Goal: Task Accomplishment & Management: Use online tool/utility

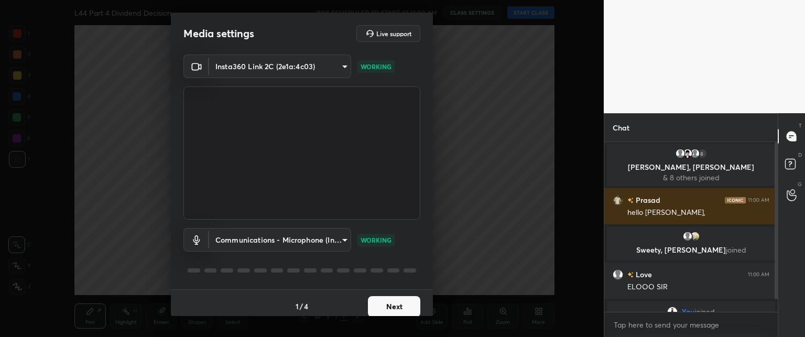
scroll to position [6, 0]
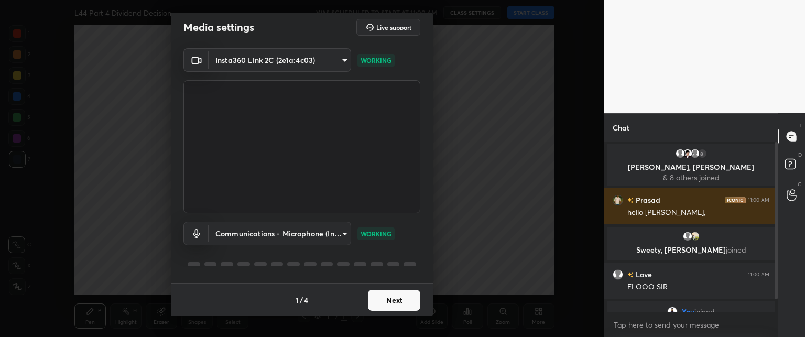
click at [390, 292] on button "Next" at bounding box center [394, 300] width 52 height 21
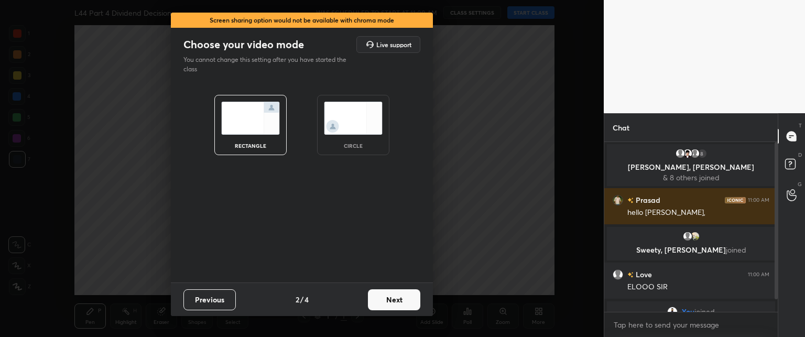
scroll to position [0, 0]
click at [392, 293] on button "Next" at bounding box center [394, 299] width 52 height 21
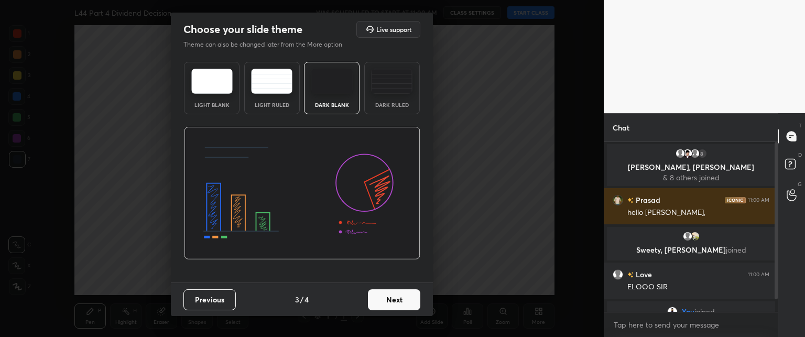
click at [400, 292] on button "Next" at bounding box center [394, 299] width 52 height 21
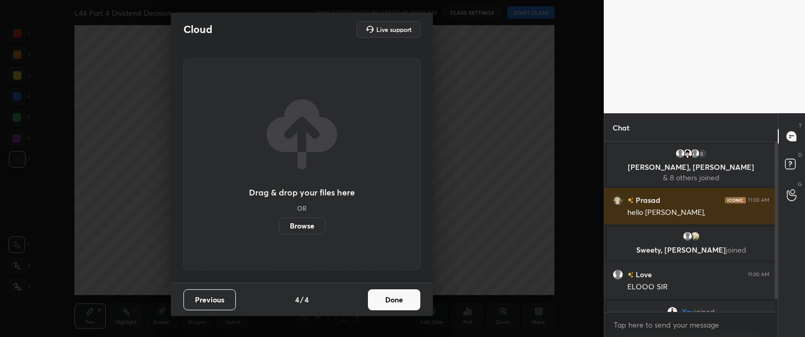
click at [394, 295] on button "Done" at bounding box center [394, 299] width 52 height 21
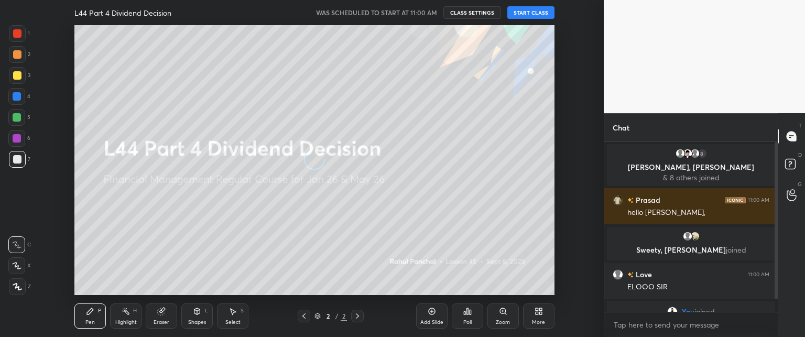
click at [527, 10] on button "START CLASS" at bounding box center [531, 12] width 47 height 13
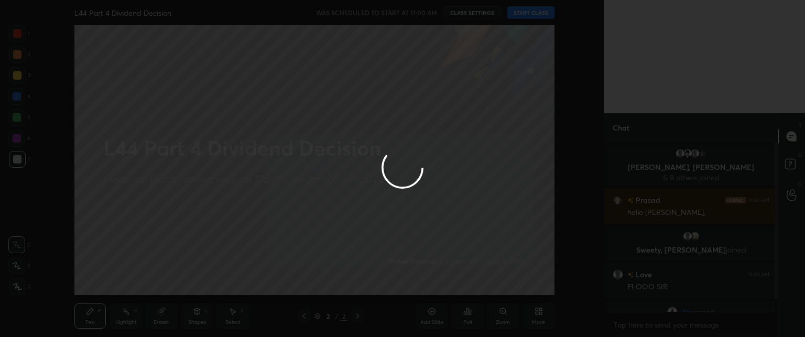
type textarea "x"
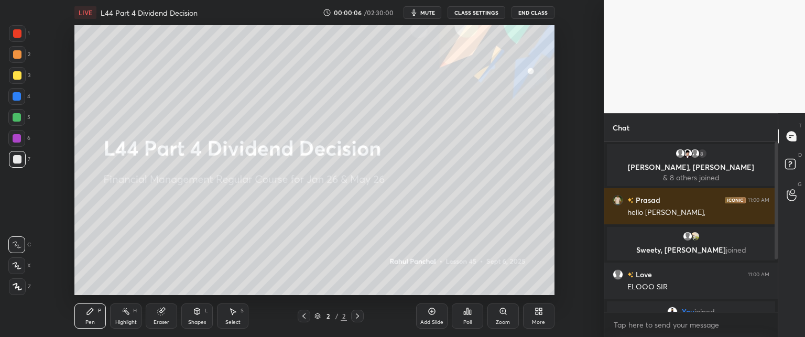
click at [532, 312] on div "More" at bounding box center [538, 316] width 31 height 25
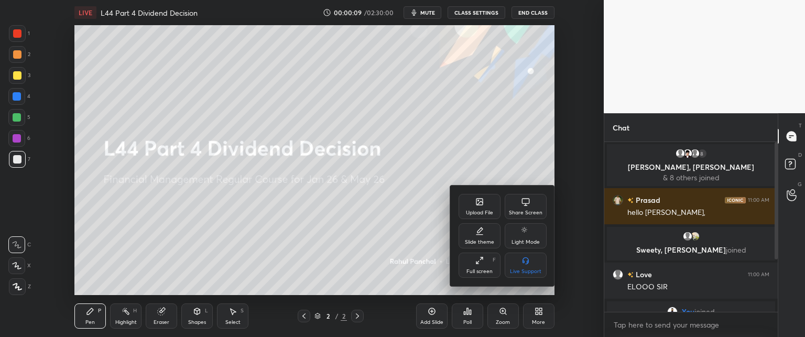
click at [471, 206] on div "Upload File" at bounding box center [480, 206] width 42 height 25
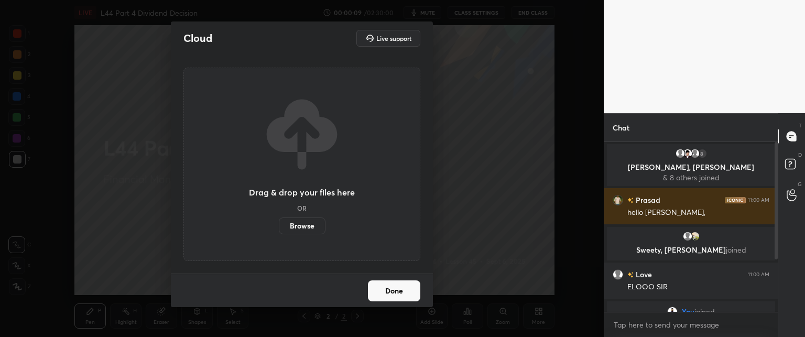
click at [296, 226] on label "Browse" at bounding box center [302, 226] width 47 height 17
click at [279, 226] on input "Browse" at bounding box center [279, 226] width 0 height 17
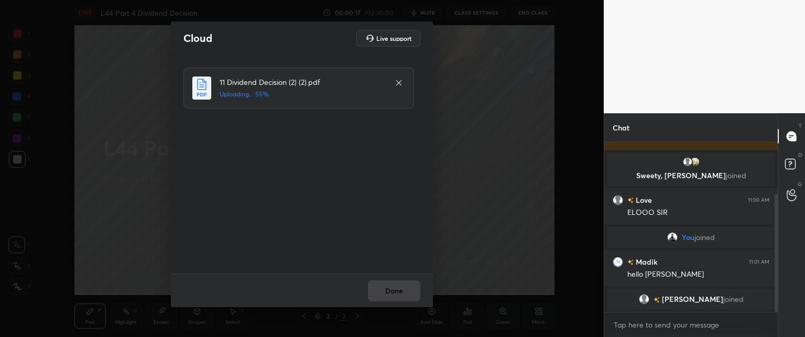
scroll to position [111, 0]
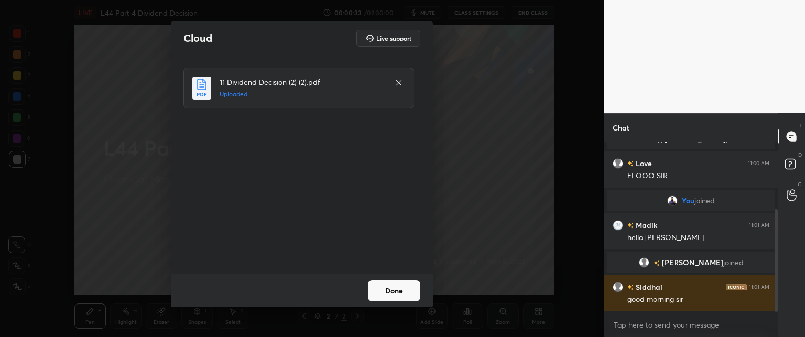
click at [393, 289] on button "Done" at bounding box center [394, 290] width 52 height 21
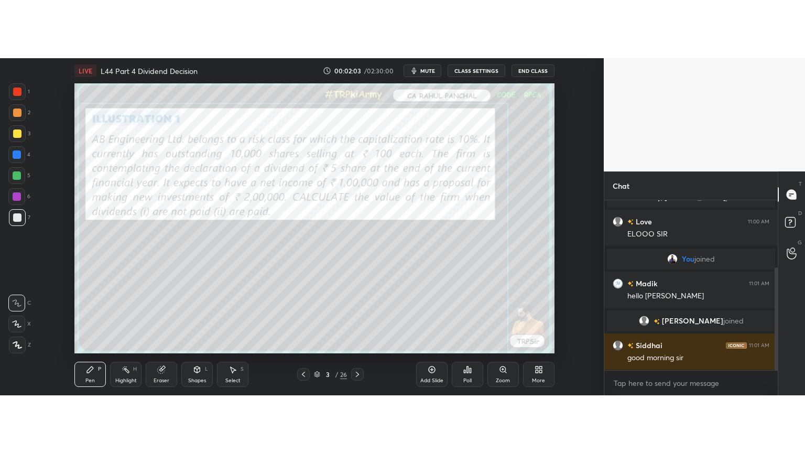
scroll to position [148, 0]
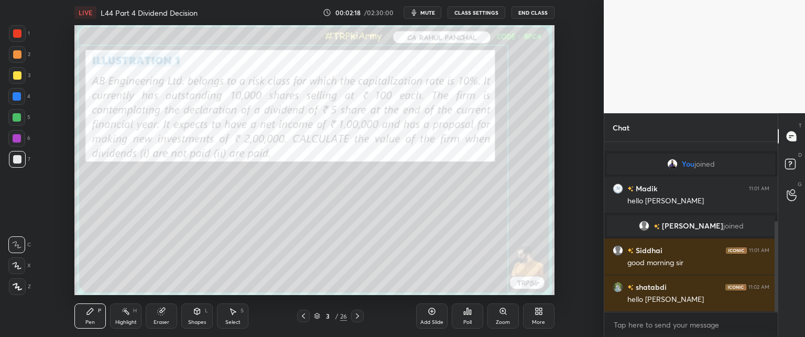
click at [536, 315] on icon at bounding box center [537, 313] width 3 height 3
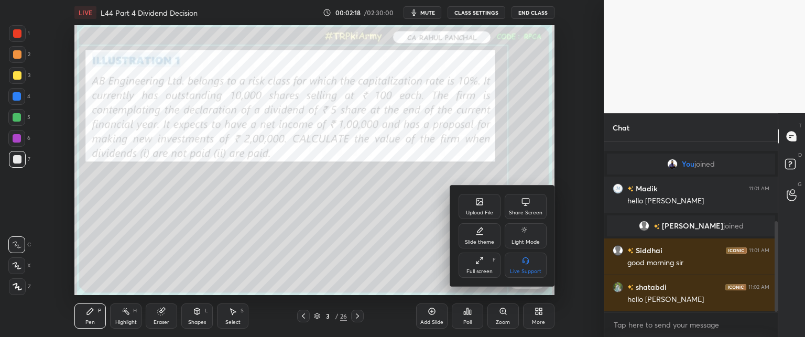
click at [476, 268] on div "Full screen F" at bounding box center [480, 265] width 42 height 25
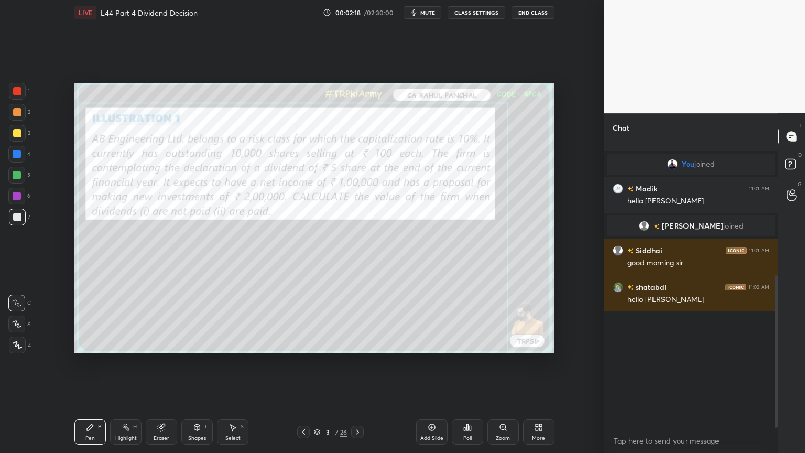
scroll to position [32, 0]
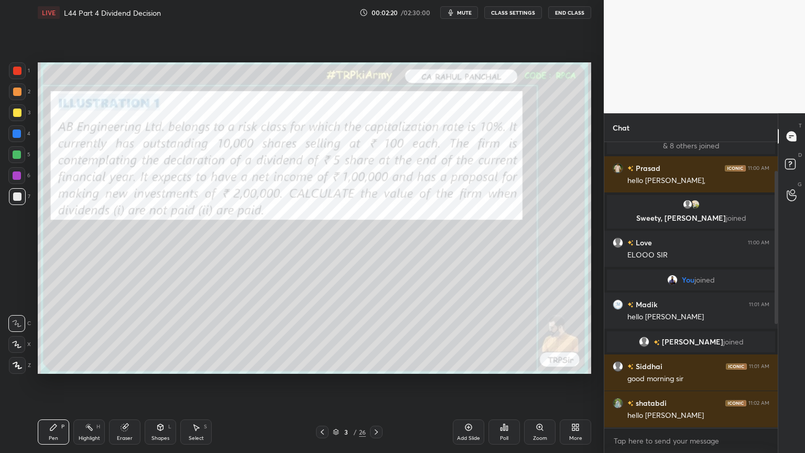
click at [122, 337] on div "Eraser" at bounding box center [124, 431] width 31 height 25
click at [9, 337] on span "Erase all" at bounding box center [17, 365] width 16 height 7
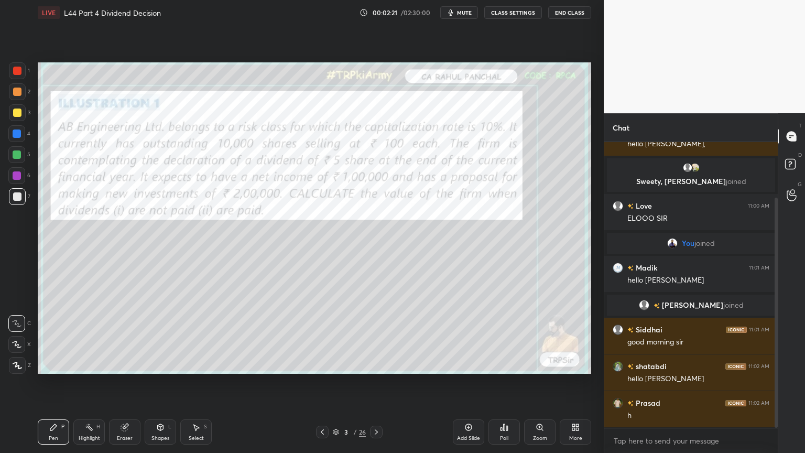
click at [334, 337] on icon at bounding box center [336, 432] width 6 height 6
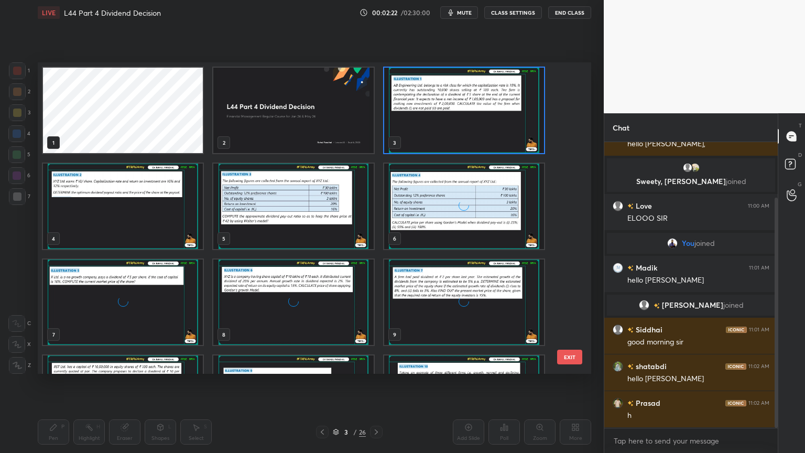
scroll to position [308, 548]
click at [325, 105] on img "grid" at bounding box center [293, 110] width 160 height 85
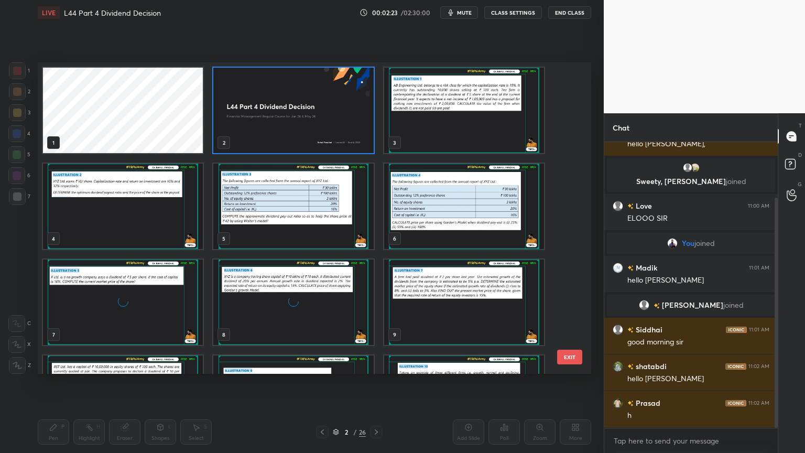
click at [322, 102] on img "grid" at bounding box center [293, 110] width 160 height 85
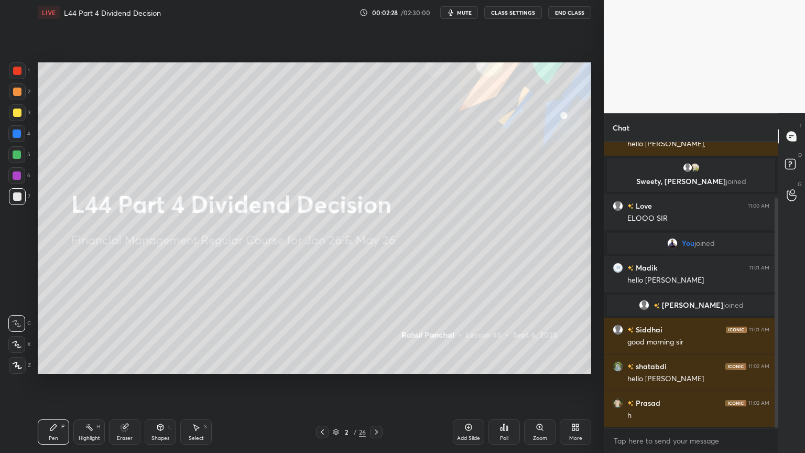
click at [462, 337] on div "Add Slide Poll Zoom More" at bounding box center [522, 432] width 138 height 59
click at [468, 337] on icon at bounding box center [469, 427] width 7 height 7
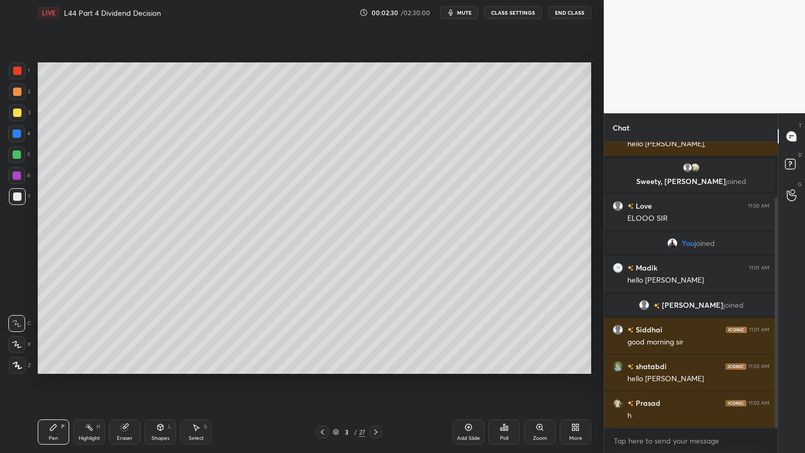
scroll to position [105, 0]
click at [578, 337] on icon at bounding box center [577, 429] width 3 height 3
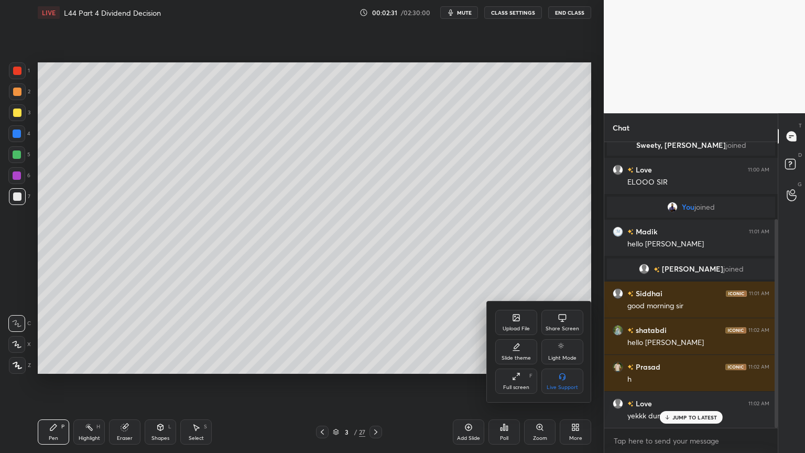
click at [505, 337] on div "Slide theme" at bounding box center [516, 351] width 42 height 25
click at [556, 337] on div "Dark Ruled" at bounding box center [563, 381] width 42 height 25
click at [501, 316] on div "Slide theme" at bounding box center [539, 316] width 88 height 11
click at [458, 325] on div at bounding box center [402, 226] width 805 height 453
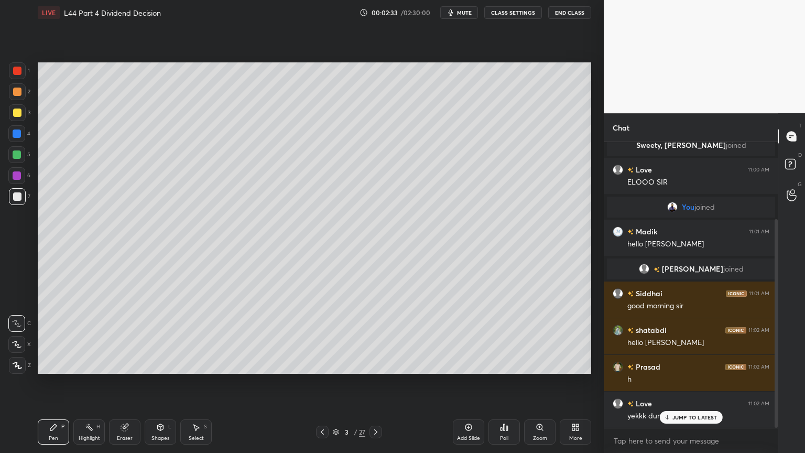
click at [508, 337] on div "Setting up your live class Poll for secs No correct answer Start poll" at bounding box center [315, 218] width 562 height 386
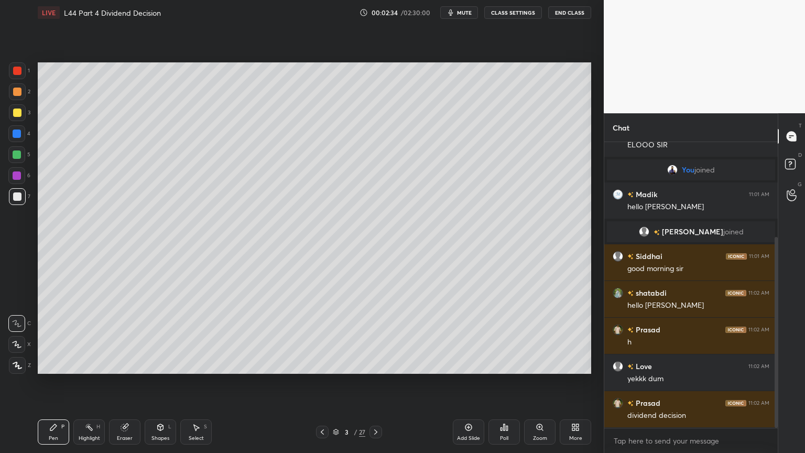
click at [536, 337] on div "Zoom" at bounding box center [539, 431] width 31 height 25
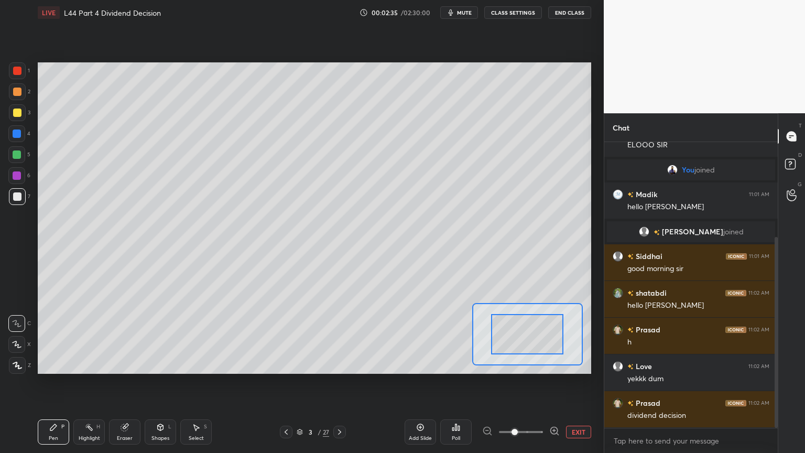
click at [570, 337] on div "Add Slide Poll EXIT" at bounding box center [498, 432] width 187 height 59
click at [573, 337] on button "EXIT" at bounding box center [578, 432] width 25 height 13
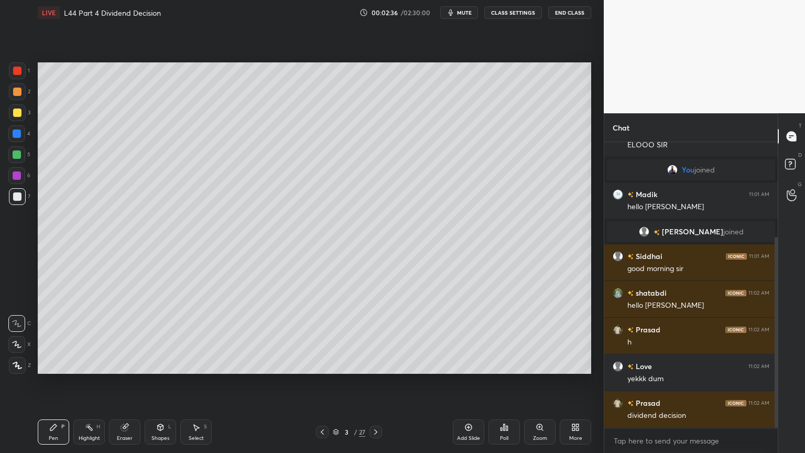
click at [466, 337] on div "Add Slide" at bounding box center [468, 431] width 31 height 25
click at [17, 154] on div at bounding box center [17, 154] width 8 height 8
click at [16, 142] on div at bounding box center [16, 133] width 17 height 17
click at [165, 337] on div "Shapes L" at bounding box center [160, 431] width 31 height 25
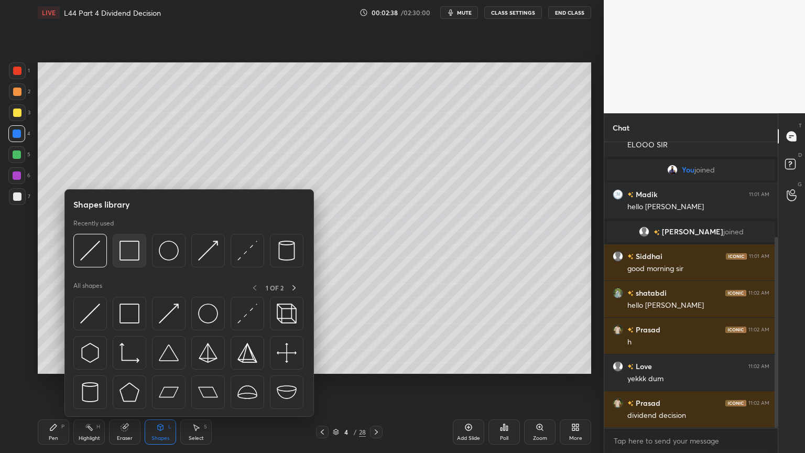
click at [132, 253] on img at bounding box center [130, 251] width 20 height 20
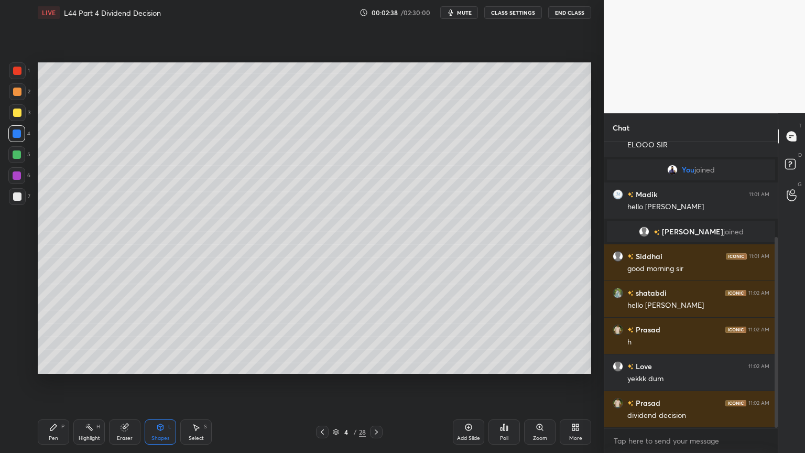
scroll to position [153, 0]
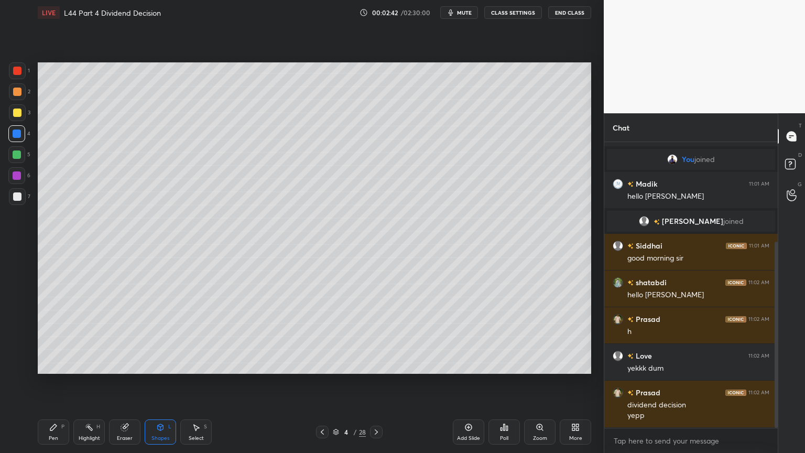
click at [22, 120] on div at bounding box center [17, 112] width 17 height 17
click at [52, 337] on icon at bounding box center [53, 427] width 6 height 6
click at [15, 337] on icon at bounding box center [17, 344] width 8 height 6
click at [13, 131] on div at bounding box center [17, 134] width 8 height 8
click at [163, 337] on icon at bounding box center [161, 427] width 6 height 6
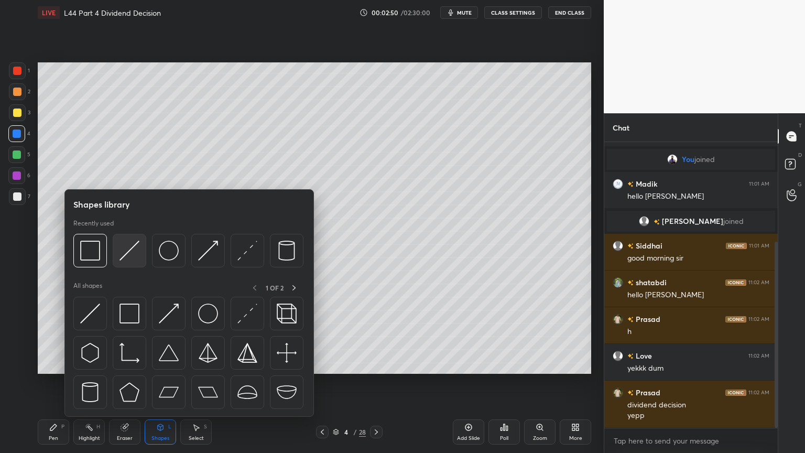
click at [130, 250] on img at bounding box center [130, 251] width 20 height 20
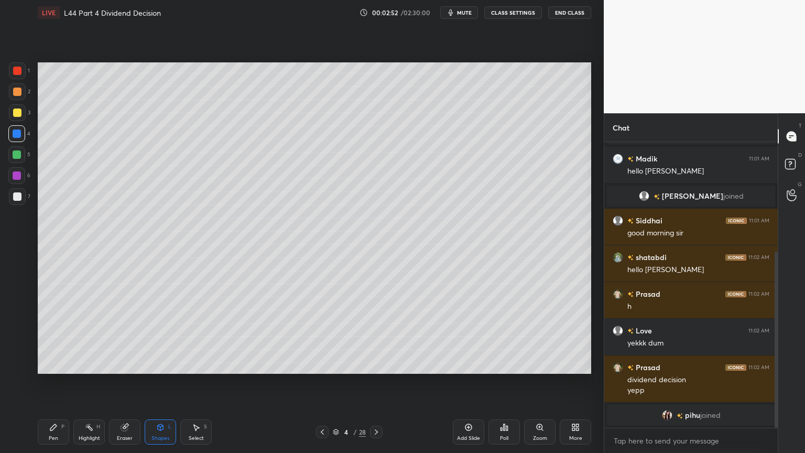
click at [122, 337] on icon at bounding box center [124, 427] width 7 height 7
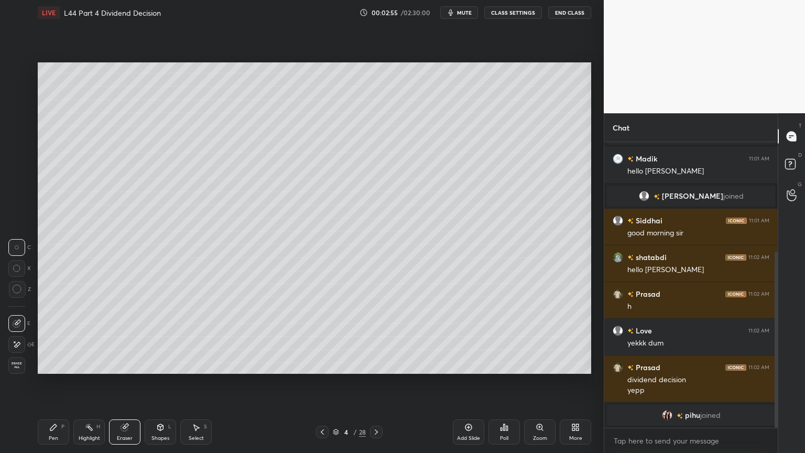
click at [68, 337] on div "Pen P" at bounding box center [53, 431] width 31 height 25
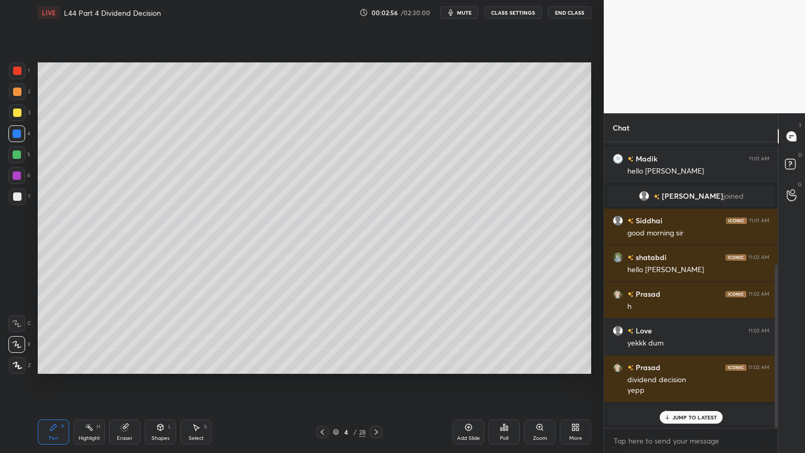
scroll to position [0, 0]
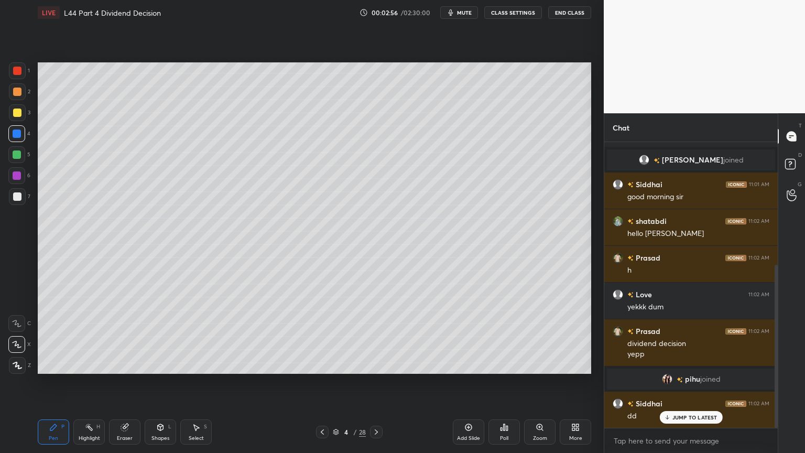
click at [23, 116] on div at bounding box center [17, 112] width 17 height 17
click at [15, 133] on div at bounding box center [17, 134] width 8 height 8
click at [163, 337] on icon at bounding box center [161, 427] width 6 height 6
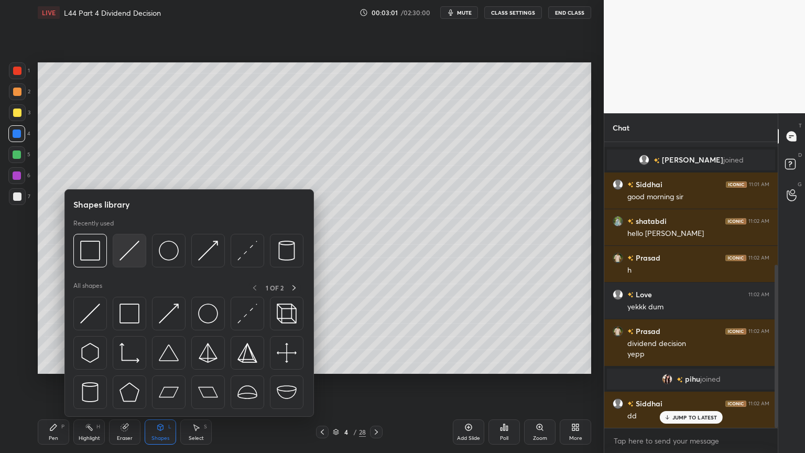
click at [131, 257] on img at bounding box center [130, 251] width 20 height 20
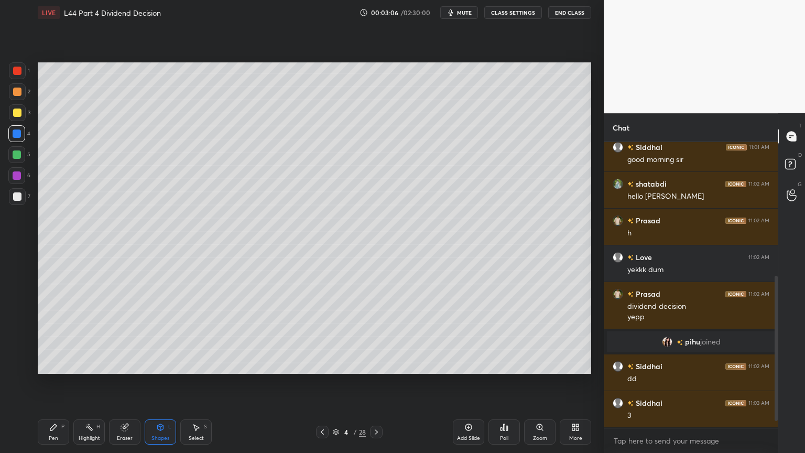
scroll to position [287, 0]
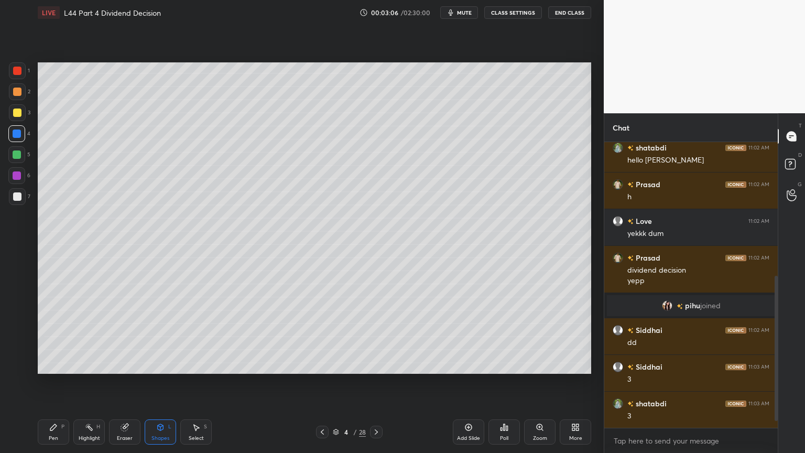
click at [48, 337] on div "Pen P" at bounding box center [53, 431] width 31 height 25
click at [14, 115] on div at bounding box center [17, 113] width 8 height 8
click at [15, 77] on div at bounding box center [17, 70] width 17 height 17
click at [10, 135] on div at bounding box center [16, 133] width 17 height 17
click at [161, 337] on div "Shapes" at bounding box center [161, 438] width 18 height 5
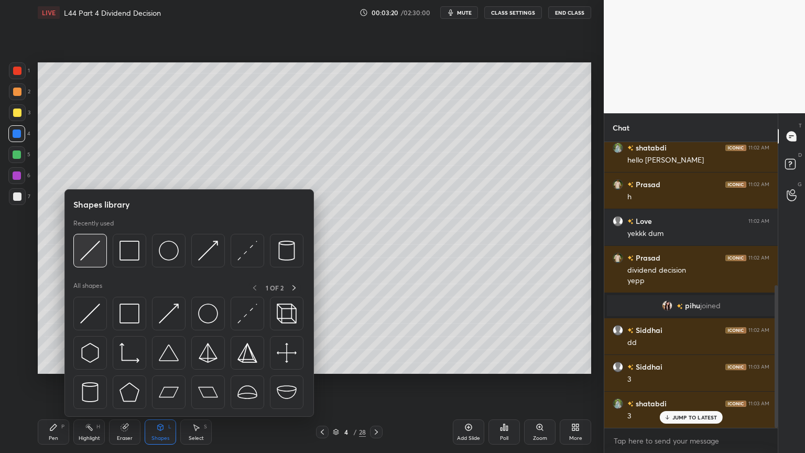
click at [77, 256] on div at bounding box center [90, 251] width 34 height 34
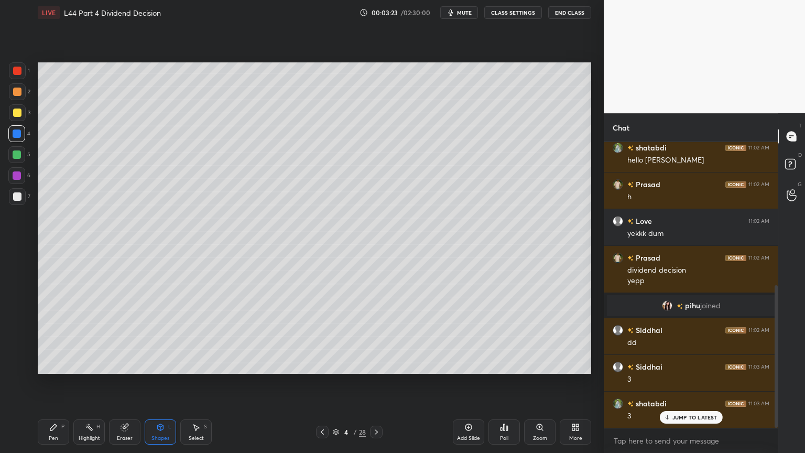
click at [23, 116] on div at bounding box center [17, 112] width 17 height 17
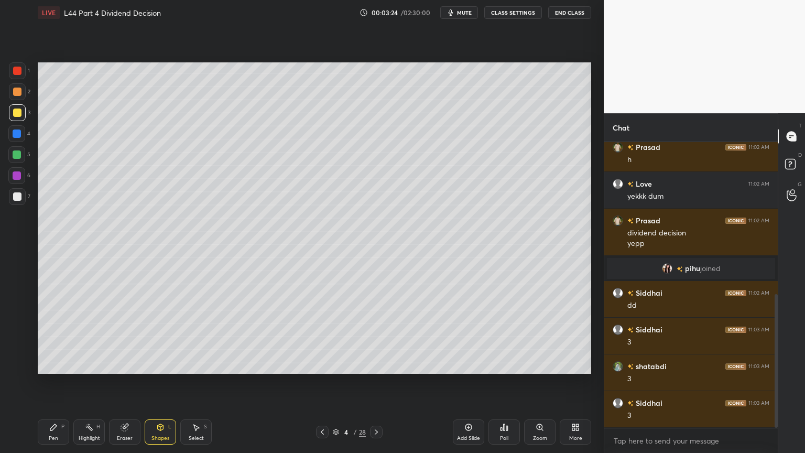
click at [52, 337] on div "Pen P" at bounding box center [53, 431] width 31 height 25
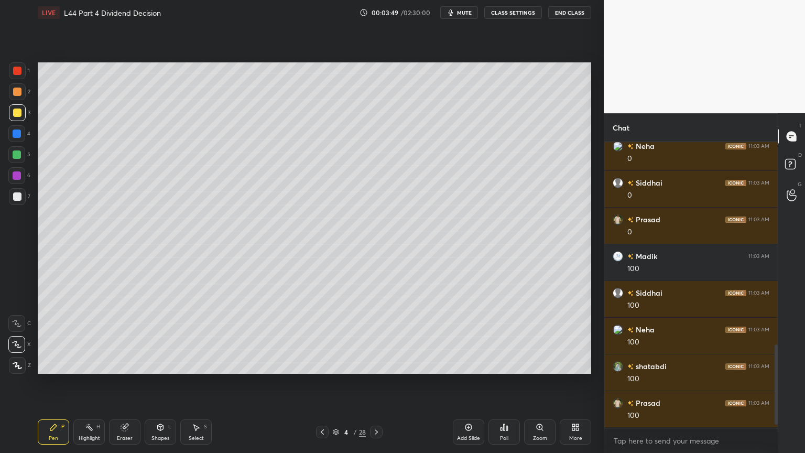
scroll to position [728, 0]
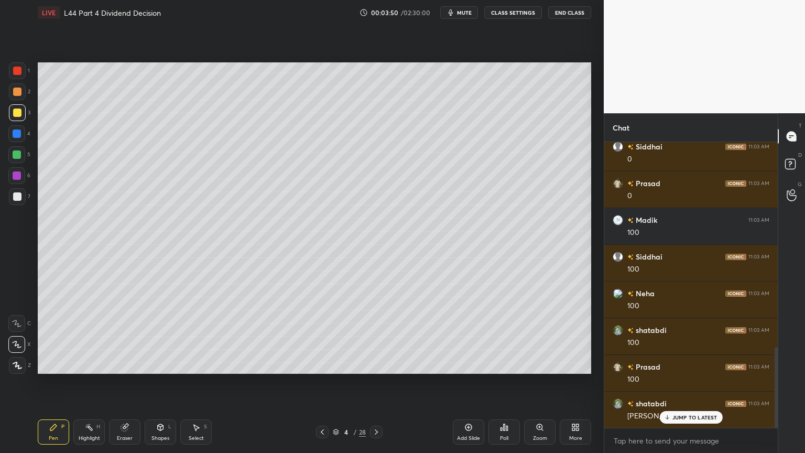
click at [14, 156] on div at bounding box center [17, 154] width 8 height 8
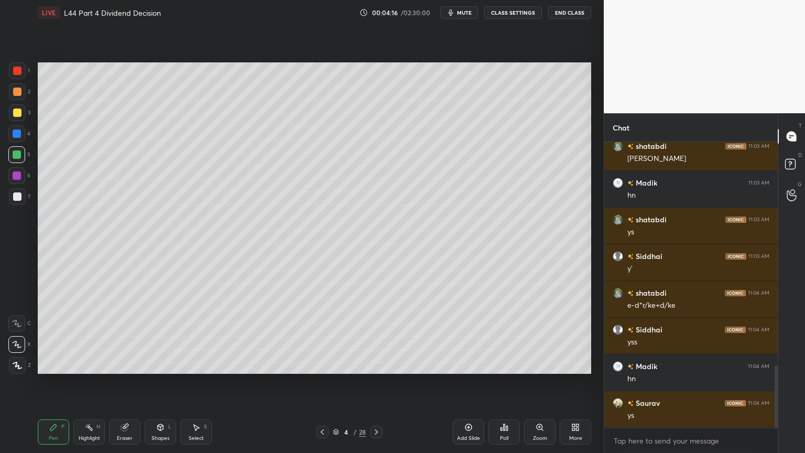
scroll to position [1021, 0]
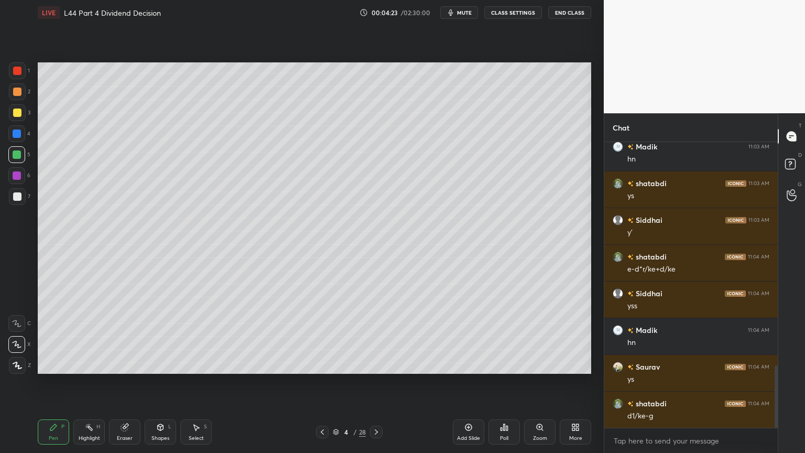
click at [21, 111] on div at bounding box center [17, 112] width 17 height 17
click at [17, 95] on div at bounding box center [17, 92] width 8 height 8
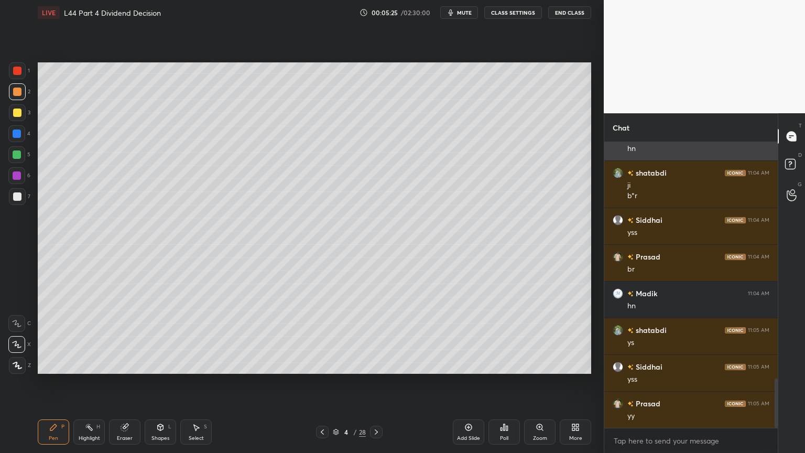
scroll to position [1363, 0]
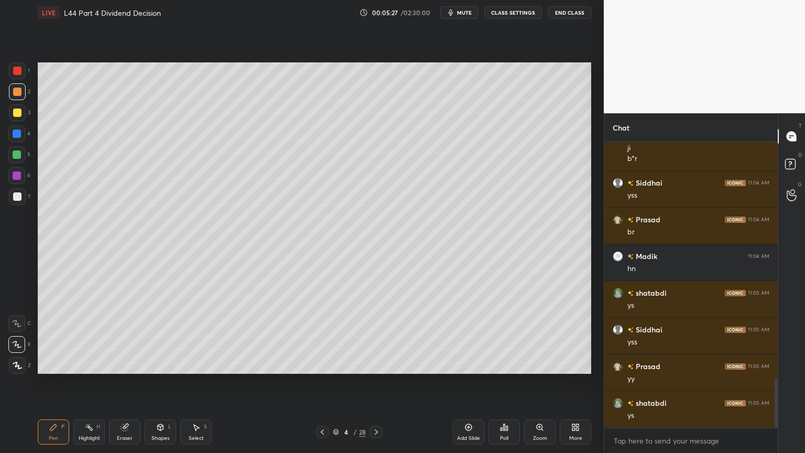
click at [13, 159] on div at bounding box center [16, 154] width 17 height 17
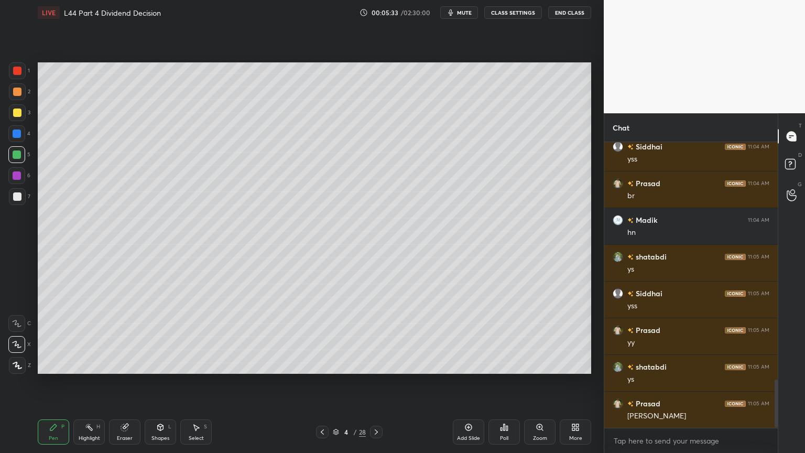
scroll to position [1436, 0]
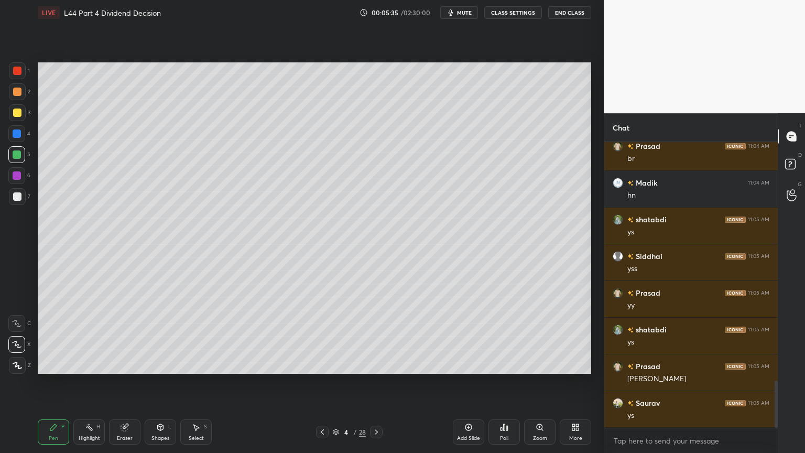
click at [30, 181] on div "1 2 3 4 5 6 7 C X Z C X Z E E Erase all H H" at bounding box center [17, 217] width 34 height 311
click at [21, 176] on div at bounding box center [16, 175] width 17 height 17
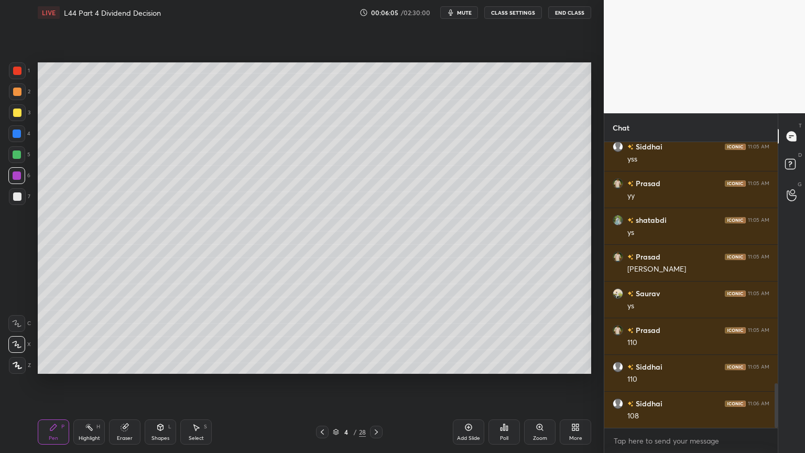
scroll to position [1583, 0]
click at [15, 158] on div at bounding box center [17, 154] width 8 height 8
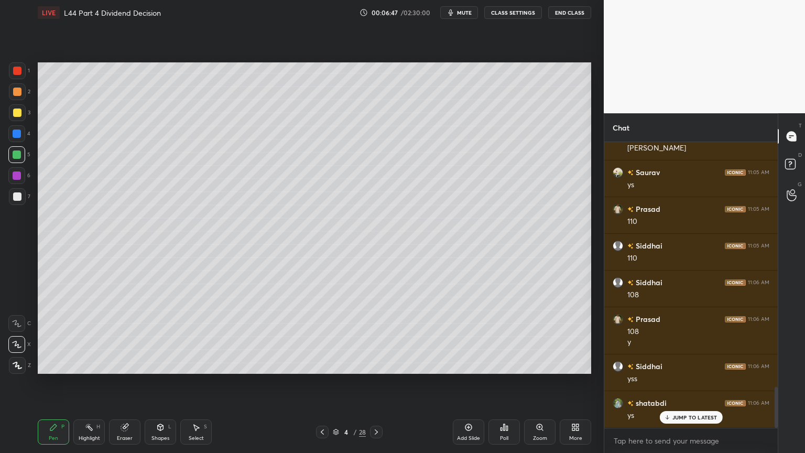
scroll to position [1703, 0]
click at [334, 337] on icon at bounding box center [336, 432] width 6 height 6
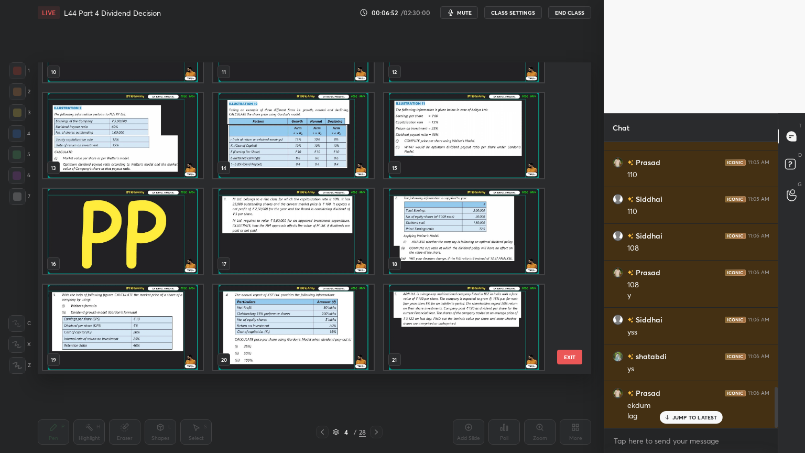
scroll to position [357, 0]
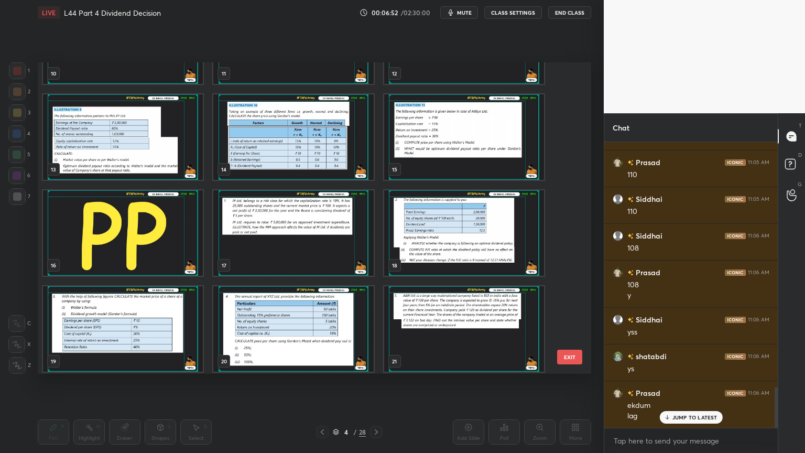
click at [381, 265] on div "18" at bounding box center [464, 233] width 170 height 96
click at [318, 258] on img "grid" at bounding box center [293, 232] width 160 height 85
click at [350, 263] on img "grid" at bounding box center [293, 232] width 160 height 85
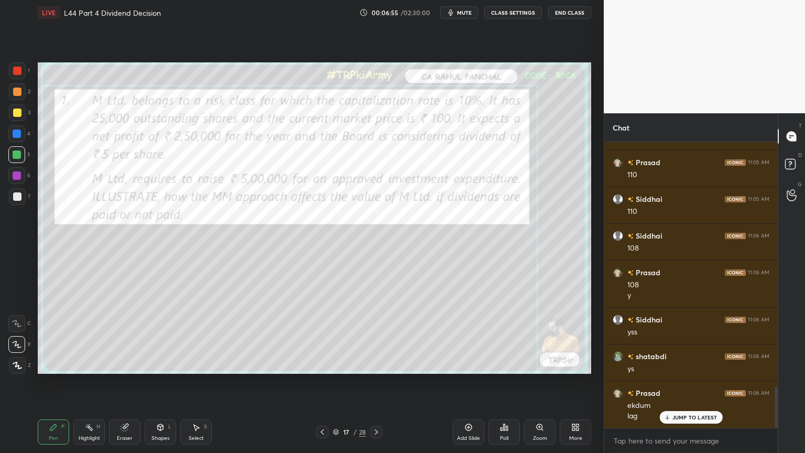
click at [122, 337] on icon at bounding box center [124, 427] width 7 height 7
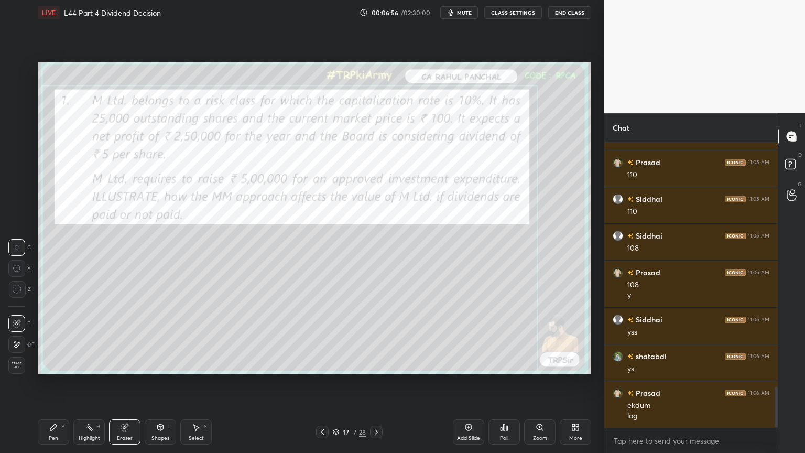
scroll to position [1751, 0]
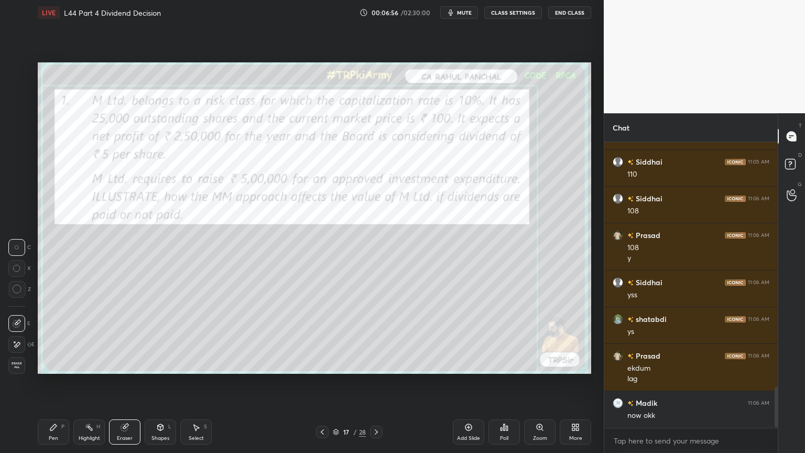
click at [15, 337] on div "Erase all" at bounding box center [16, 365] width 17 height 17
click at [50, 337] on div "Setting up your live class Poll for secs No correct answer Start poll" at bounding box center [315, 218] width 562 height 386
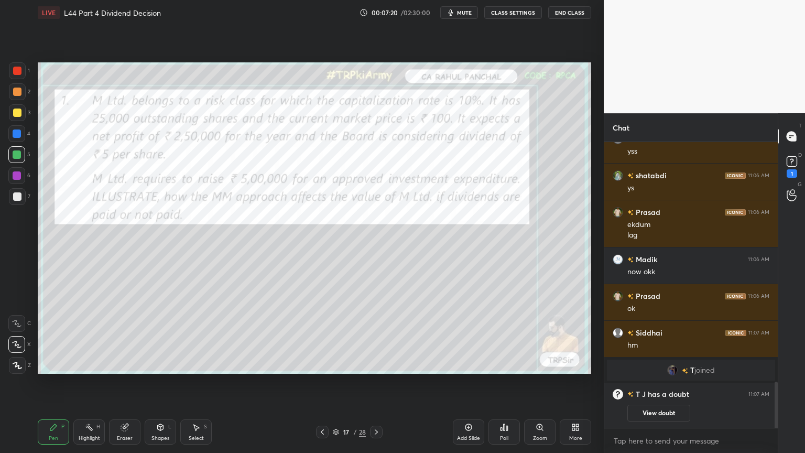
scroll to position [1488, 0]
click at [337, 337] on icon at bounding box center [336, 432] width 6 height 6
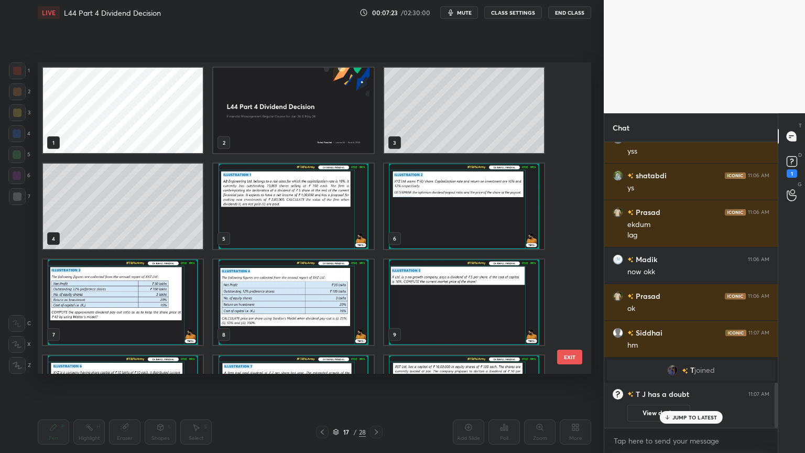
scroll to position [1525, 0]
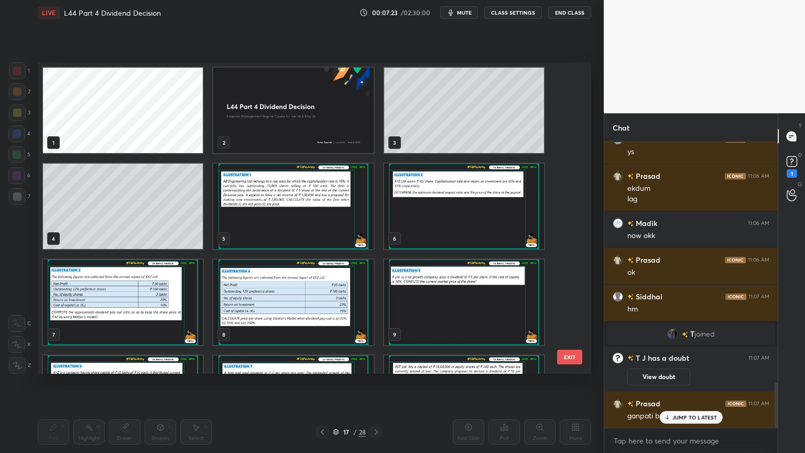
click at [307, 236] on img "grid" at bounding box center [293, 206] width 160 height 85
click at [312, 233] on img "grid" at bounding box center [293, 206] width 160 height 85
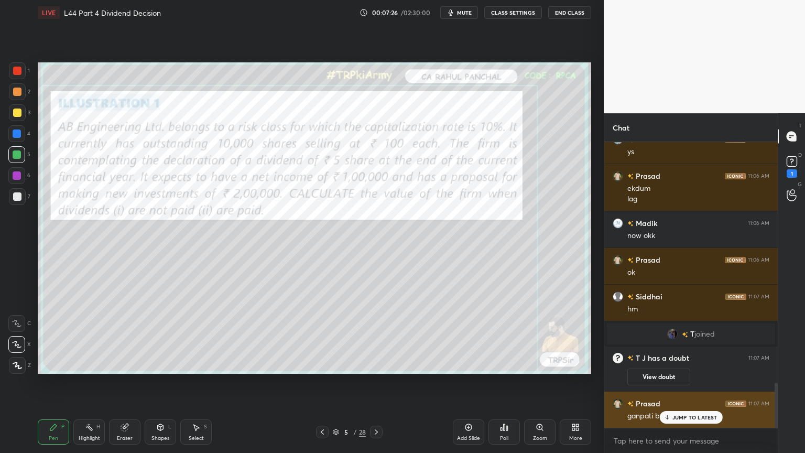
click at [690, 337] on div "JUMP TO LATEST" at bounding box center [691, 417] width 63 height 13
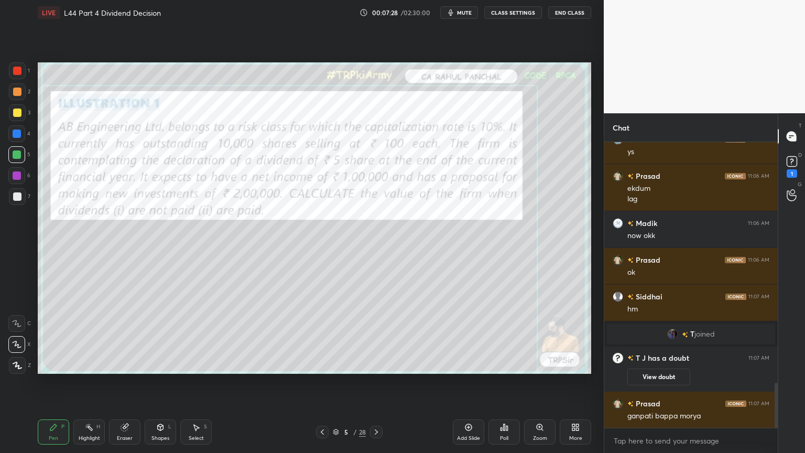
click at [470, 337] on div "Add Slide" at bounding box center [468, 438] width 23 height 5
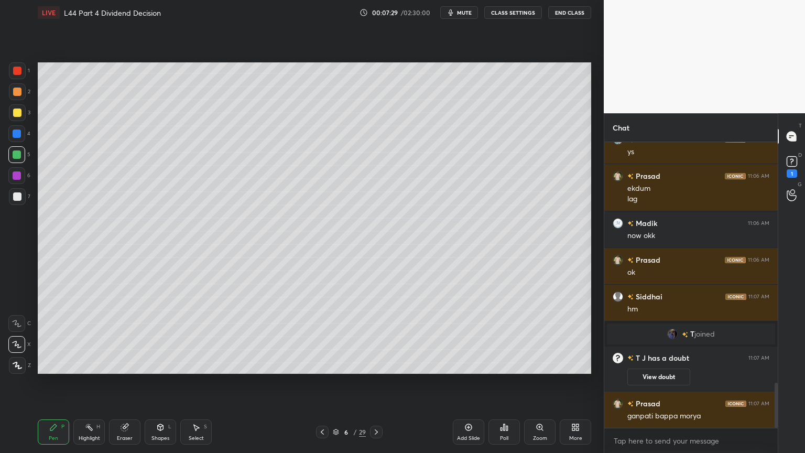
click at [21, 138] on div at bounding box center [16, 133] width 17 height 17
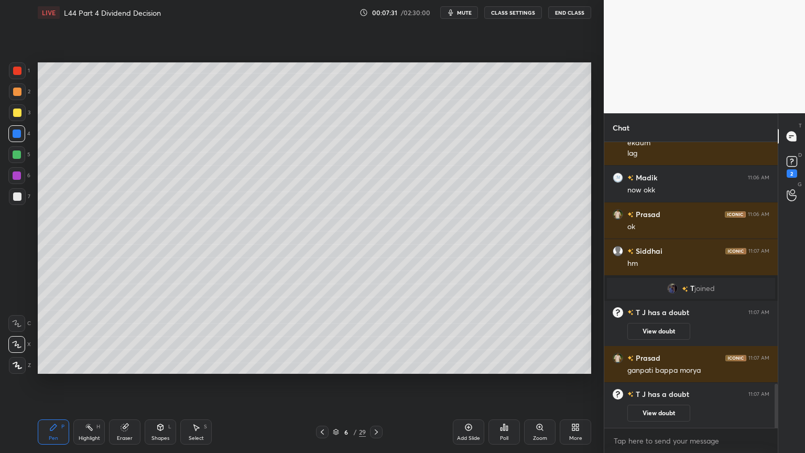
click at [155, 337] on div "Shapes L" at bounding box center [160, 431] width 31 height 25
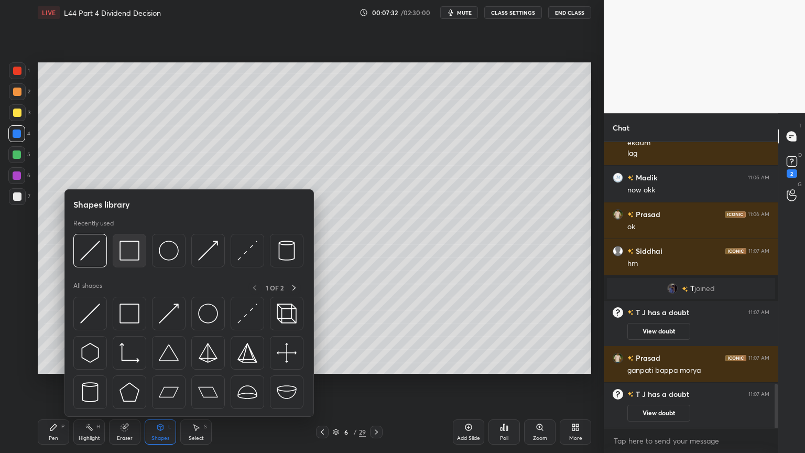
click at [130, 265] on div at bounding box center [130, 251] width 34 height 34
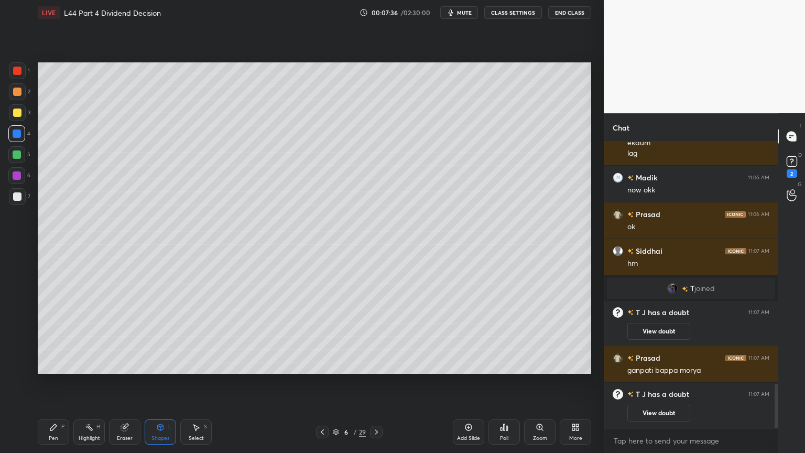
click at [321, 337] on icon at bounding box center [322, 432] width 8 height 8
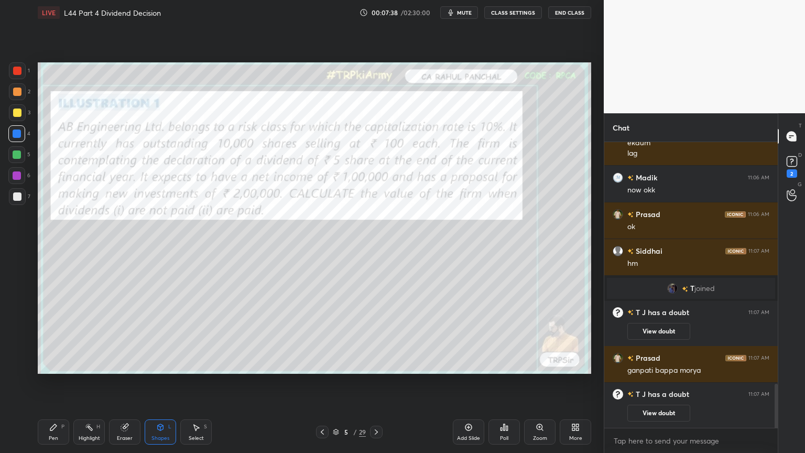
click at [15, 71] on div at bounding box center [17, 71] width 8 height 8
click at [376, 337] on icon at bounding box center [376, 432] width 8 height 8
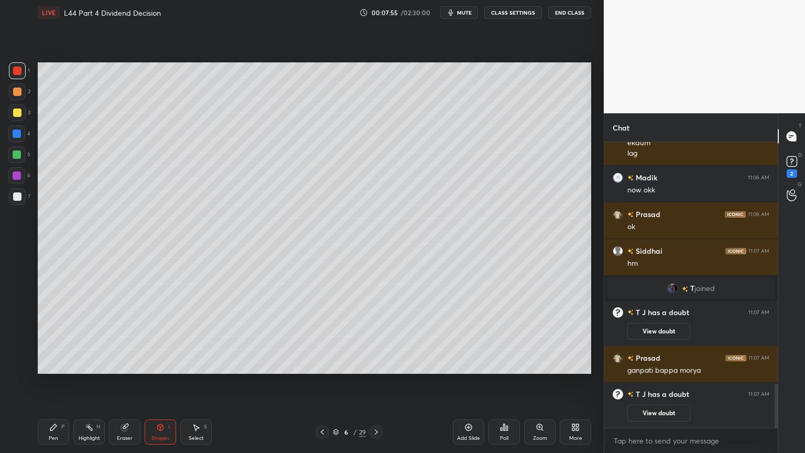
click at [15, 118] on div at bounding box center [17, 112] width 17 height 17
click at [63, 337] on div "P" at bounding box center [62, 426] width 3 height 5
click at [21, 337] on icon at bounding box center [17, 365] width 8 height 6
click at [18, 72] on div at bounding box center [17, 71] width 8 height 8
click at [158, 337] on icon at bounding box center [161, 427] width 6 height 6
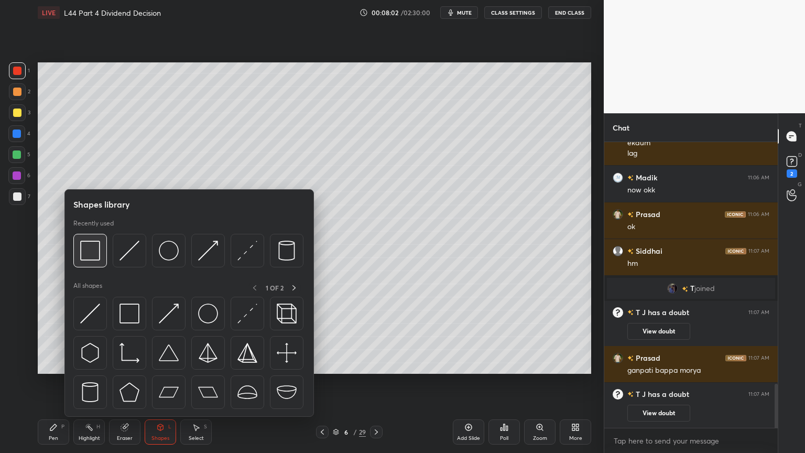
click at [96, 245] on img at bounding box center [90, 251] width 20 height 20
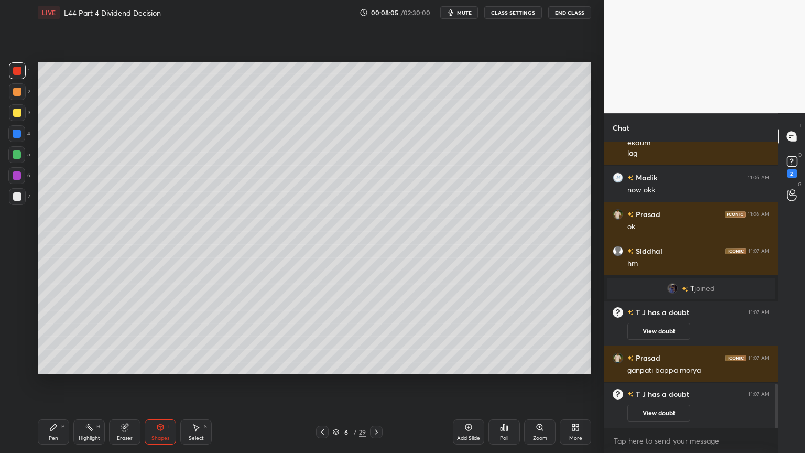
click at [53, 337] on icon at bounding box center [53, 427] width 6 height 6
click at [16, 198] on div at bounding box center [17, 196] width 8 height 8
click at [323, 337] on icon at bounding box center [322, 432] width 8 height 8
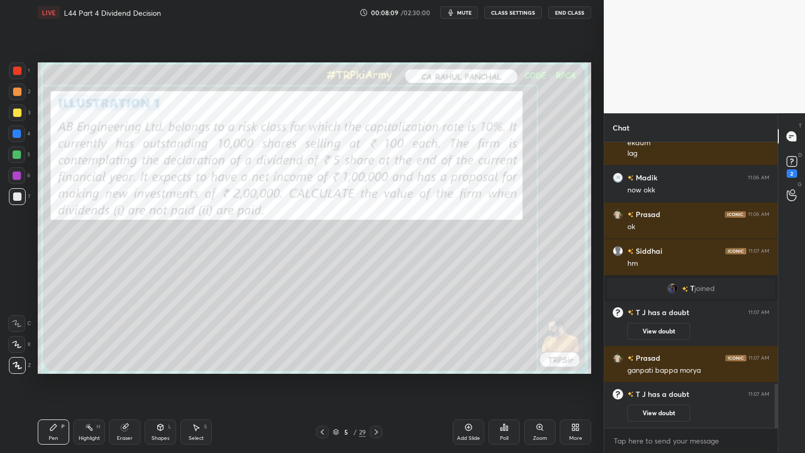
click at [55, 337] on icon at bounding box center [53, 427] width 6 height 6
click at [16, 317] on div at bounding box center [16, 323] width 17 height 17
click at [10, 73] on div at bounding box center [17, 70] width 17 height 17
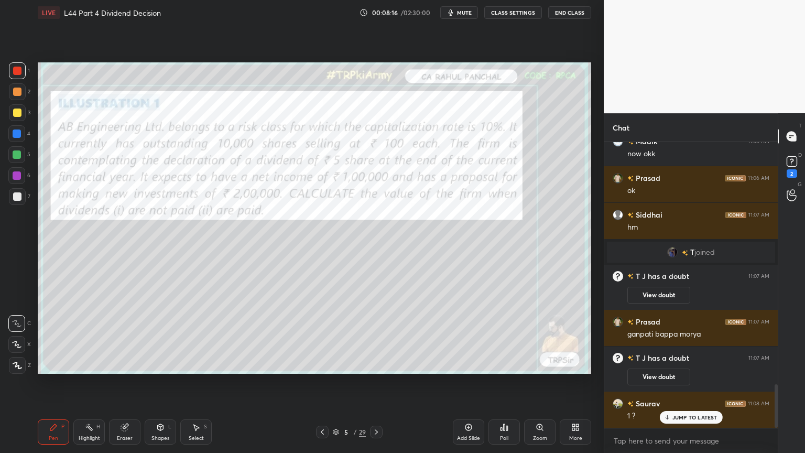
scroll to position [1623, 0]
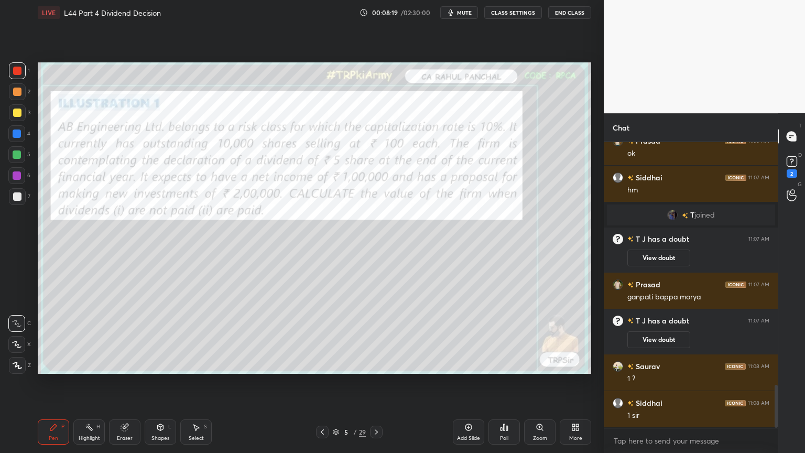
click at [379, 337] on icon at bounding box center [376, 432] width 8 height 8
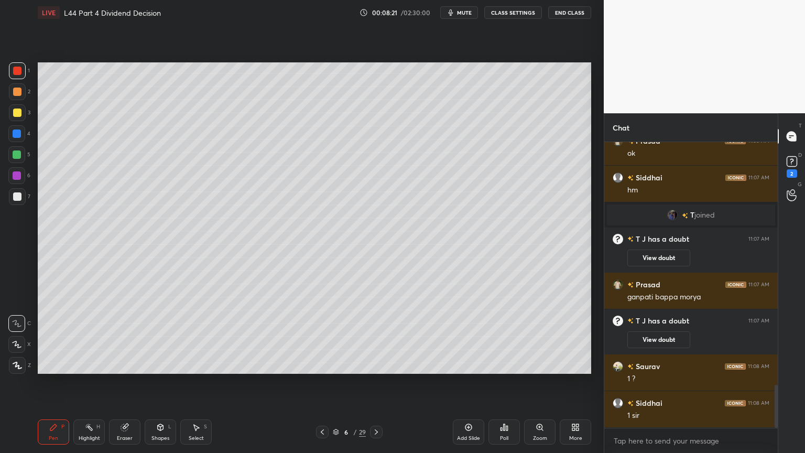
click at [122, 337] on div "Eraser" at bounding box center [124, 431] width 31 height 25
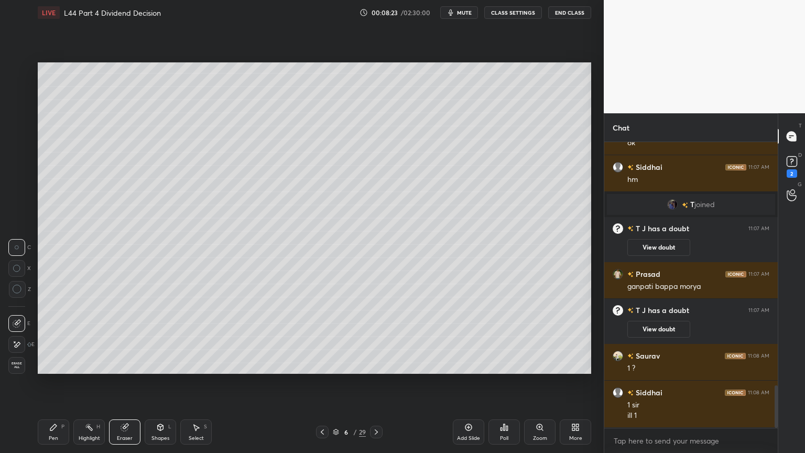
scroll to position [1669, 0]
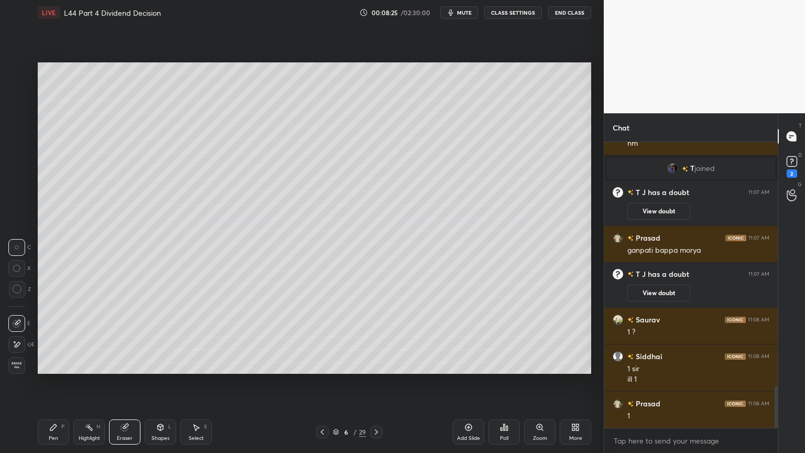
click at [48, 337] on div "Pen P" at bounding box center [53, 431] width 31 height 25
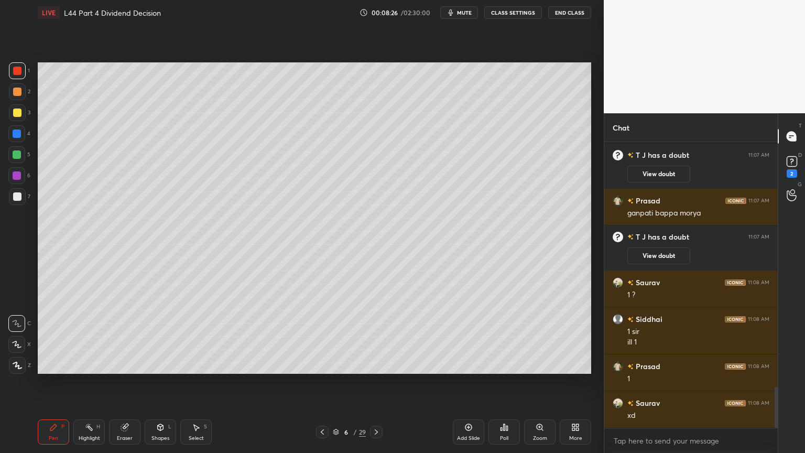
click at [14, 112] on div at bounding box center [17, 113] width 8 height 8
click at [18, 337] on icon at bounding box center [17, 365] width 8 height 6
click at [24, 194] on div at bounding box center [17, 196] width 17 height 17
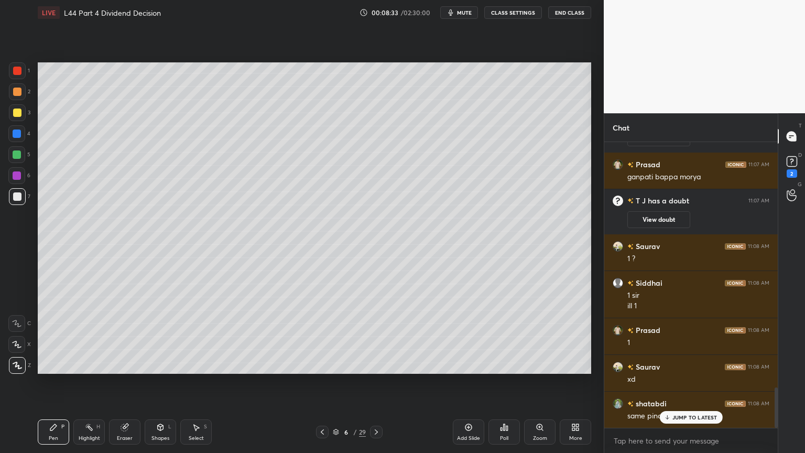
click at [20, 331] on div at bounding box center [16, 323] width 17 height 17
click at [27, 73] on div "1" at bounding box center [19, 70] width 21 height 17
click at [19, 121] on div "3" at bounding box center [19, 114] width 21 height 21
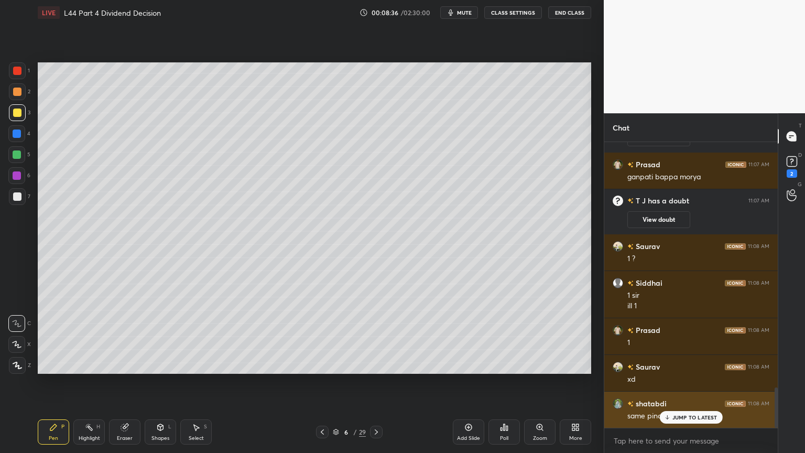
click at [682, 337] on p "JUMP TO LATEST" at bounding box center [695, 417] width 45 height 6
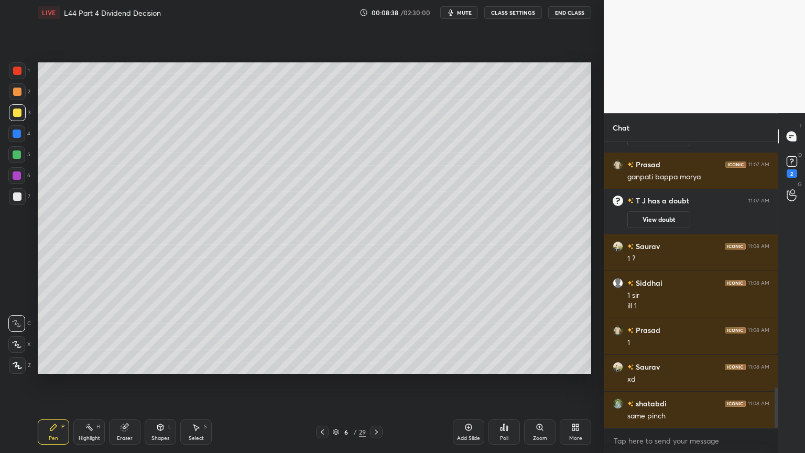
click at [322, 337] on icon at bounding box center [322, 432] width 8 height 8
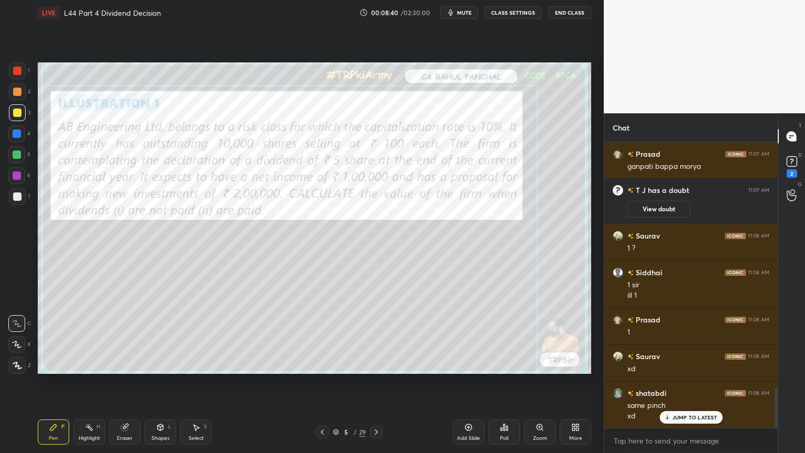
scroll to position [1790, 0]
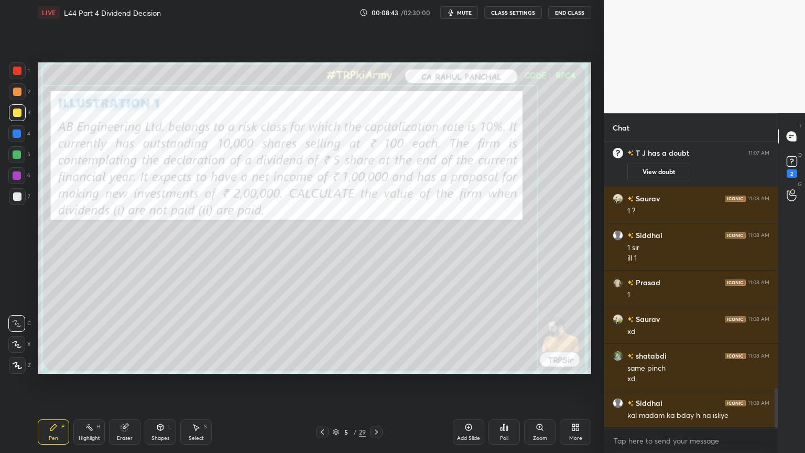
click at [15, 78] on div at bounding box center [17, 70] width 17 height 17
click at [159, 337] on icon at bounding box center [161, 427] width 6 height 6
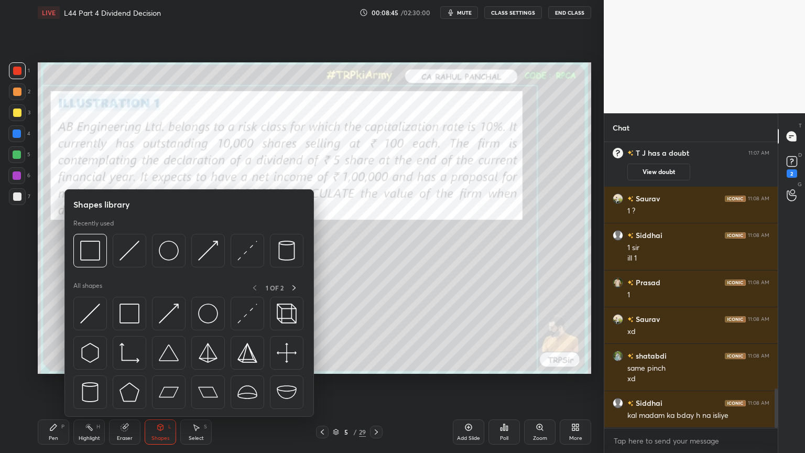
click at [85, 275] on div "Shapes library Recently used All shapes 1 OF 2" at bounding box center [189, 303] width 250 height 228
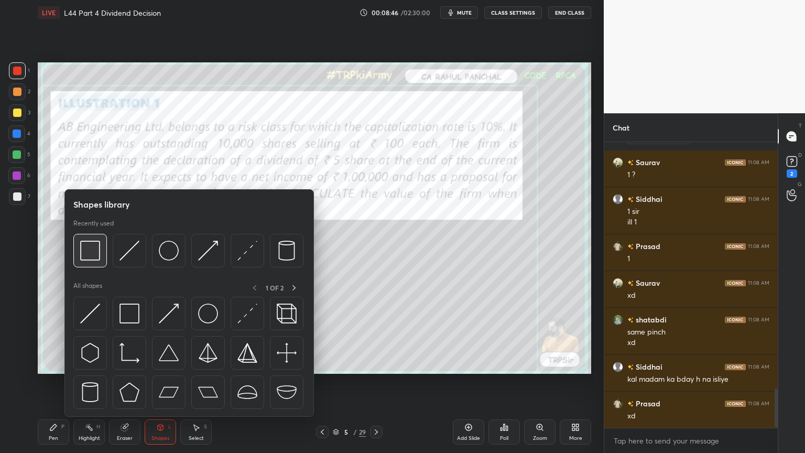
click at [97, 260] on img at bounding box center [90, 251] width 20 height 20
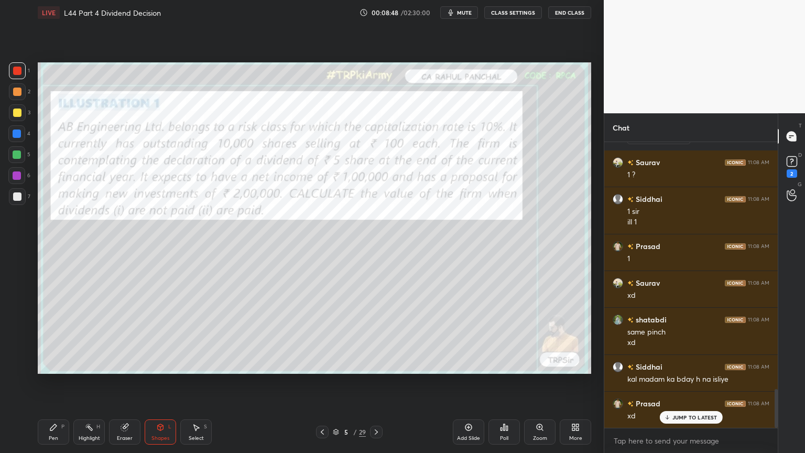
click at [377, 337] on div at bounding box center [376, 432] width 13 height 13
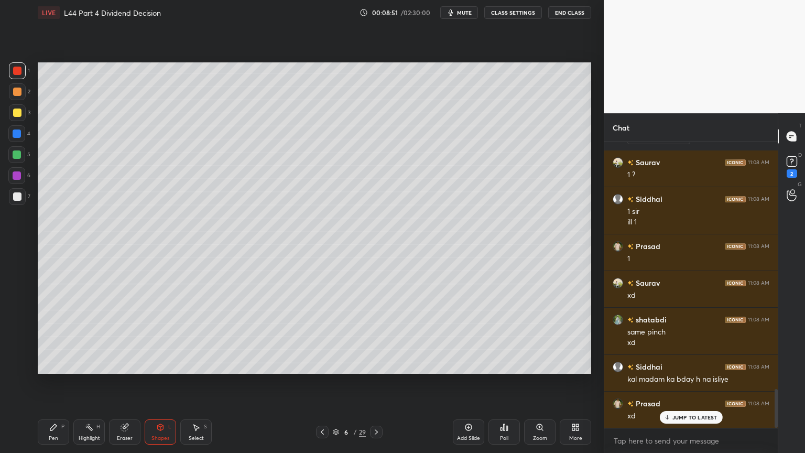
click at [20, 113] on div at bounding box center [17, 113] width 8 height 8
click at [58, 337] on div "Pen P" at bounding box center [53, 431] width 31 height 25
click at [50, 337] on icon at bounding box center [53, 427] width 8 height 8
click at [12, 111] on div at bounding box center [17, 112] width 17 height 17
click at [161, 337] on icon at bounding box center [161, 427] width 6 height 6
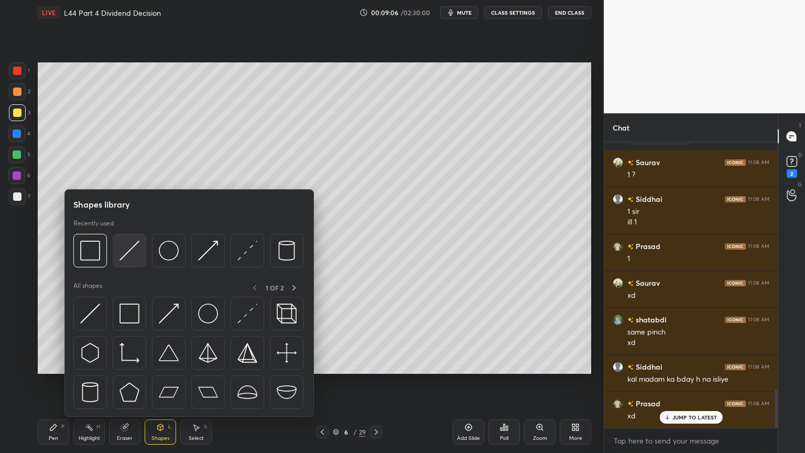
click at [133, 251] on img at bounding box center [130, 251] width 20 height 20
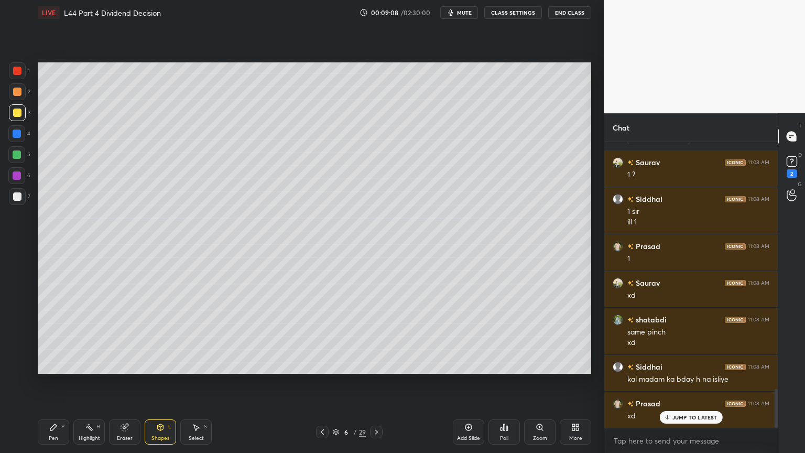
click at [17, 131] on div at bounding box center [17, 134] width 8 height 8
click at [161, 337] on icon at bounding box center [161, 427] width 6 height 6
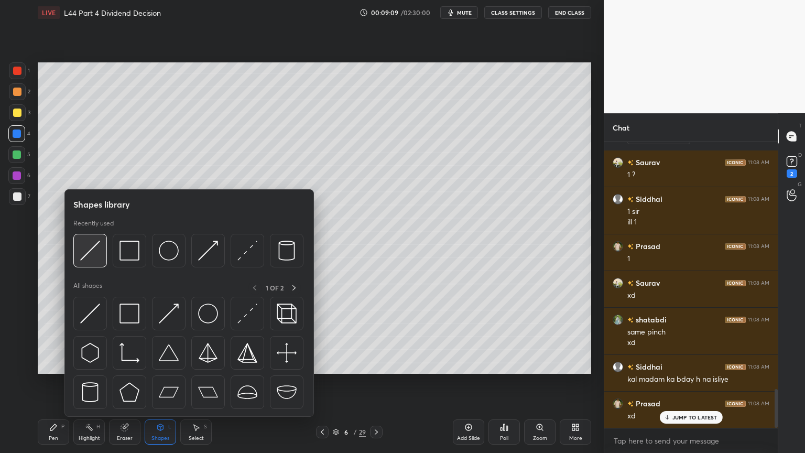
click at [99, 245] on img at bounding box center [90, 251] width 20 height 20
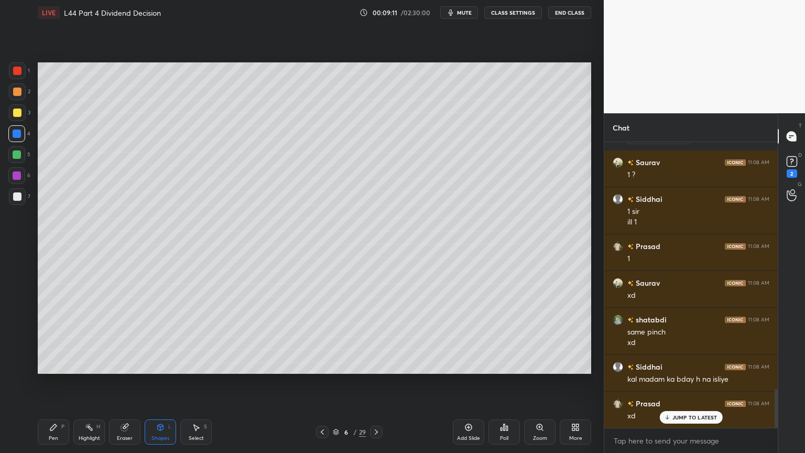
click at [58, 337] on div "Pen P" at bounding box center [53, 431] width 31 height 25
click at [21, 95] on div at bounding box center [17, 91] width 17 height 17
click at [53, 337] on icon at bounding box center [53, 427] width 8 height 8
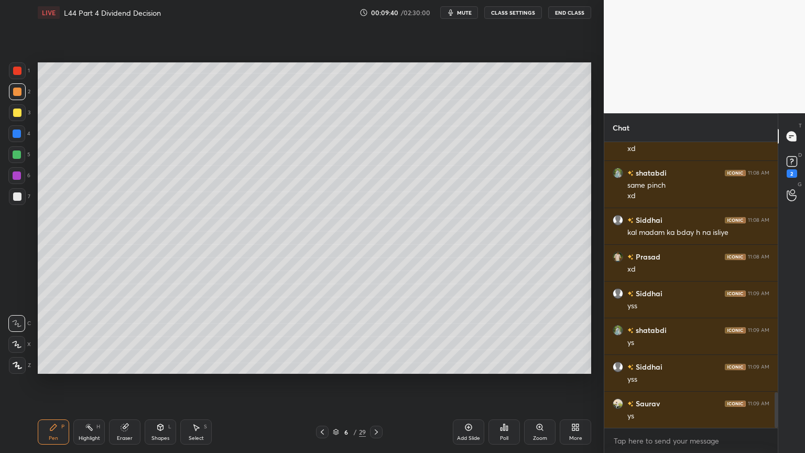
scroll to position [2011, 0]
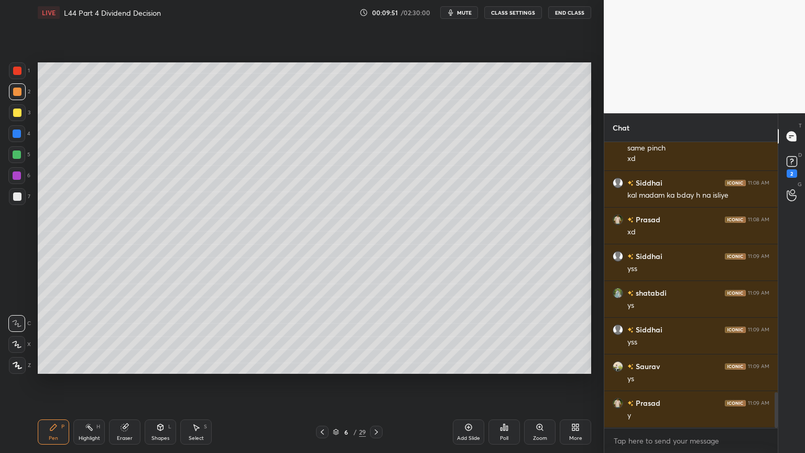
click at [88, 337] on div "Highlight H" at bounding box center [88, 431] width 31 height 25
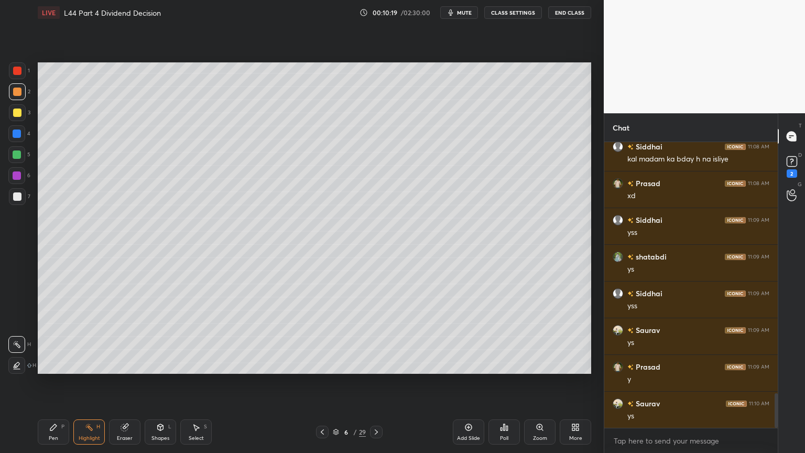
scroll to position [2084, 0]
click at [57, 337] on div "Pen" at bounding box center [53, 438] width 9 height 5
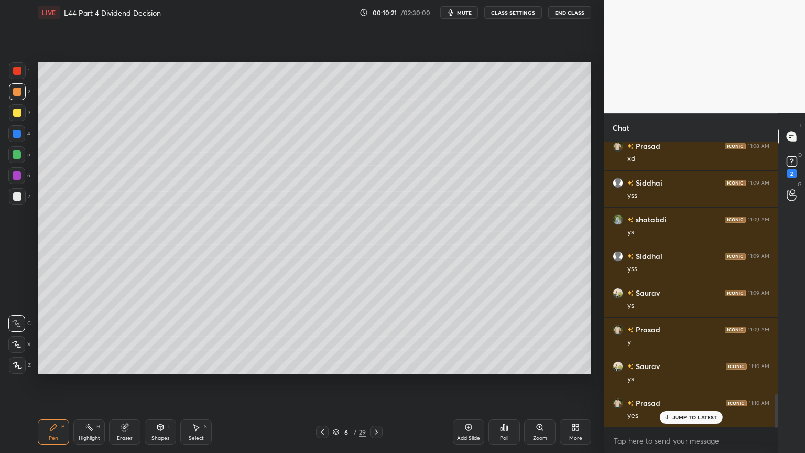
scroll to position [2120, 0]
click at [7, 195] on div "1 2 3 4 5 6 7 C X Z C X Z E E Erase all H H" at bounding box center [17, 217] width 34 height 311
click at [21, 203] on div at bounding box center [17, 196] width 17 height 17
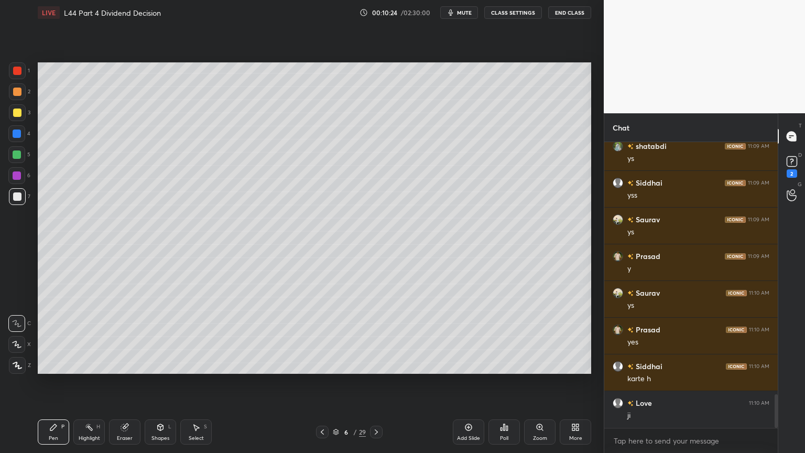
click at [323, 337] on icon at bounding box center [322, 432] width 8 height 8
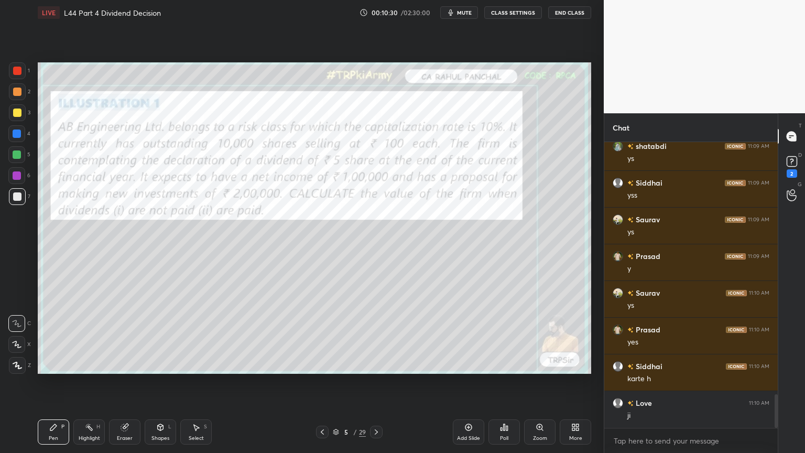
click at [9, 80] on div "1" at bounding box center [19, 72] width 21 height 21
click at [117, 337] on div "Eraser" at bounding box center [125, 438] width 16 height 5
click at [21, 337] on span "Erase all" at bounding box center [17, 365] width 16 height 7
click at [51, 337] on div "Pen P" at bounding box center [53, 431] width 31 height 25
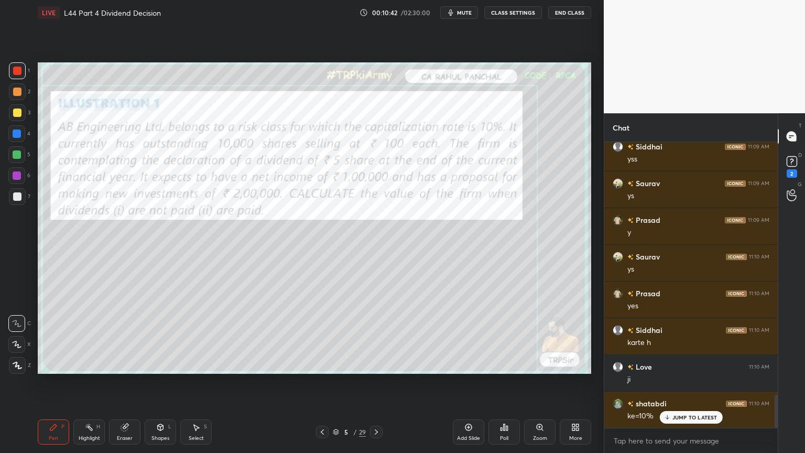
click at [374, 337] on div at bounding box center [376, 432] width 13 height 13
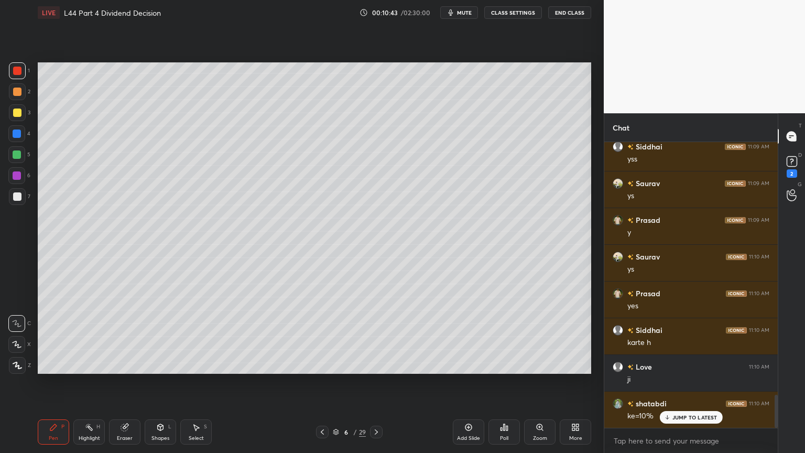
click at [20, 197] on div at bounding box center [17, 196] width 8 height 8
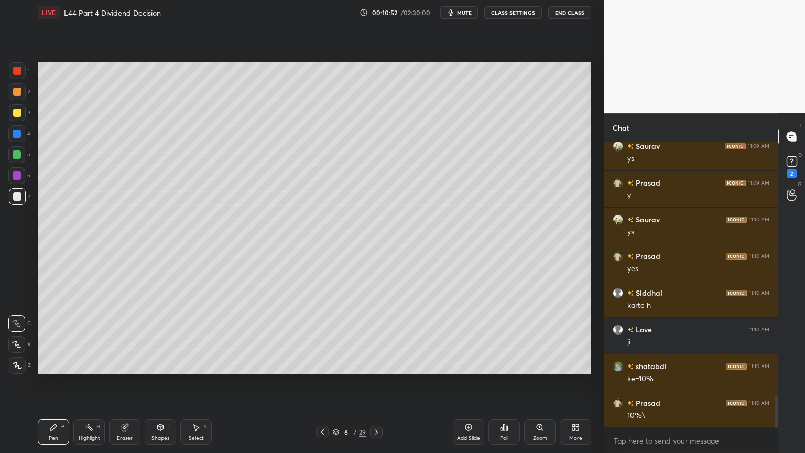
click at [321, 337] on icon at bounding box center [322, 432] width 8 height 8
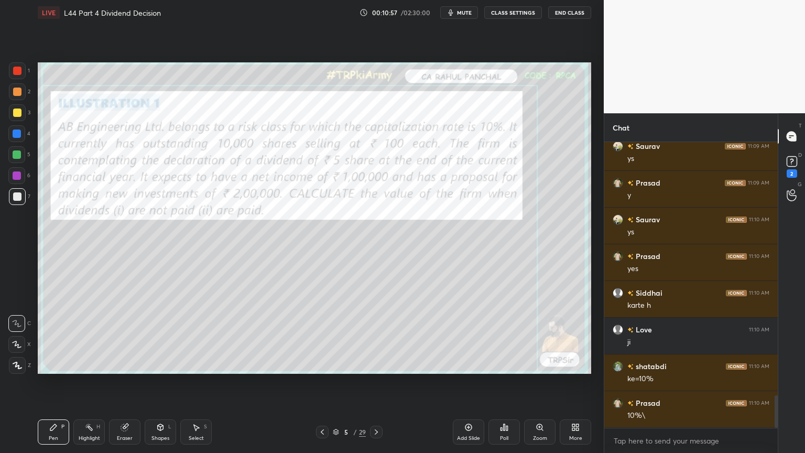
click at [14, 68] on div at bounding box center [17, 71] width 8 height 8
click at [15, 193] on div at bounding box center [17, 196] width 8 height 8
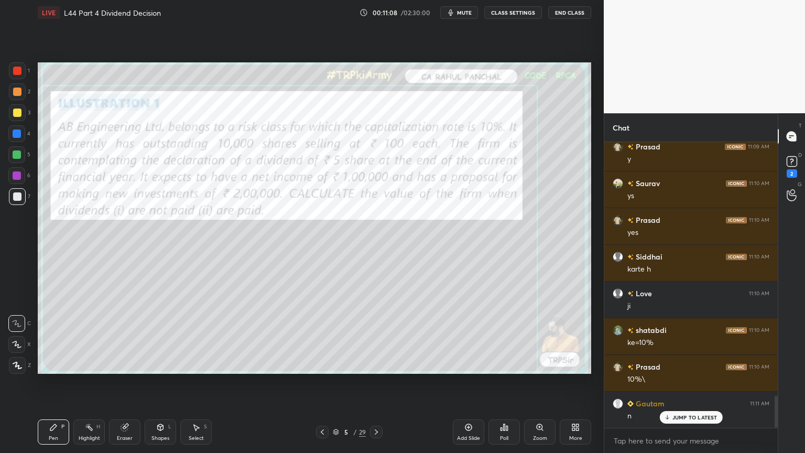
scroll to position [2304, 0]
click at [375, 337] on div at bounding box center [376, 432] width 13 height 13
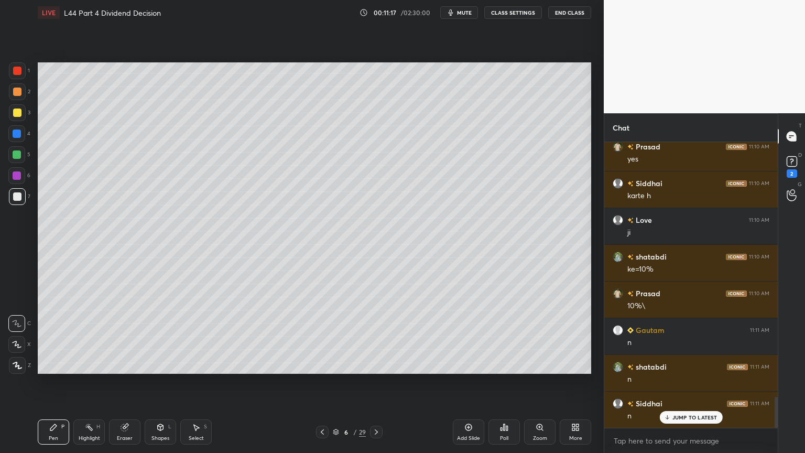
scroll to position [2378, 0]
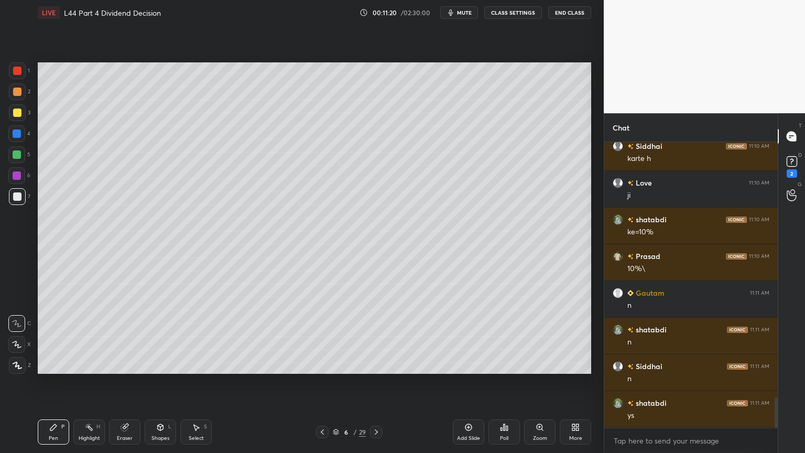
click at [323, 337] on icon at bounding box center [322, 431] width 3 height 5
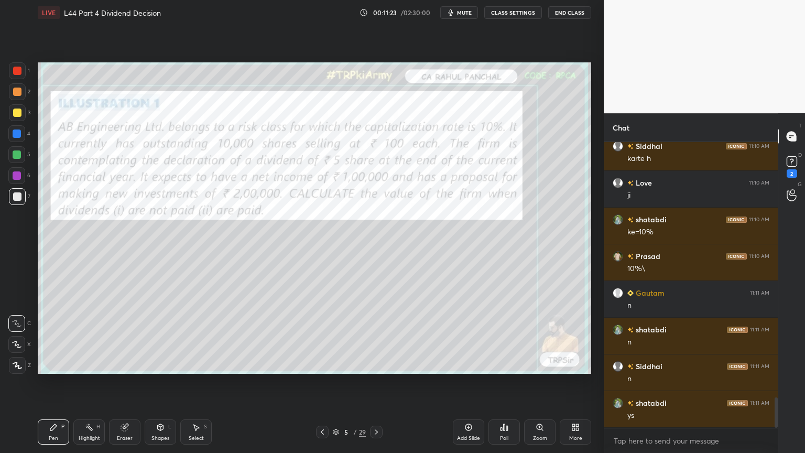
click at [384, 337] on div "5 / 29" at bounding box center [349, 432] width 208 height 13
click at [373, 337] on icon at bounding box center [376, 432] width 8 height 8
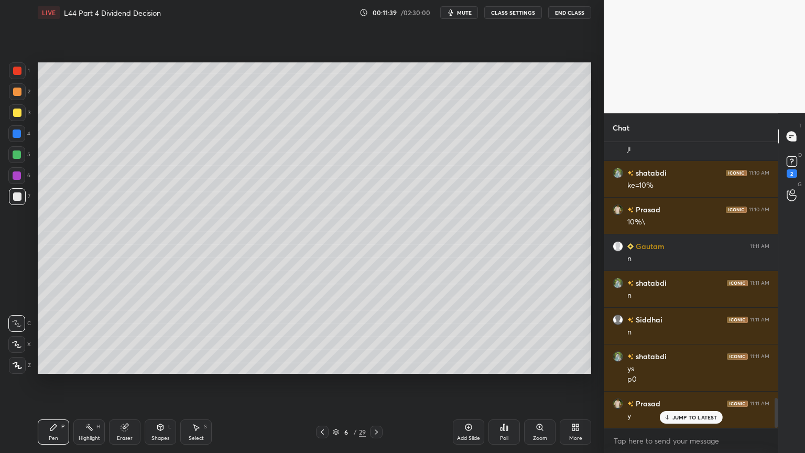
scroll to position [2462, 0]
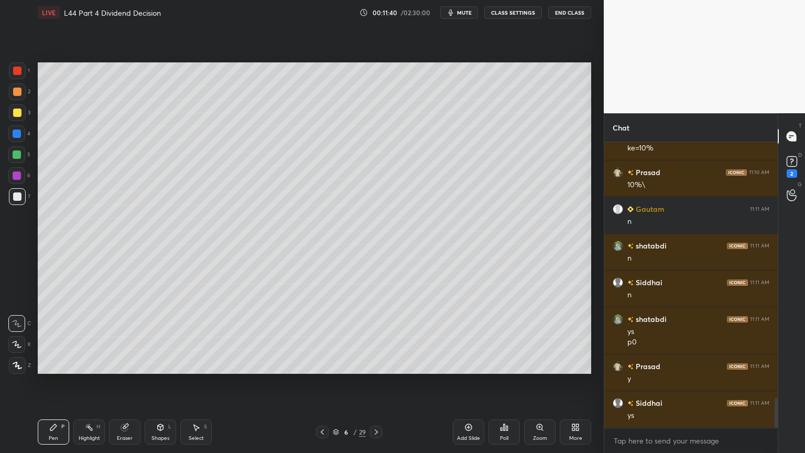
click at [324, 337] on icon at bounding box center [322, 432] width 8 height 8
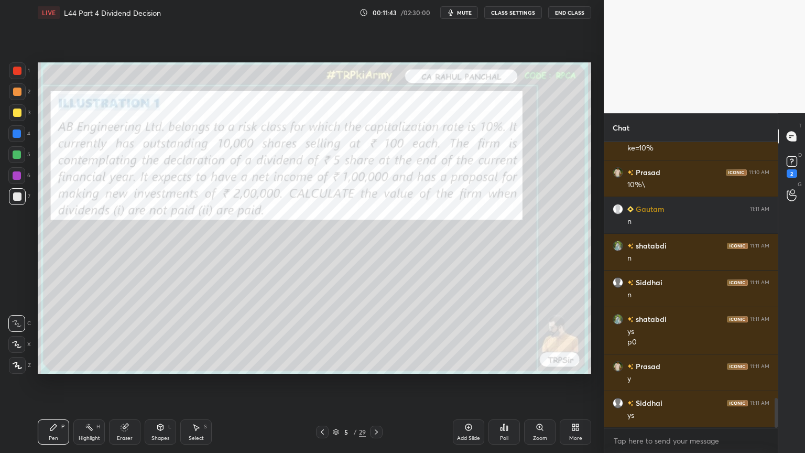
click at [124, 337] on icon at bounding box center [124, 427] width 7 height 7
click at [10, 337] on div "Erase all" at bounding box center [16, 365] width 17 height 17
click at [41, 337] on div "Pen P" at bounding box center [53, 431] width 31 height 25
click at [21, 71] on div at bounding box center [17, 71] width 8 height 8
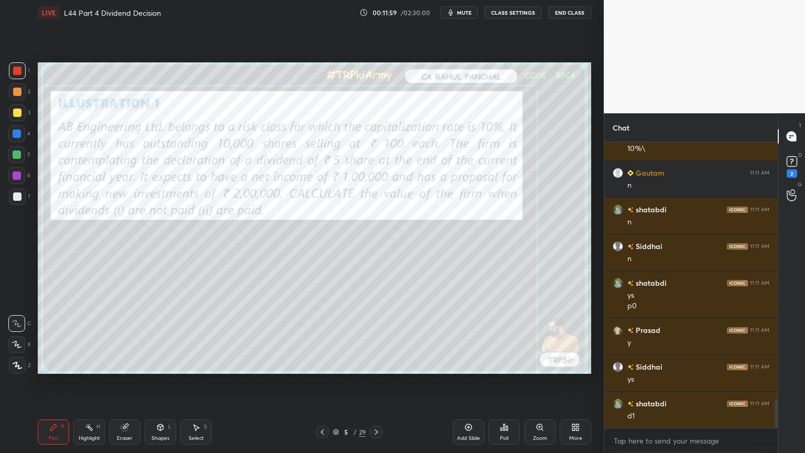
scroll to position [2535, 0]
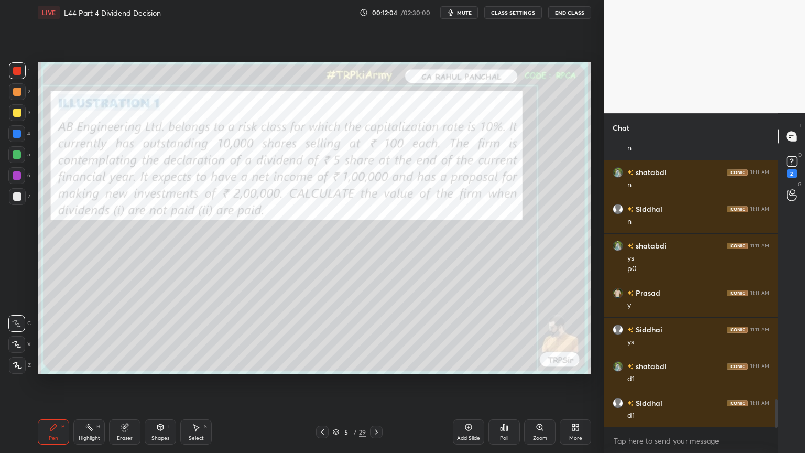
click at [114, 337] on div "Eraser" at bounding box center [124, 431] width 31 height 25
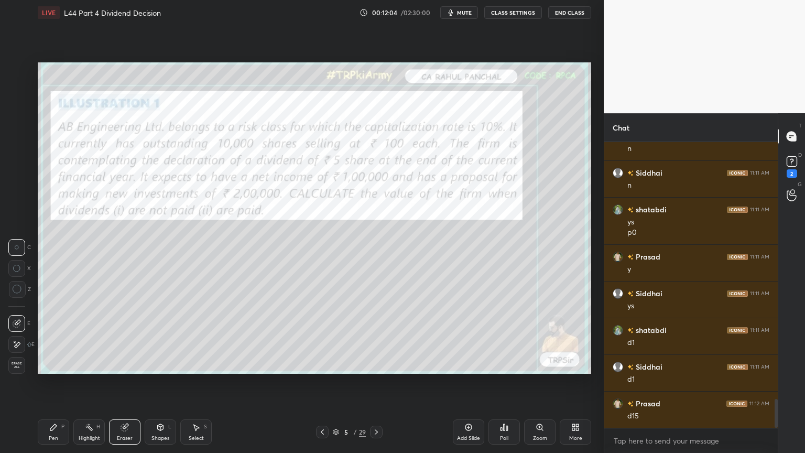
click at [18, 337] on div "Erase all" at bounding box center [16, 365] width 17 height 17
click at [38, 337] on div "Pen P Highlight H Eraser Shapes L Select S 5 / 29 Add Slide Poll Zoom More" at bounding box center [315, 432] width 554 height 42
click at [122, 337] on div "Eraser" at bounding box center [124, 431] width 31 height 25
click at [16, 337] on span "Erase all" at bounding box center [17, 365] width 16 height 7
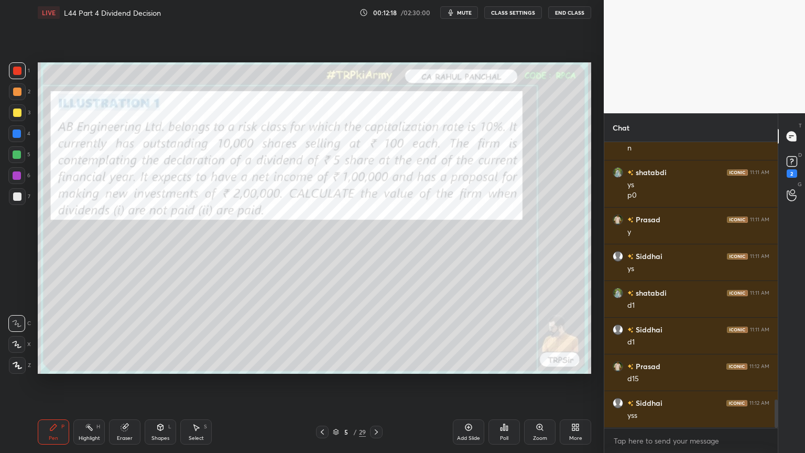
click at [33, 337] on div "1 2 3 4 5 6 7 C X Z C X Z E E Erase all H H LIVE L44 Part 4 Dividend Decision 0…" at bounding box center [298, 226] width 596 height 453
click at [375, 337] on div "Pen P Highlight H Eraser Shapes L Select S 5 / 29 Add Slide Poll Zoom More" at bounding box center [315, 432] width 554 height 42
click at [15, 199] on div at bounding box center [17, 196] width 8 height 8
click at [377, 337] on icon at bounding box center [376, 432] width 8 height 8
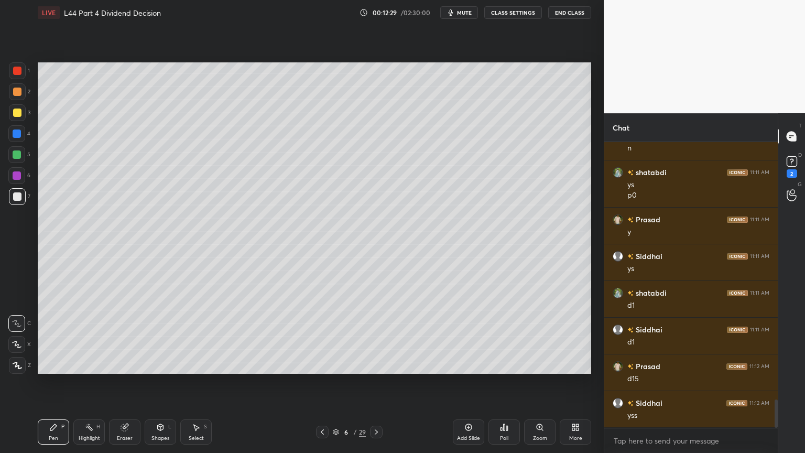
click at [318, 337] on icon at bounding box center [322, 432] width 8 height 8
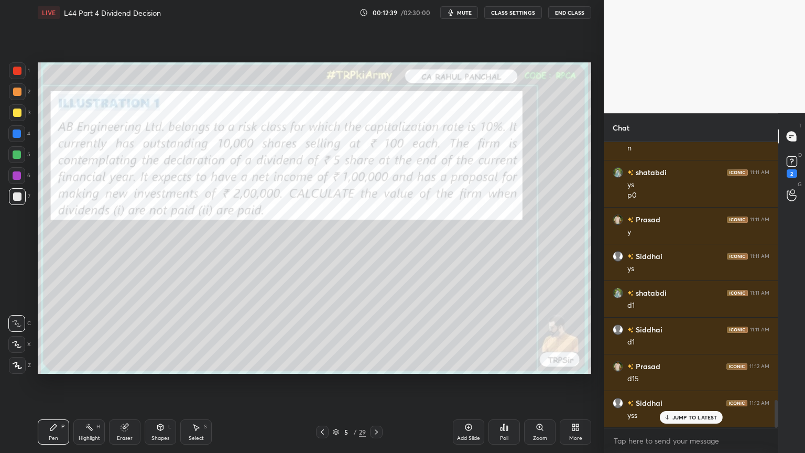
scroll to position [2645, 0]
click at [377, 337] on icon at bounding box center [376, 432] width 8 height 8
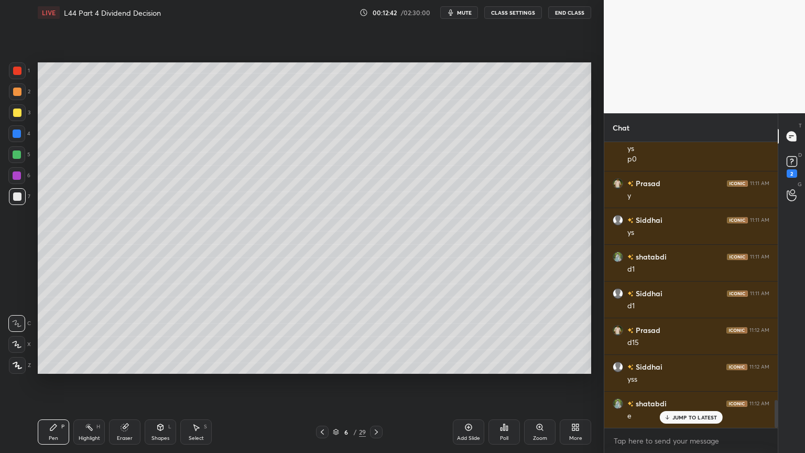
scroll to position [2682, 0]
click at [322, 337] on icon at bounding box center [322, 432] width 8 height 8
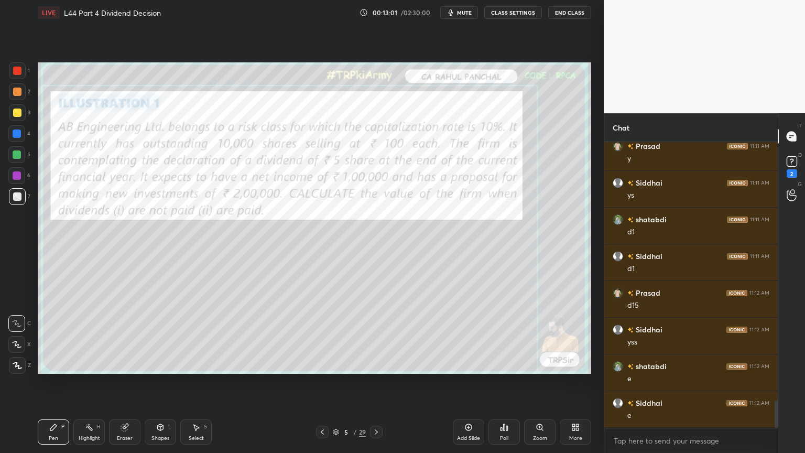
click at [375, 337] on icon at bounding box center [376, 432] width 8 height 8
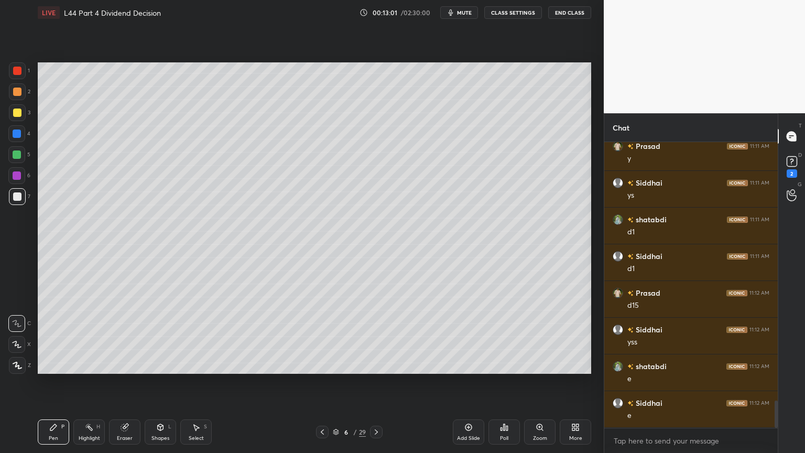
scroll to position [2718, 0]
click at [18, 71] on div at bounding box center [17, 71] width 8 height 8
click at [14, 196] on div at bounding box center [17, 196] width 8 height 8
click at [323, 337] on icon at bounding box center [322, 432] width 8 height 8
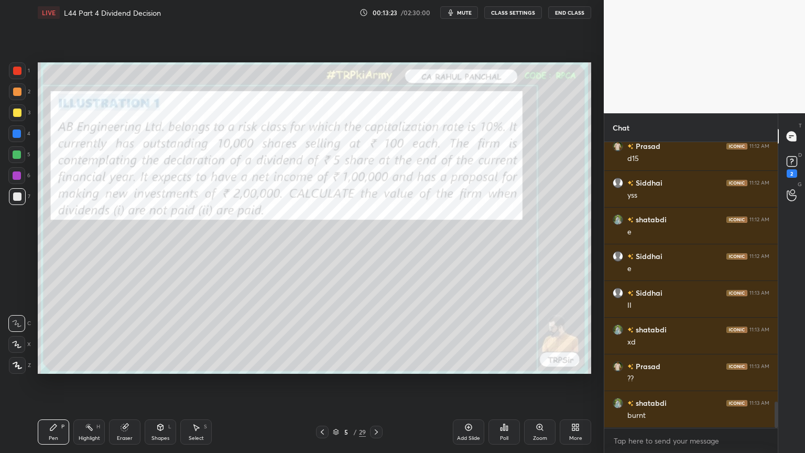
click at [121, 337] on div "Eraser" at bounding box center [124, 431] width 31 height 25
click at [23, 337] on span "Erase all" at bounding box center [17, 365] width 16 height 7
click at [67, 337] on div "Pen P Highlight H Eraser Shapes L Select S 5 / 29 Add Slide Poll Zoom More" at bounding box center [315, 432] width 554 height 42
click at [20, 80] on div "1" at bounding box center [19, 72] width 21 height 21
click at [546, 337] on div "Zoom" at bounding box center [539, 431] width 31 height 25
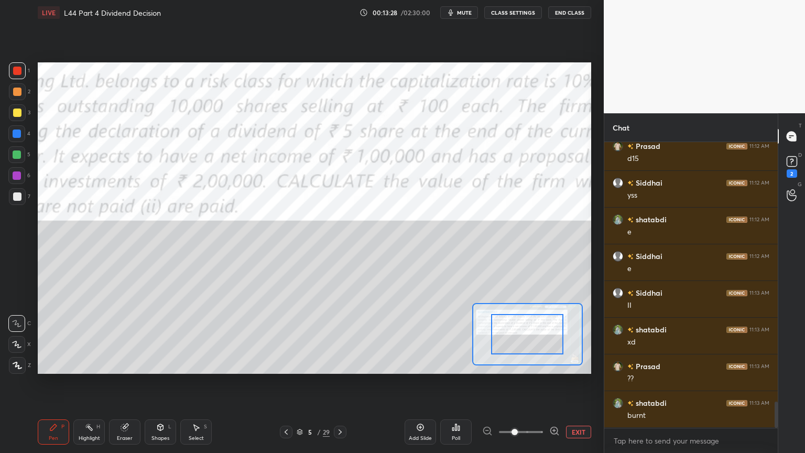
click at [518, 337] on span at bounding box center [515, 432] width 6 height 6
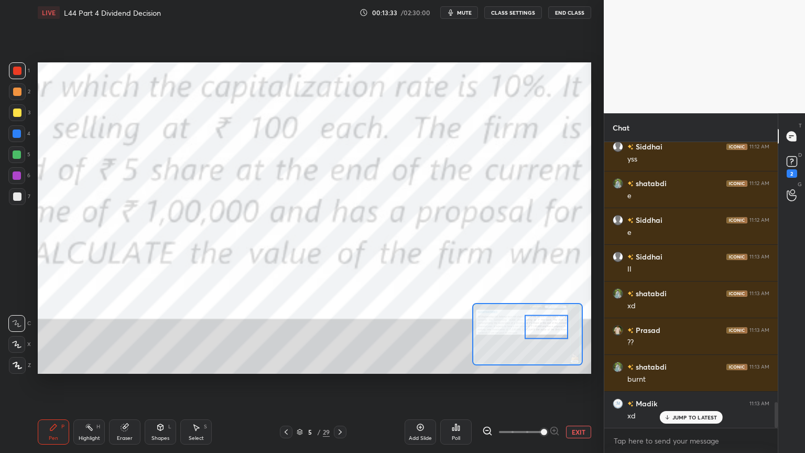
scroll to position [2902, 0]
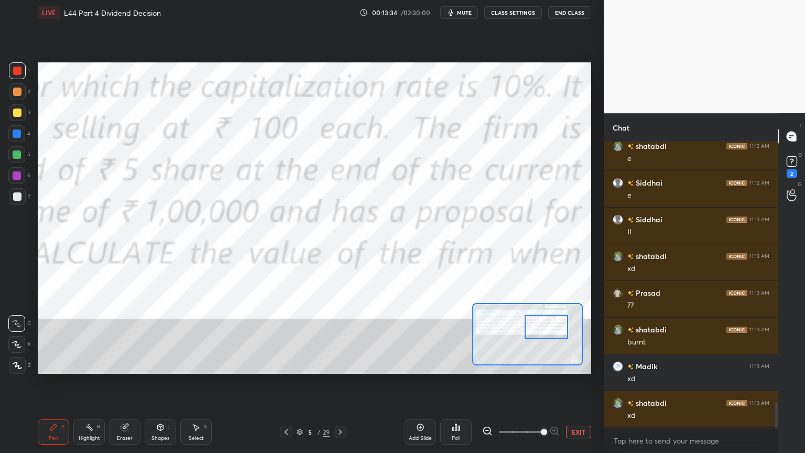
click at [581, 337] on button "EXIT" at bounding box center [578, 432] width 25 height 13
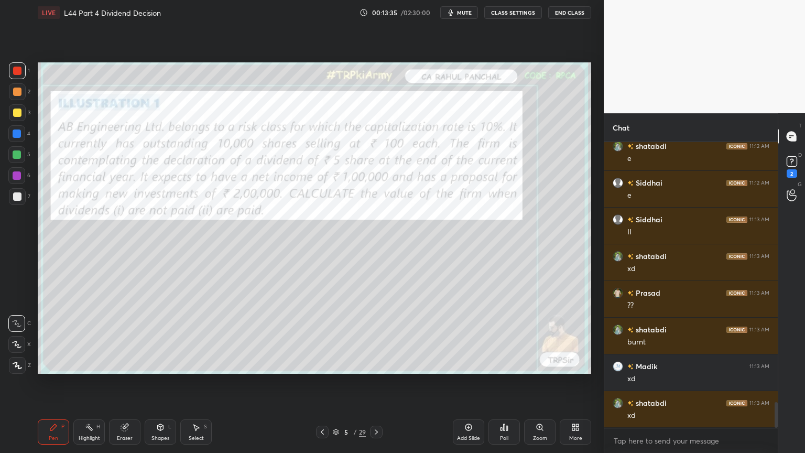
click at [126, 337] on icon at bounding box center [125, 427] width 8 height 8
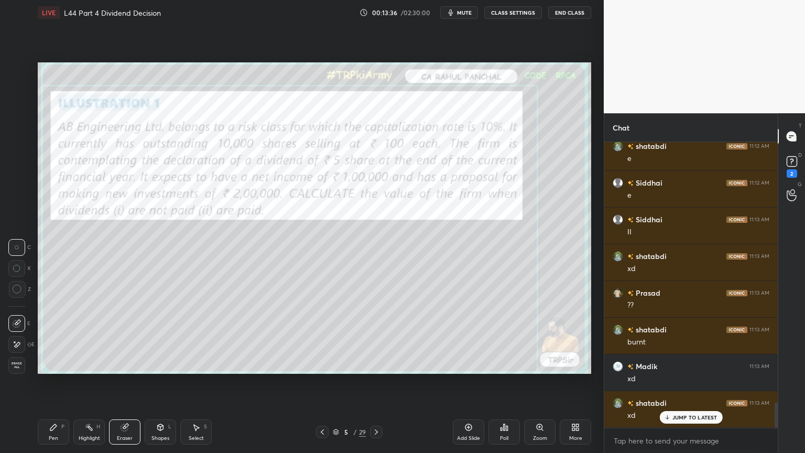
scroll to position [2938, 0]
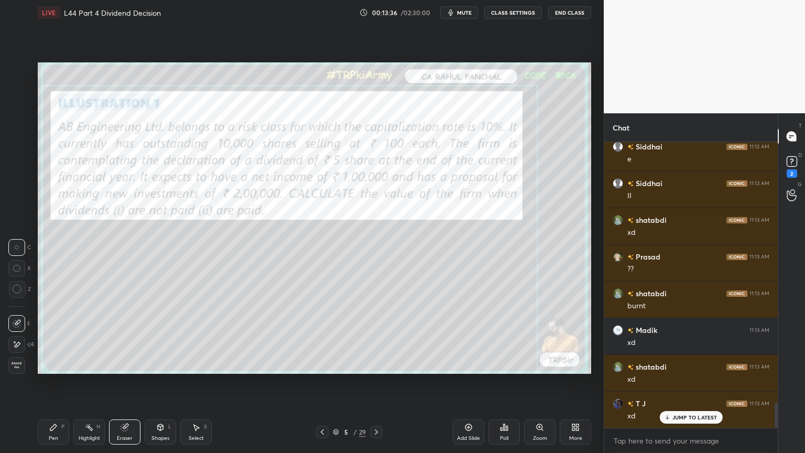
click at [17, 337] on span "Erase all" at bounding box center [17, 365] width 16 height 7
click at [44, 337] on div "Pen P Highlight H Eraser Shapes L Select S 5 / 29 Add Slide Poll Zoom More" at bounding box center [315, 432] width 554 height 42
click at [15, 337] on div at bounding box center [16, 344] width 17 height 17
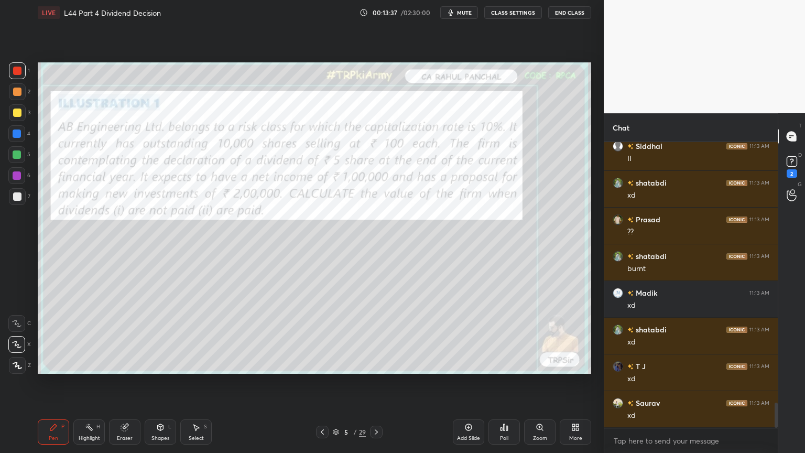
click at [19, 337] on div "1 2 3 4 5 6 7 C X Z C X Z E E Erase all H H LIVE L44 Part 4 Dividend Decision 0…" at bounding box center [298, 226] width 596 height 453
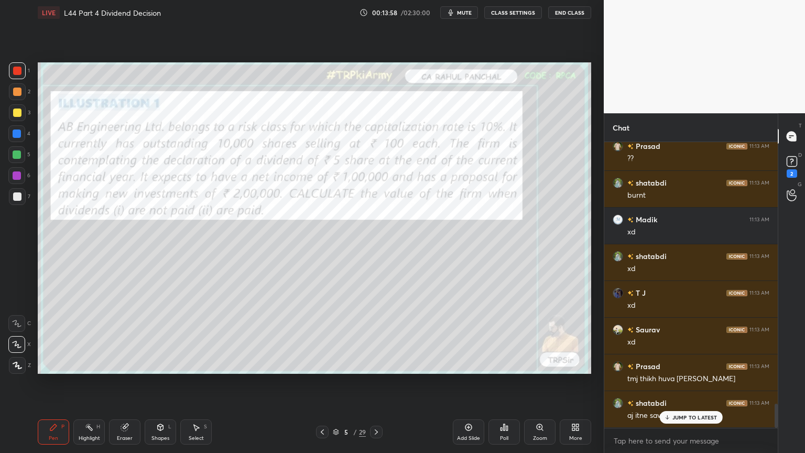
scroll to position [3085, 0]
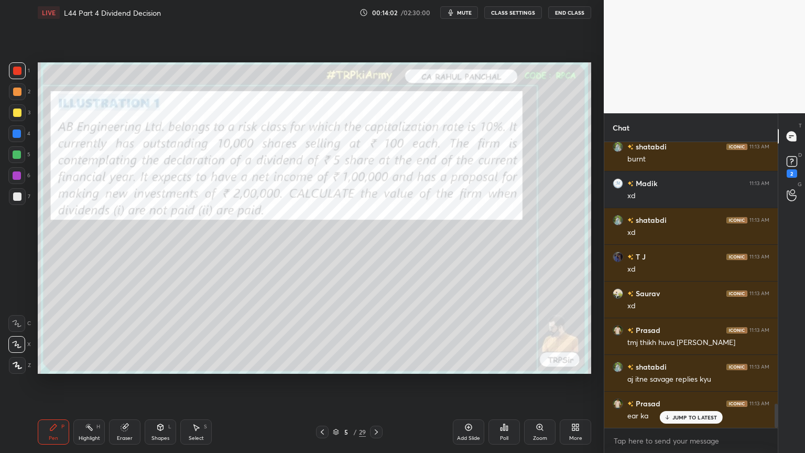
click at [121, 337] on icon at bounding box center [125, 427] width 8 height 8
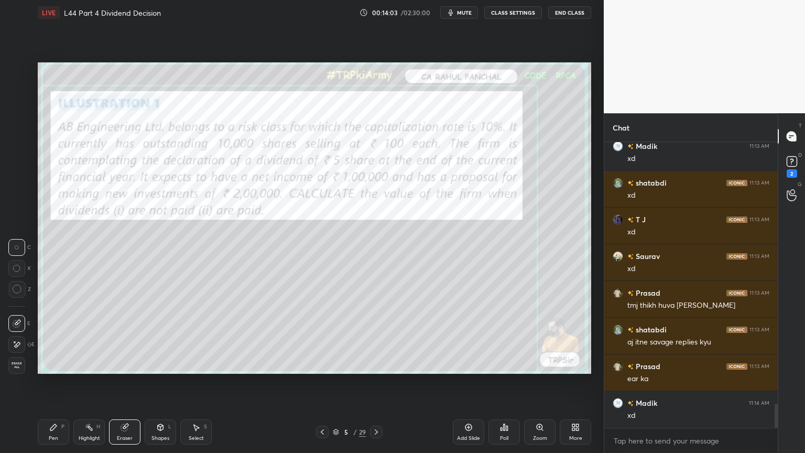
click at [21, 337] on div "Erase all" at bounding box center [16, 365] width 17 height 17
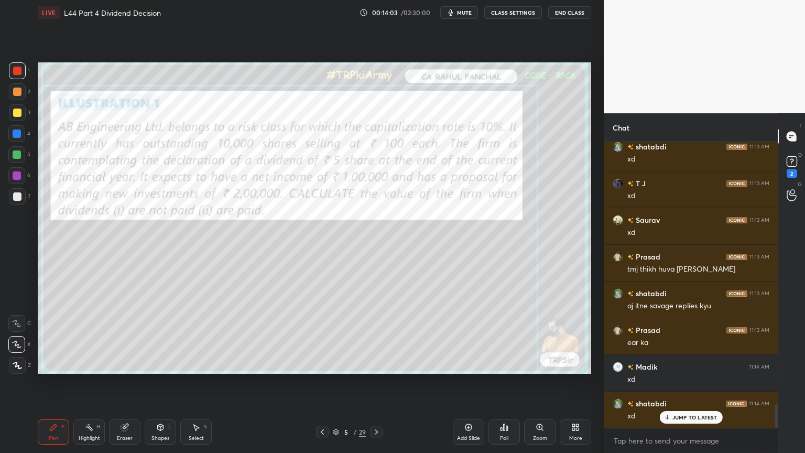
scroll to position [3196, 0]
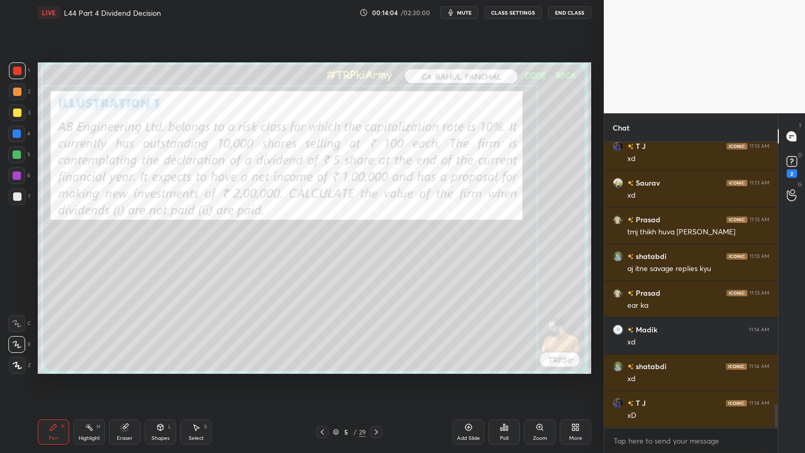
click at [375, 337] on icon at bounding box center [376, 432] width 8 height 8
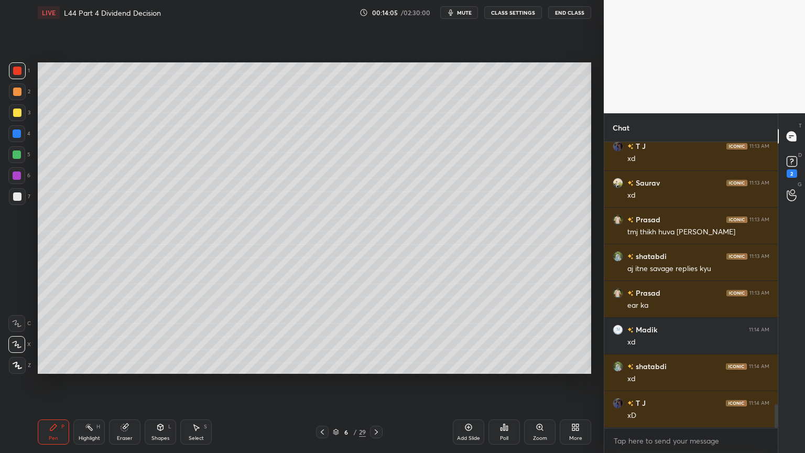
scroll to position [3232, 0]
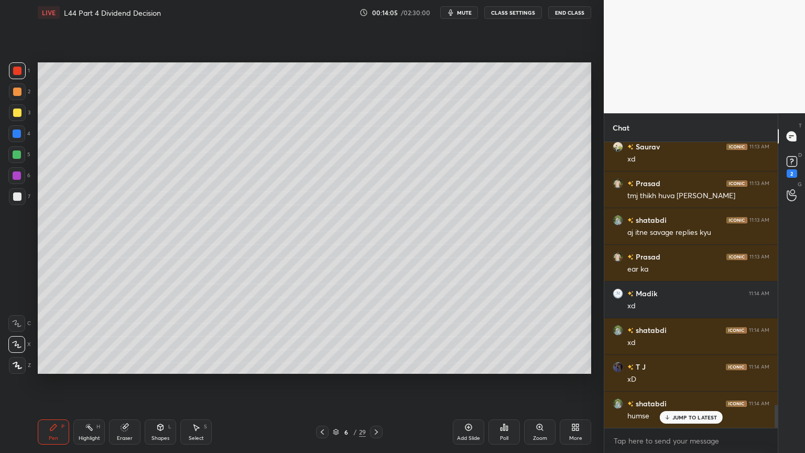
click at [19, 116] on div at bounding box center [17, 113] width 8 height 8
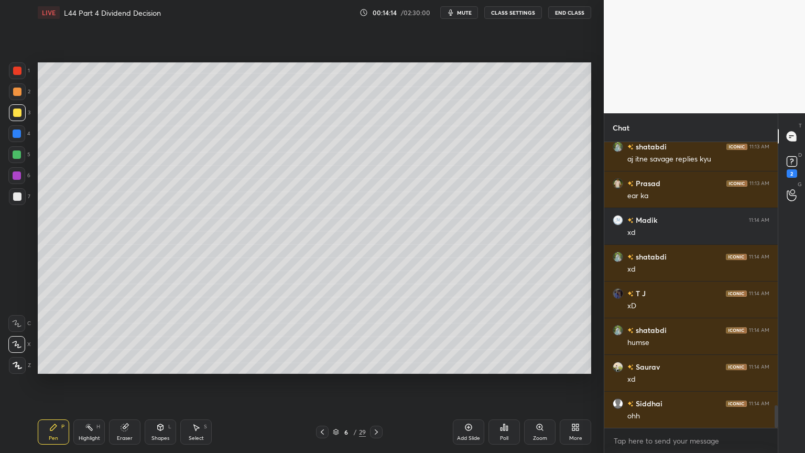
scroll to position [3342, 0]
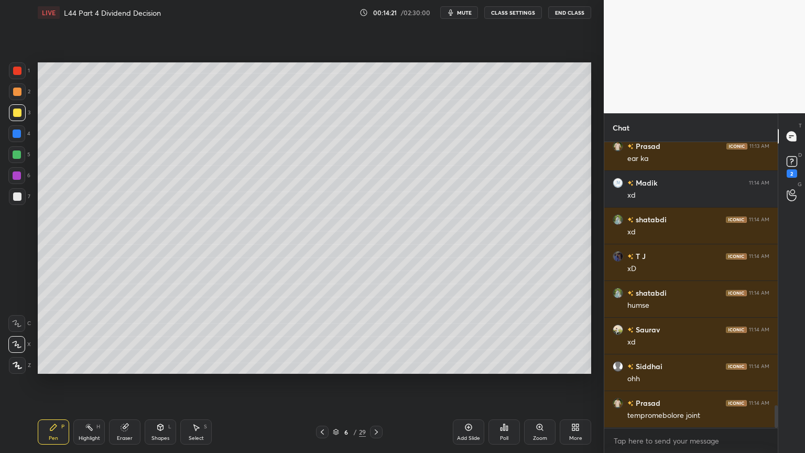
click at [320, 337] on icon at bounding box center [322, 432] width 8 height 8
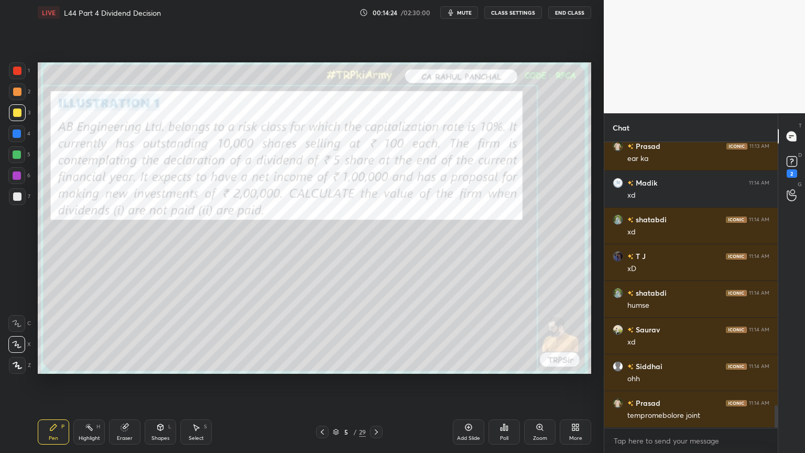
scroll to position [3353, 0]
click at [23, 78] on div at bounding box center [17, 70] width 17 height 17
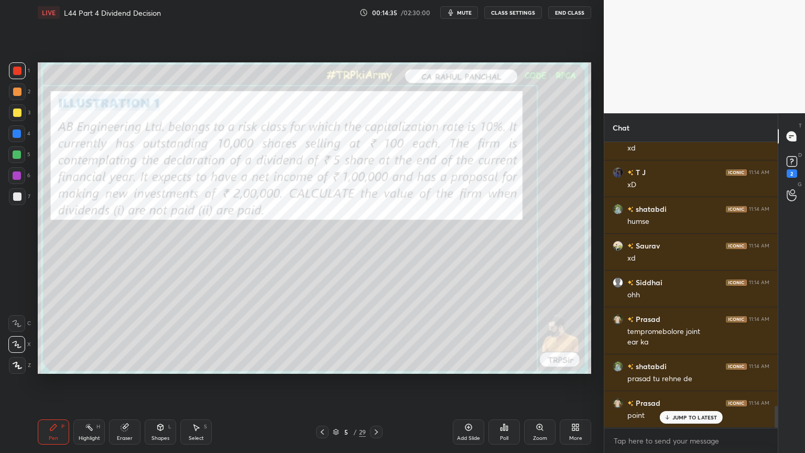
scroll to position [3462, 0]
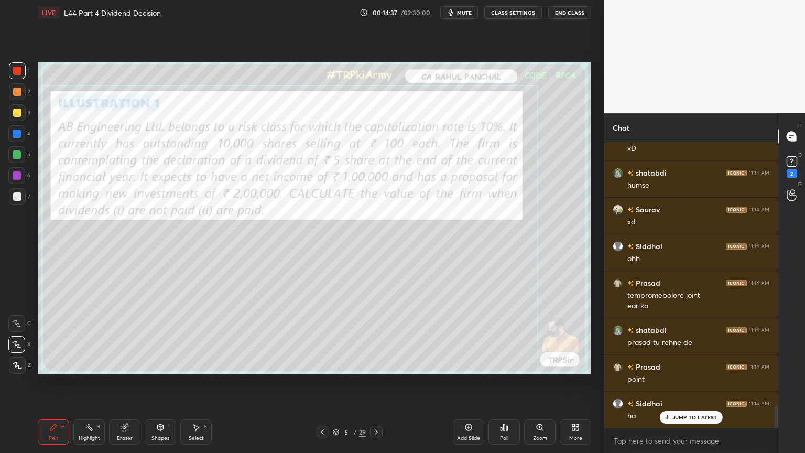
click at [17, 77] on div at bounding box center [17, 70] width 17 height 17
click at [20, 111] on div at bounding box center [17, 113] width 8 height 8
click at [47, 337] on div "Pen P" at bounding box center [53, 431] width 31 height 25
click at [378, 337] on div at bounding box center [376, 432] width 13 height 13
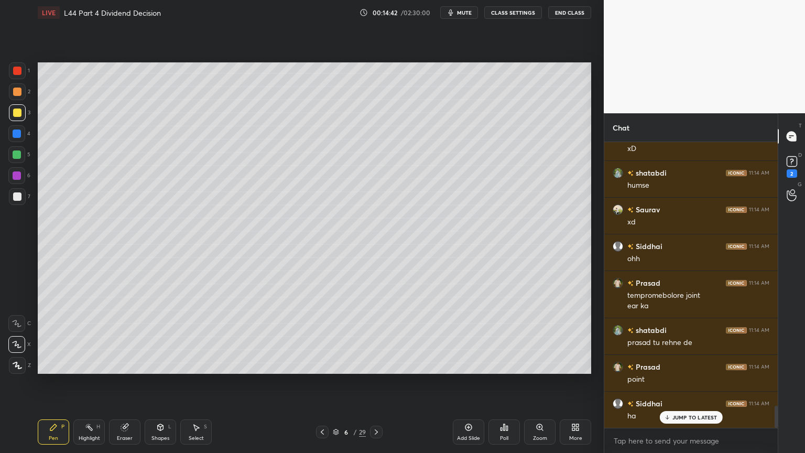
click at [17, 113] on div at bounding box center [17, 113] width 8 height 8
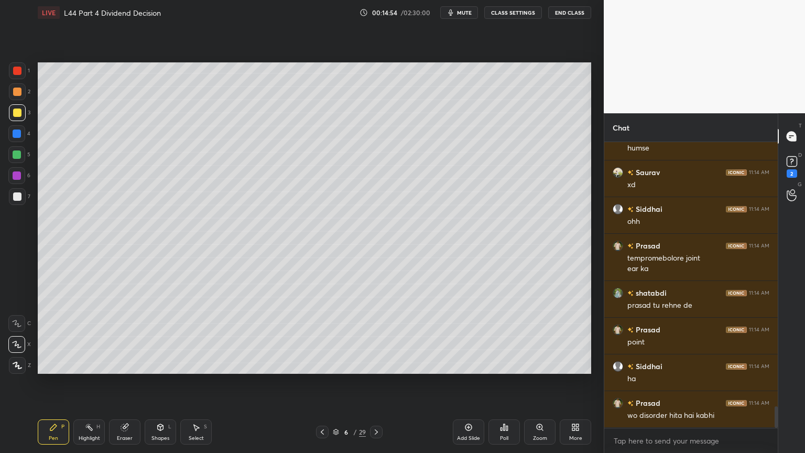
scroll to position [3510, 0]
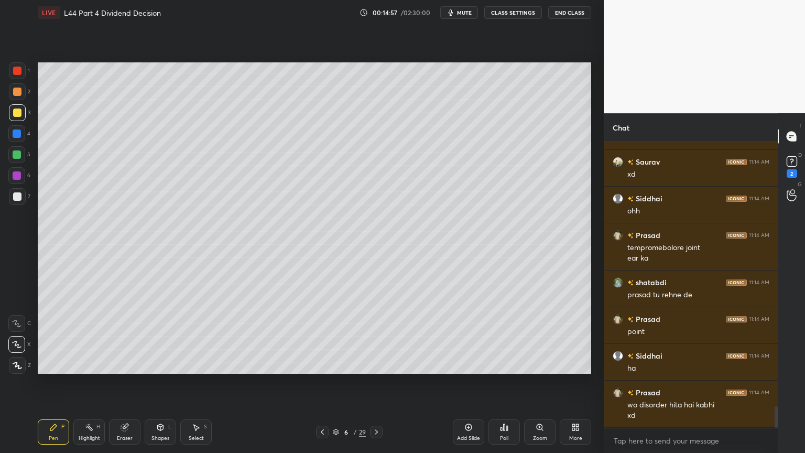
click at [19, 88] on div at bounding box center [17, 92] width 8 height 8
click at [50, 337] on div "Pen P" at bounding box center [53, 431] width 31 height 25
click at [14, 119] on div at bounding box center [17, 112] width 17 height 17
click at [17, 324] on icon at bounding box center [16, 323] width 9 height 7
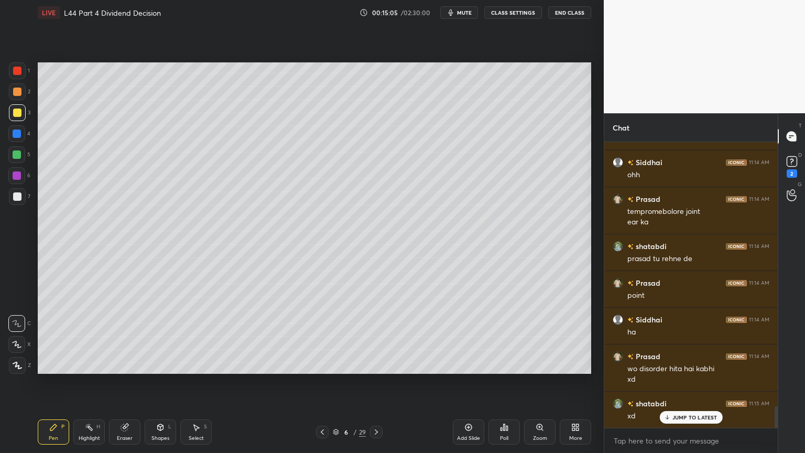
scroll to position [3584, 0]
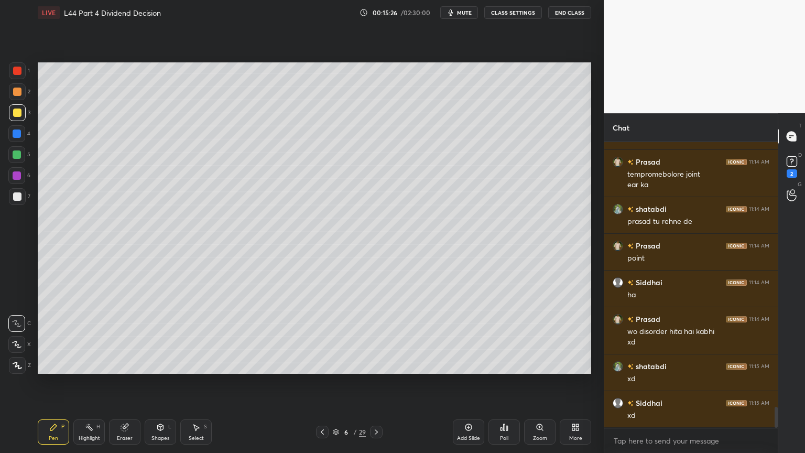
click at [187, 337] on div "Select S" at bounding box center [195, 431] width 31 height 25
click at [159, 337] on icon at bounding box center [161, 427] width 6 height 2
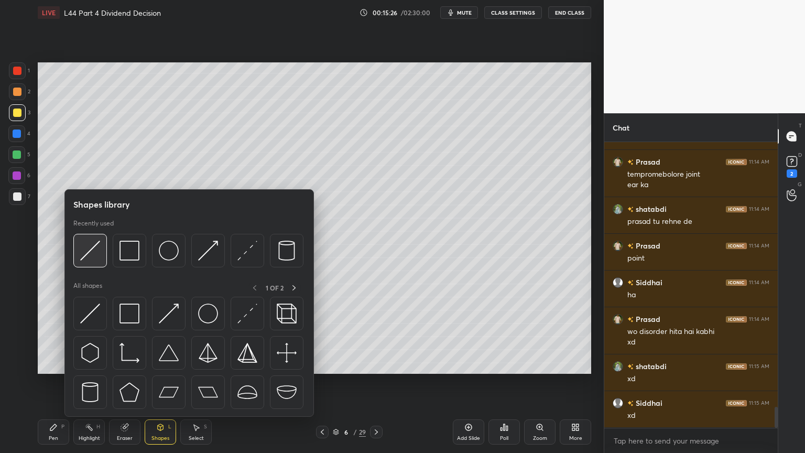
click at [95, 262] on div at bounding box center [90, 251] width 34 height 34
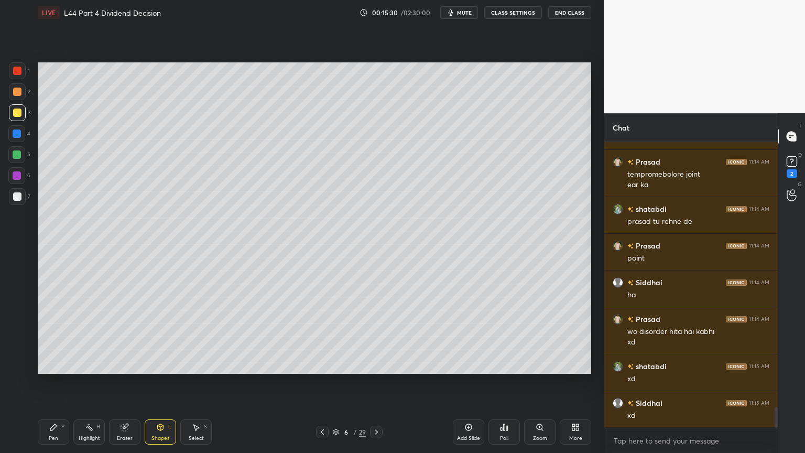
click at [60, 337] on div "Pen P" at bounding box center [53, 431] width 31 height 25
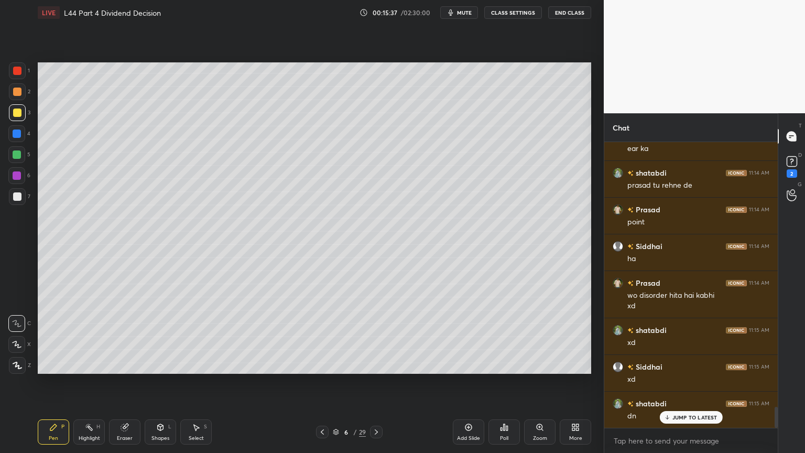
scroll to position [3657, 0]
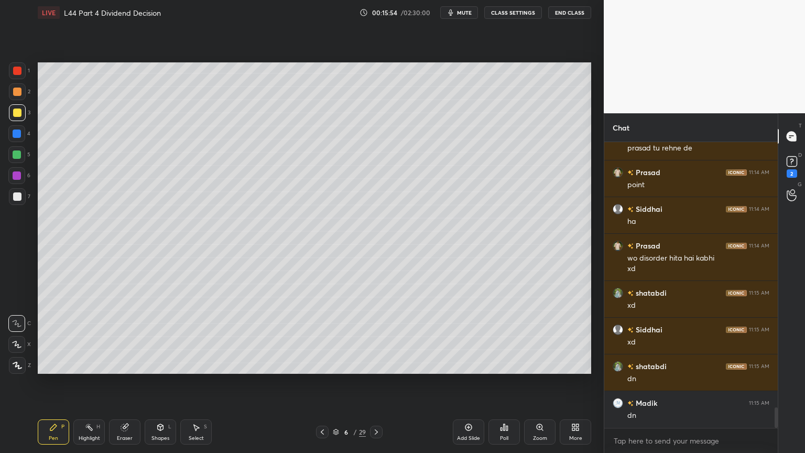
click at [152, 337] on div "Shapes L" at bounding box center [160, 431] width 31 height 25
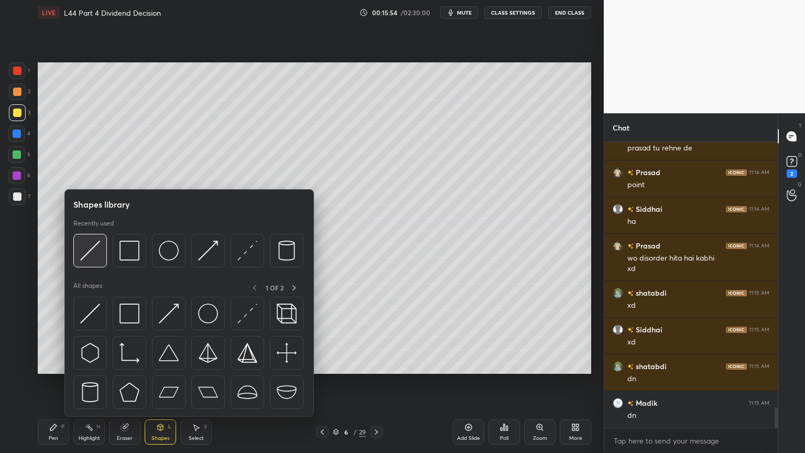
click at [91, 257] on img at bounding box center [90, 251] width 20 height 20
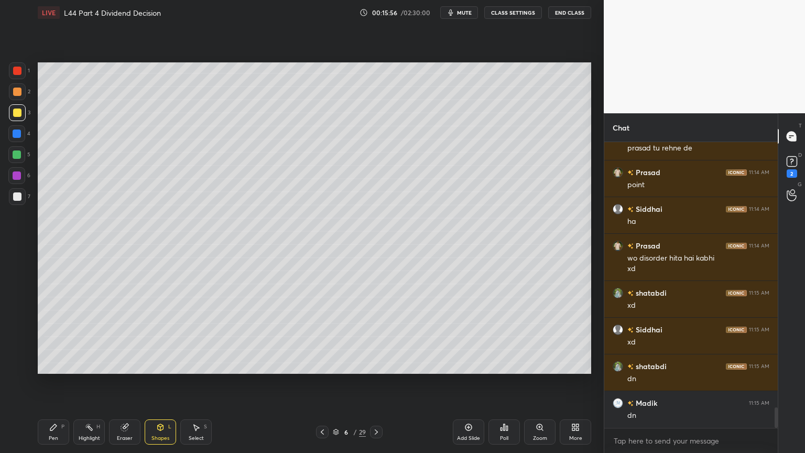
click at [16, 96] on div at bounding box center [17, 91] width 17 height 17
click at [49, 337] on div "Pen P" at bounding box center [53, 431] width 31 height 25
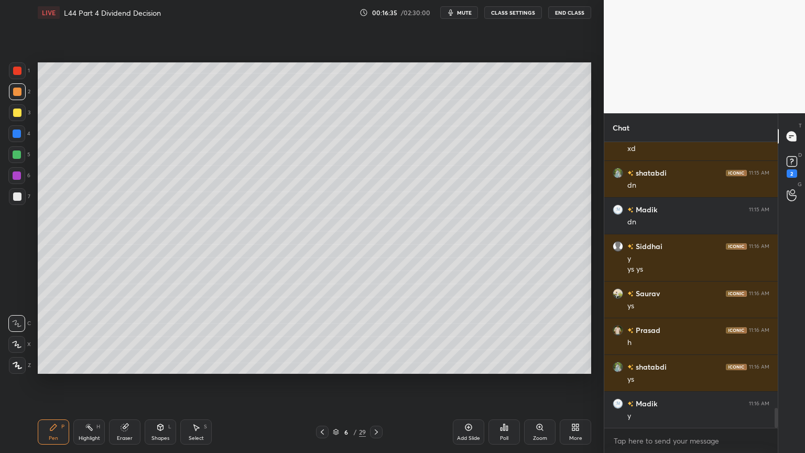
scroll to position [3888, 0]
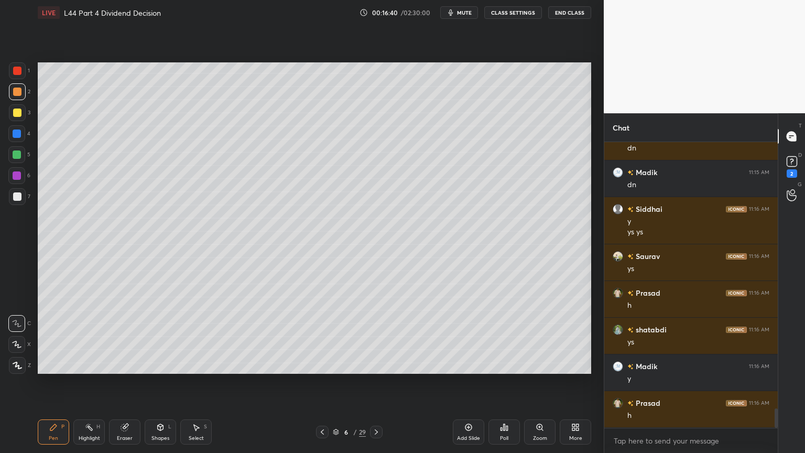
click at [194, 337] on icon at bounding box center [196, 427] width 8 height 8
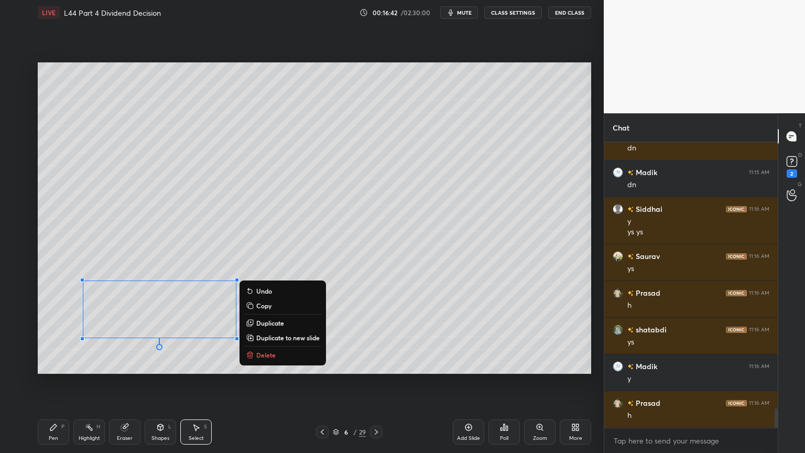
click at [277, 337] on button "Delete" at bounding box center [283, 355] width 78 height 13
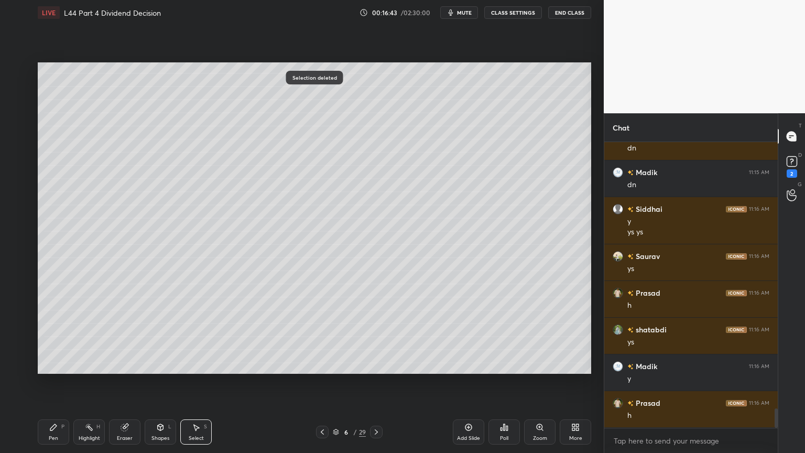
click at [47, 337] on div "Pen P" at bounding box center [53, 431] width 31 height 25
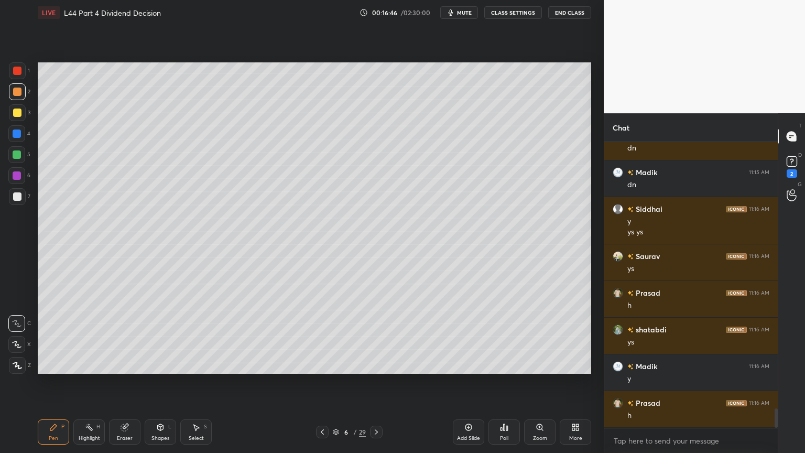
click at [16, 200] on div at bounding box center [17, 196] width 8 height 8
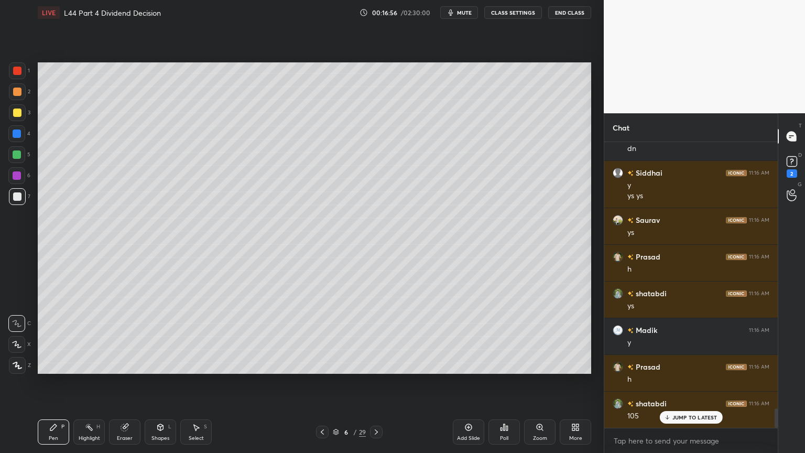
click at [25, 75] on div at bounding box center [17, 70] width 17 height 17
click at [147, 337] on div "Shapes L" at bounding box center [160, 431] width 31 height 25
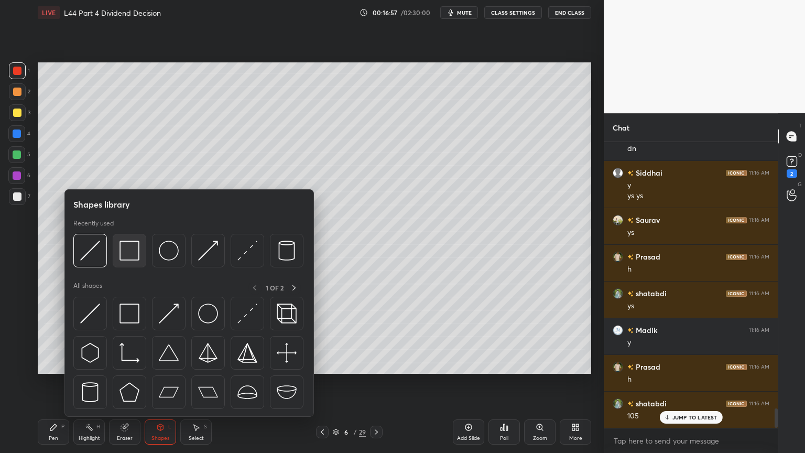
click at [123, 250] on img at bounding box center [130, 251] width 20 height 20
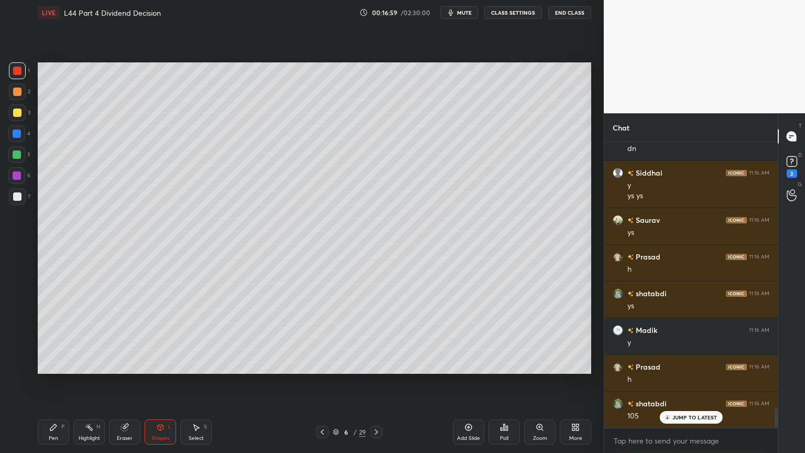
scroll to position [3934, 0]
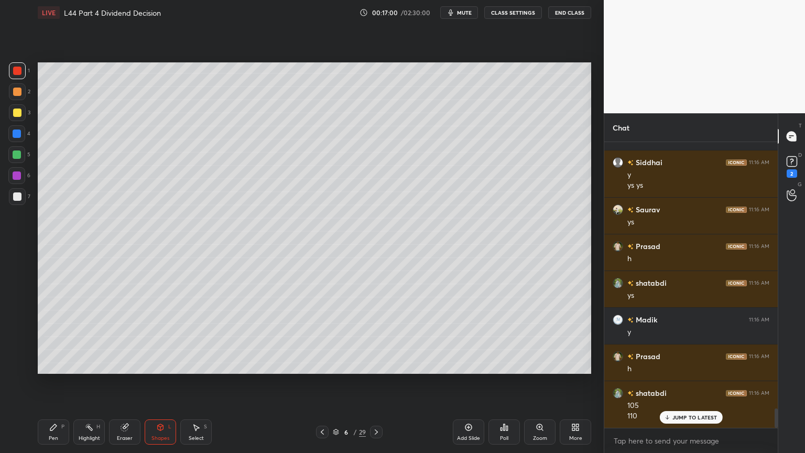
click at [15, 201] on div at bounding box center [17, 196] width 17 height 17
click at [82, 337] on div "Highlight H" at bounding box center [88, 431] width 31 height 25
click at [48, 337] on div "Pen P" at bounding box center [53, 431] width 31 height 25
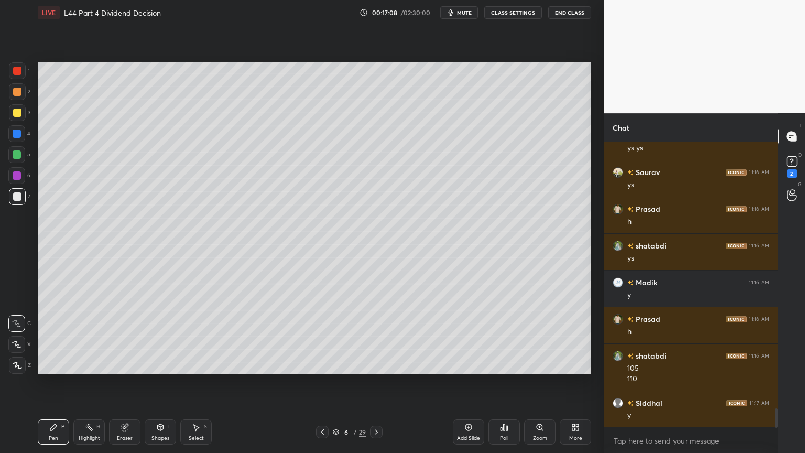
click at [320, 337] on icon at bounding box center [322, 432] width 8 height 8
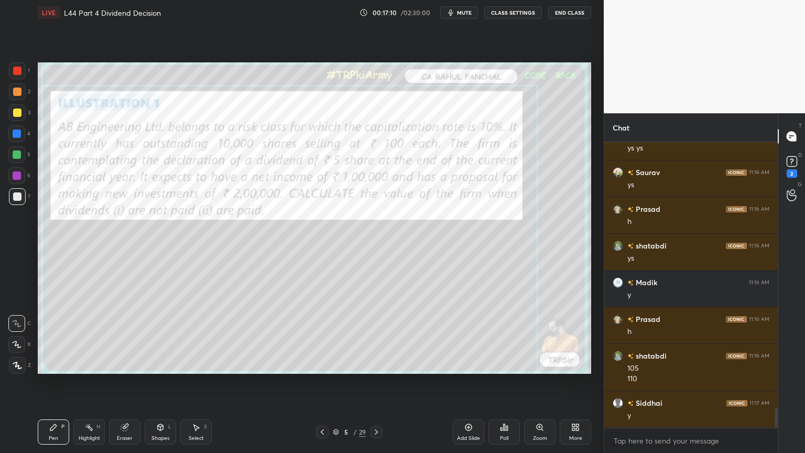
click at [19, 71] on div at bounding box center [17, 71] width 8 height 8
click at [376, 337] on div at bounding box center [376, 432] width 13 height 13
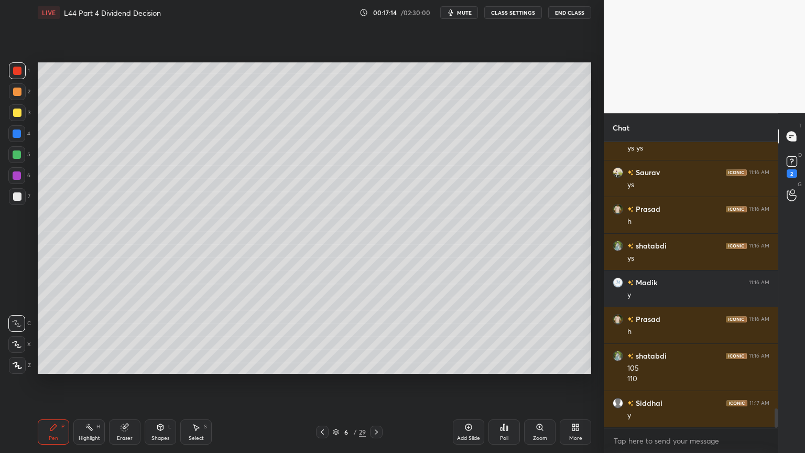
click at [54, 337] on div "Pen P" at bounding box center [53, 431] width 31 height 25
click at [15, 199] on div at bounding box center [17, 196] width 8 height 8
click at [15, 72] on div at bounding box center [17, 71] width 8 height 8
click at [161, 337] on icon at bounding box center [161, 427] width 6 height 6
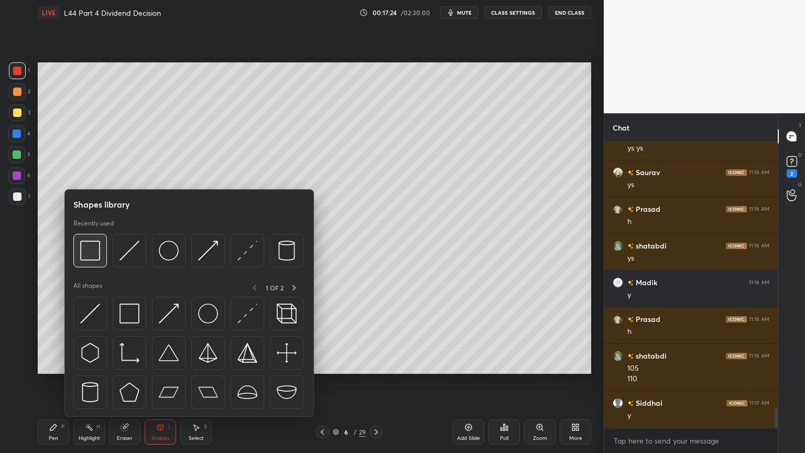
click at [94, 252] on img at bounding box center [90, 251] width 20 height 20
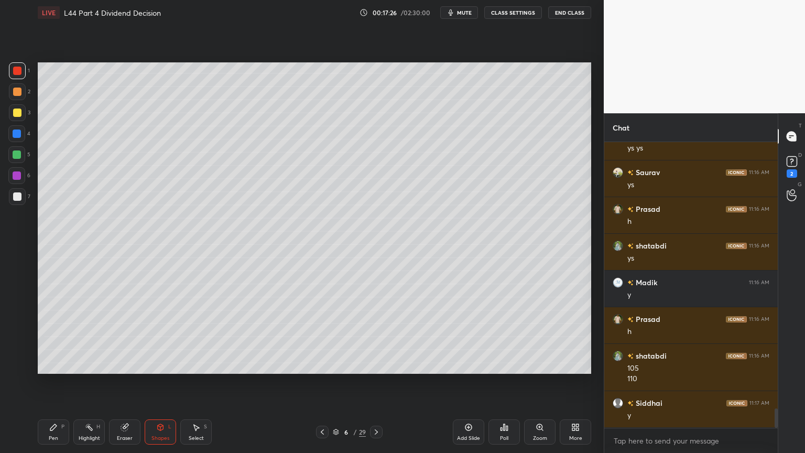
click at [21, 204] on div at bounding box center [17, 196] width 17 height 17
click at [63, 337] on div "Pen P" at bounding box center [53, 431] width 31 height 25
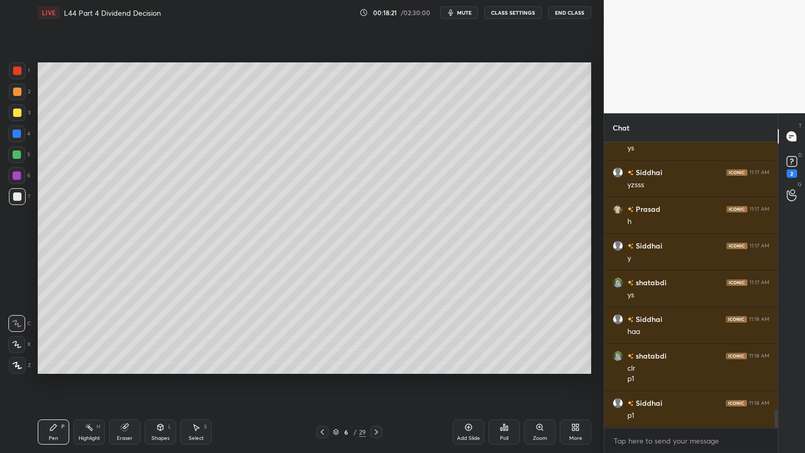
scroll to position [4312, 0]
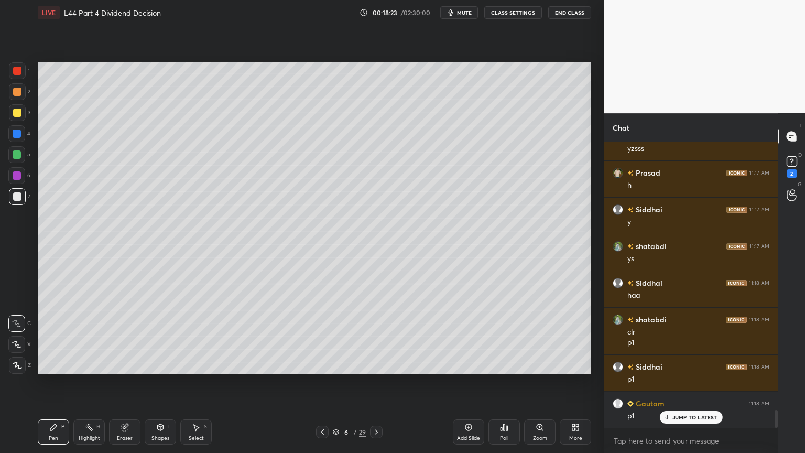
click at [18, 118] on div at bounding box center [17, 112] width 17 height 17
click at [160, 337] on div "Shapes L" at bounding box center [160, 431] width 31 height 25
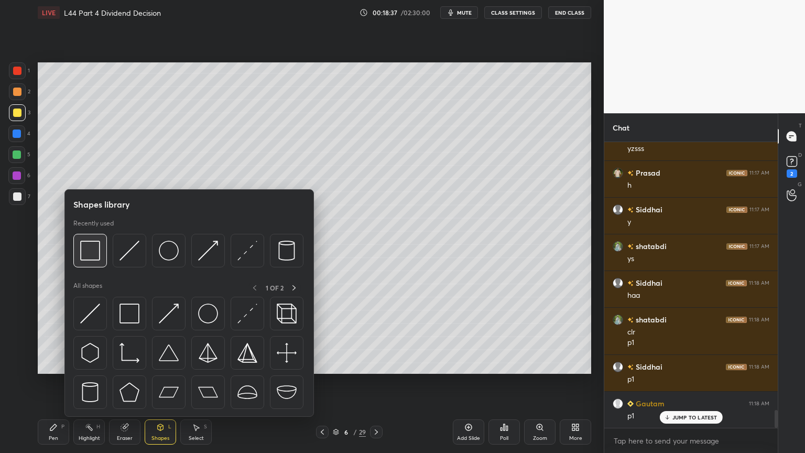
click at [94, 260] on img at bounding box center [90, 251] width 20 height 20
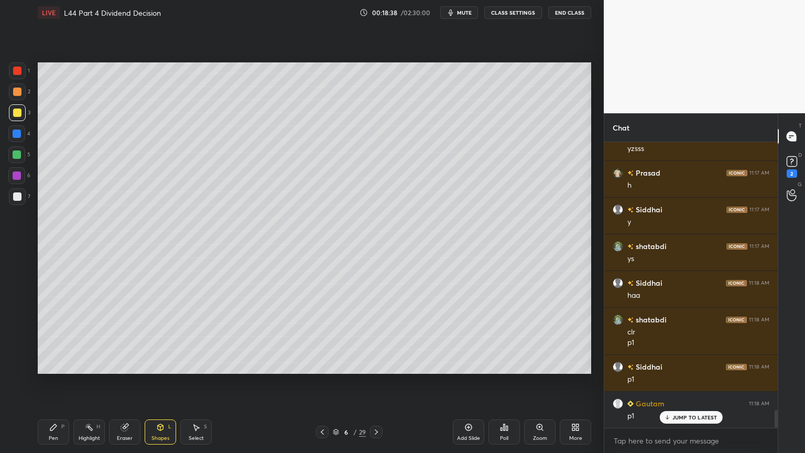
click at [159, 337] on icon at bounding box center [160, 427] width 8 height 8
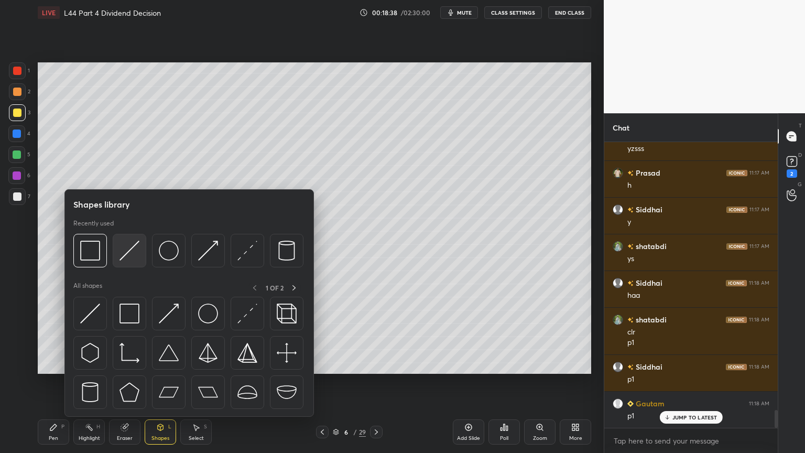
click at [129, 253] on img at bounding box center [130, 251] width 20 height 20
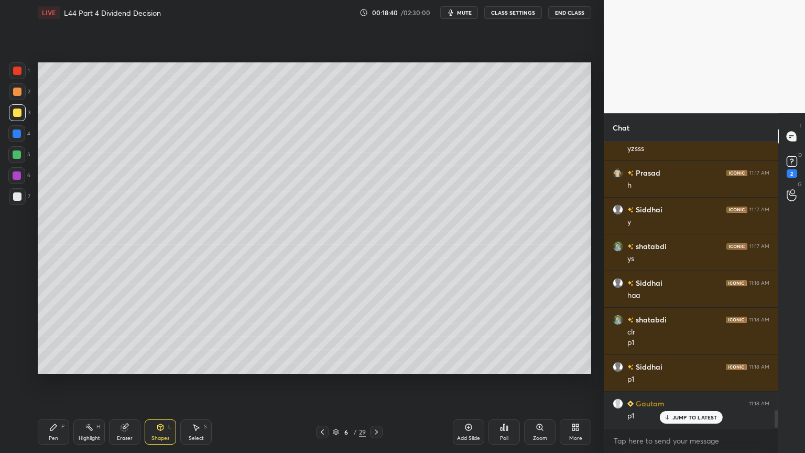
click at [55, 337] on div "Pen" at bounding box center [53, 438] width 9 height 5
click at [18, 203] on div at bounding box center [17, 196] width 17 height 17
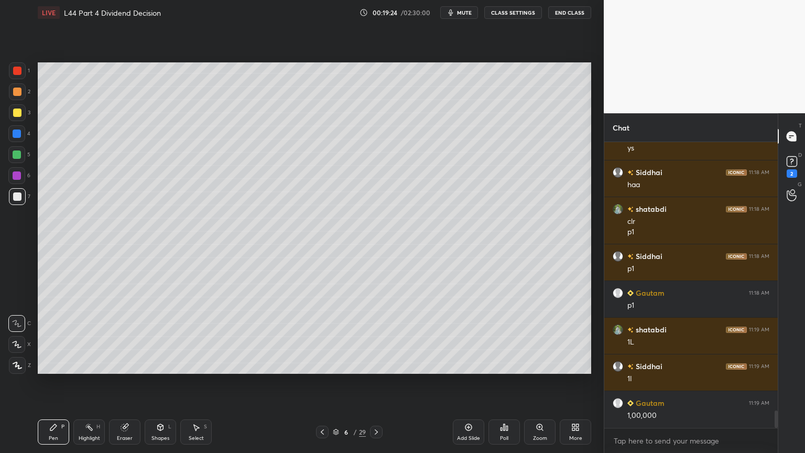
scroll to position [4459, 0]
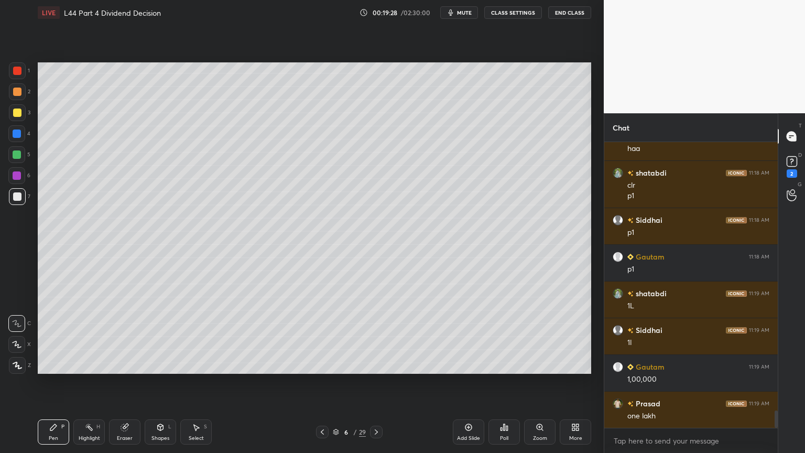
click at [14, 165] on div "5" at bounding box center [19, 156] width 22 height 21
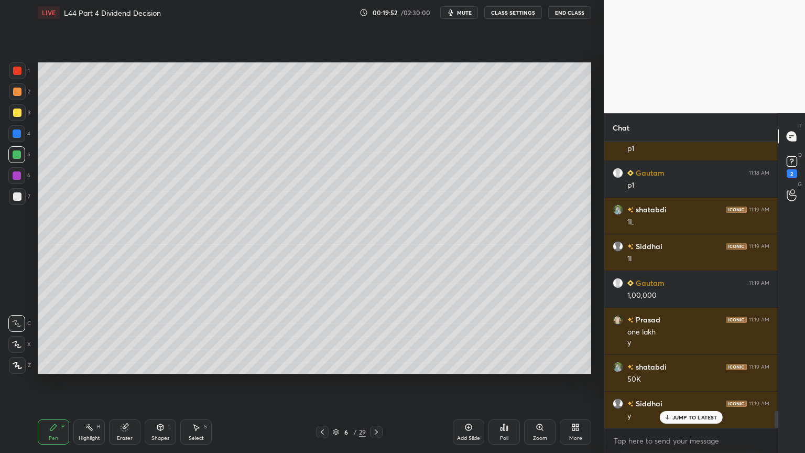
scroll to position [4580, 0]
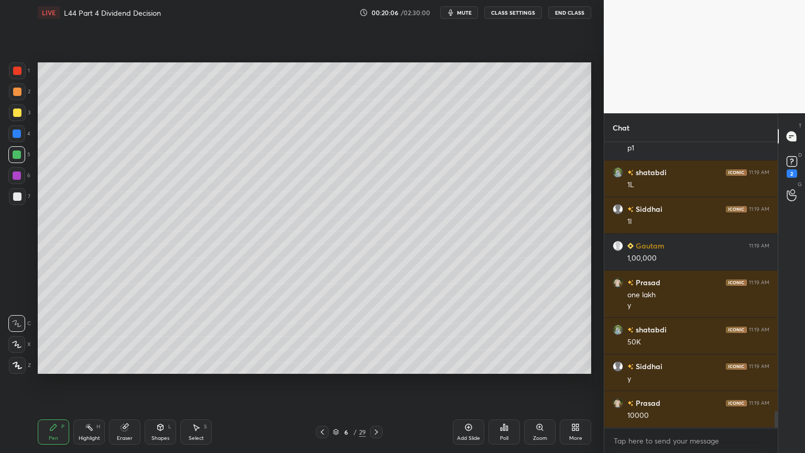
click at [19, 177] on div at bounding box center [17, 175] width 8 height 8
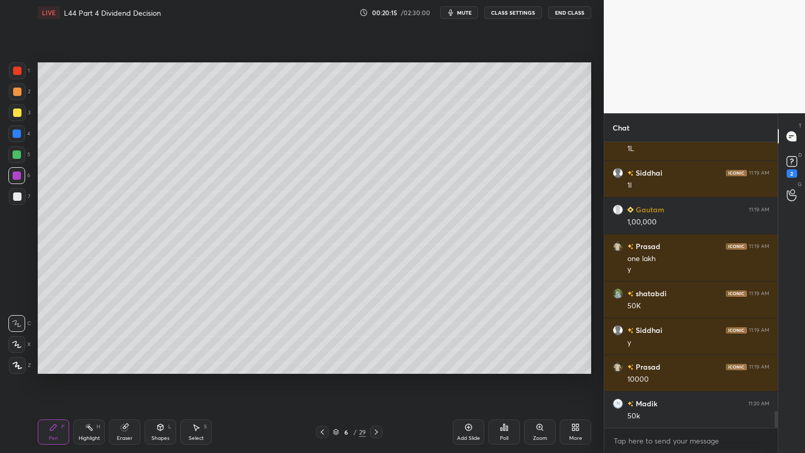
click at [20, 193] on div at bounding box center [17, 196] width 8 height 8
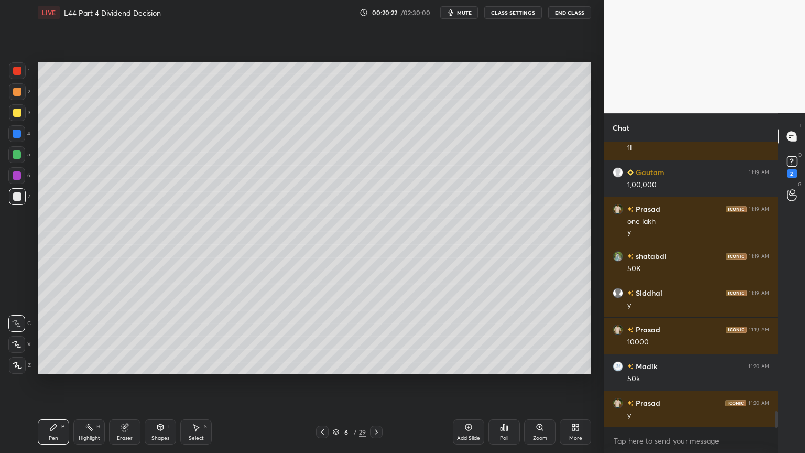
click at [17, 153] on div at bounding box center [17, 154] width 8 height 8
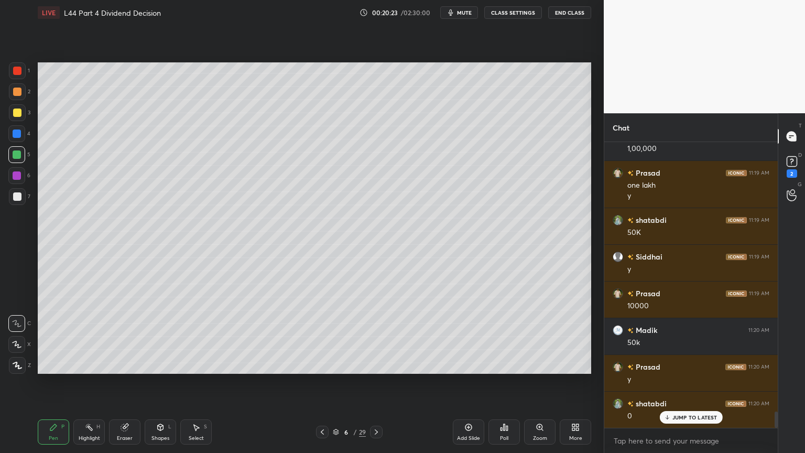
click at [20, 137] on div at bounding box center [16, 133] width 17 height 17
click at [155, 337] on div "Shapes L" at bounding box center [160, 431] width 31 height 25
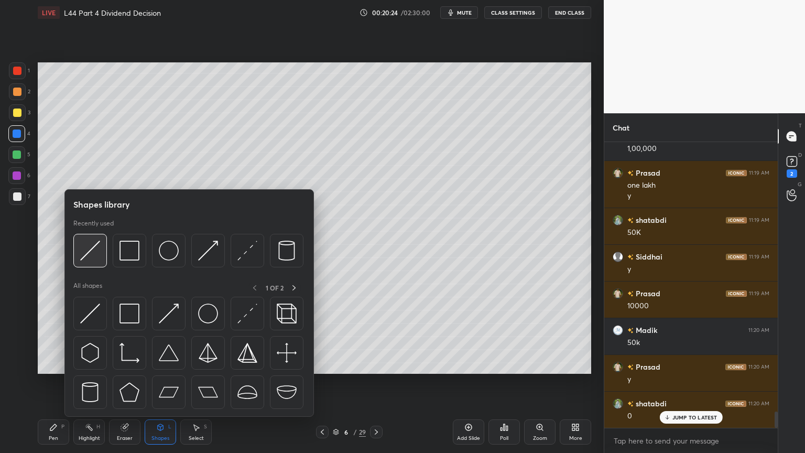
click at [96, 254] on img at bounding box center [90, 251] width 20 height 20
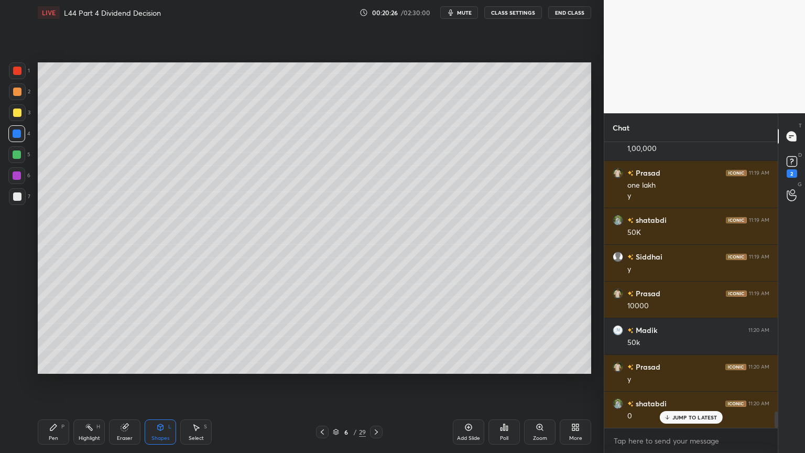
click at [17, 202] on div at bounding box center [17, 196] width 17 height 17
click at [40, 337] on div "Pen P" at bounding box center [53, 431] width 31 height 25
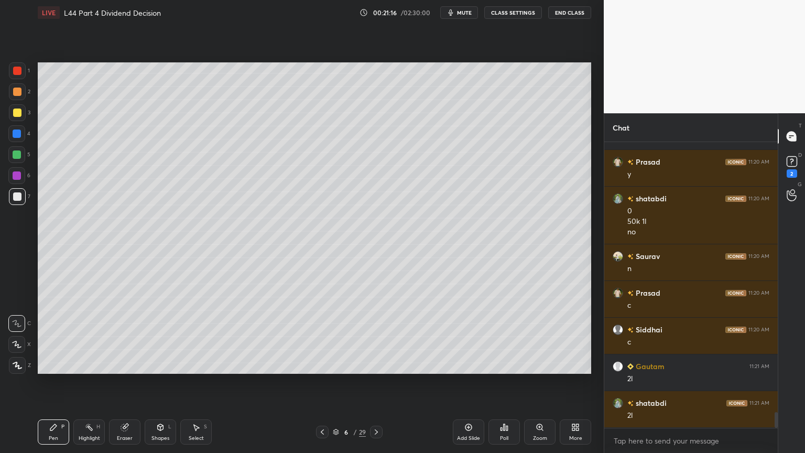
scroll to position [4930, 0]
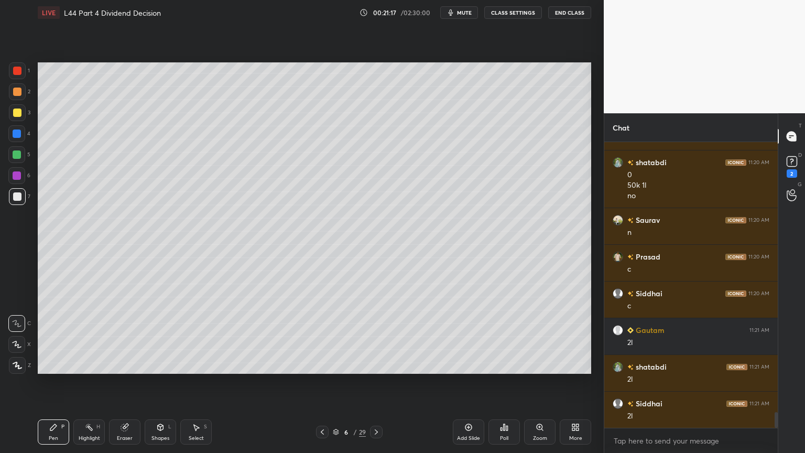
click at [321, 337] on icon at bounding box center [322, 432] width 8 height 8
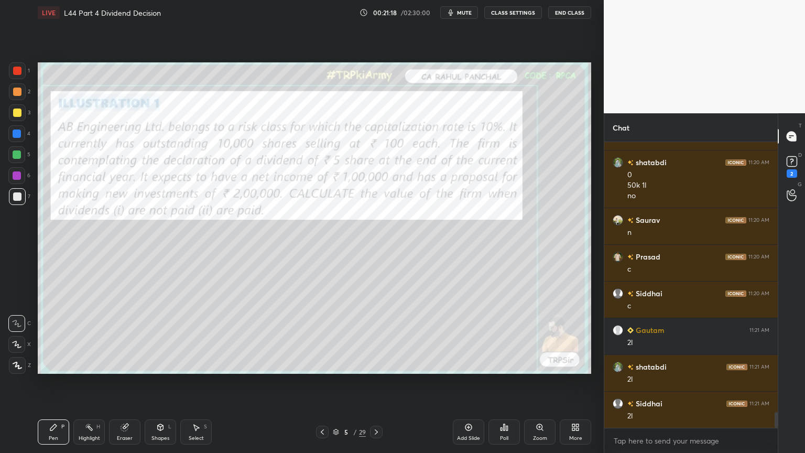
click at [25, 77] on div "1" at bounding box center [19, 70] width 21 height 17
click at [376, 337] on div "Pen P Highlight H Eraser Shapes L Select S 5 / 29 Add Slide Poll Zoom More" at bounding box center [315, 432] width 554 height 42
click at [375, 337] on div at bounding box center [376, 432] width 13 height 13
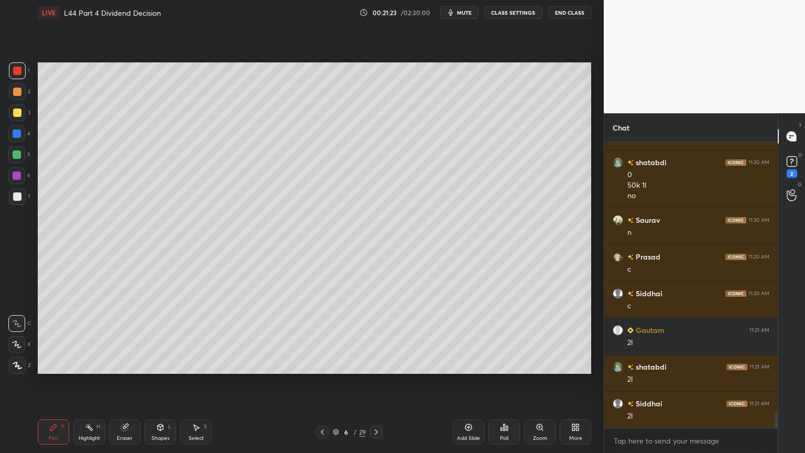
click at [13, 194] on div at bounding box center [17, 196] width 8 height 8
click at [17, 141] on div at bounding box center [16, 133] width 17 height 17
click at [156, 337] on div "Shapes L" at bounding box center [160, 431] width 31 height 25
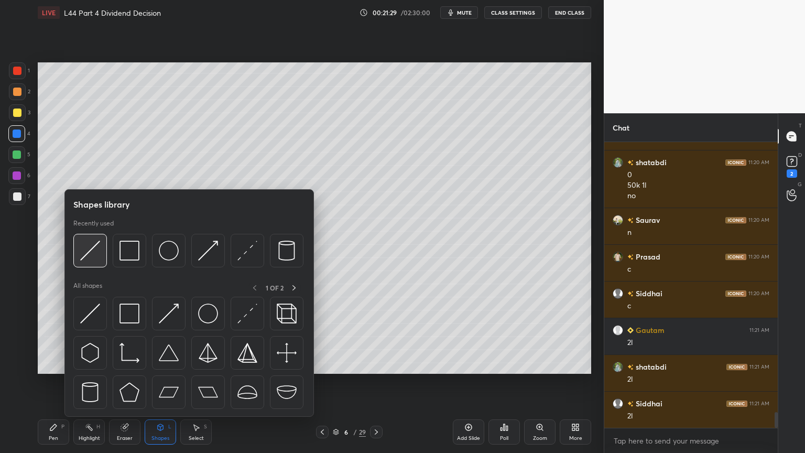
click at [92, 261] on div at bounding box center [90, 251] width 34 height 34
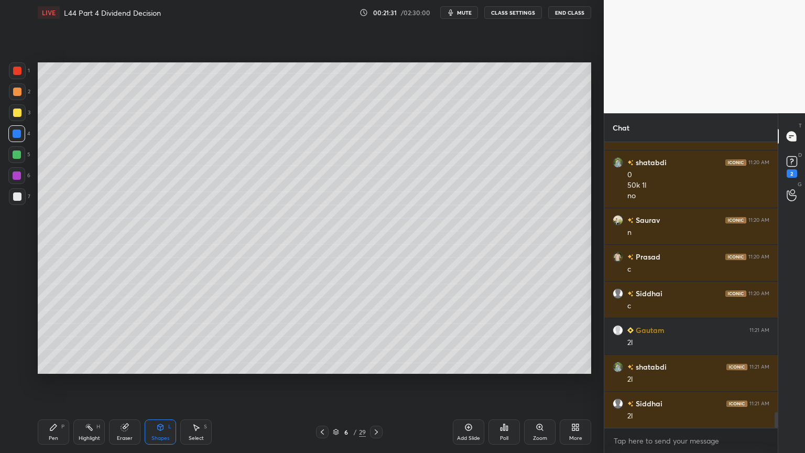
click at [21, 197] on div at bounding box center [17, 196] width 17 height 17
click at [57, 337] on div "Pen P" at bounding box center [53, 431] width 31 height 25
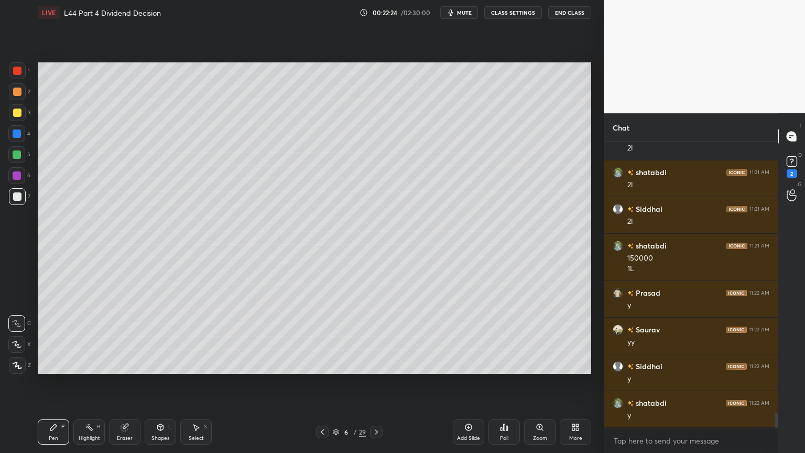
scroll to position [5235, 0]
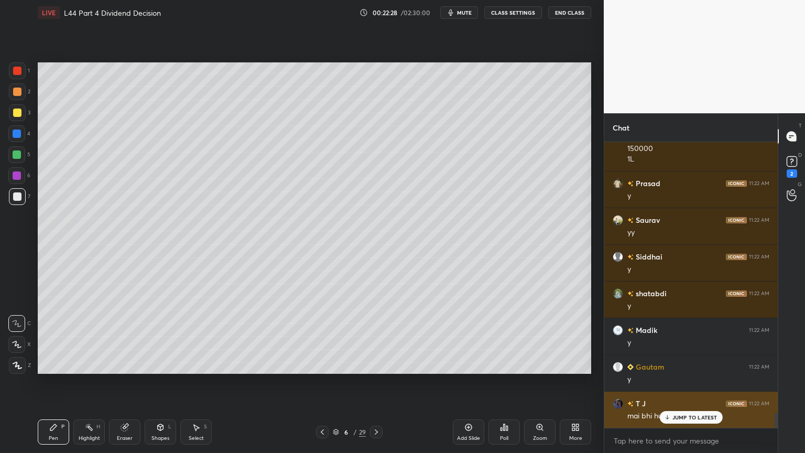
click at [683, 337] on p "JUMP TO LATEST" at bounding box center [695, 417] width 45 height 6
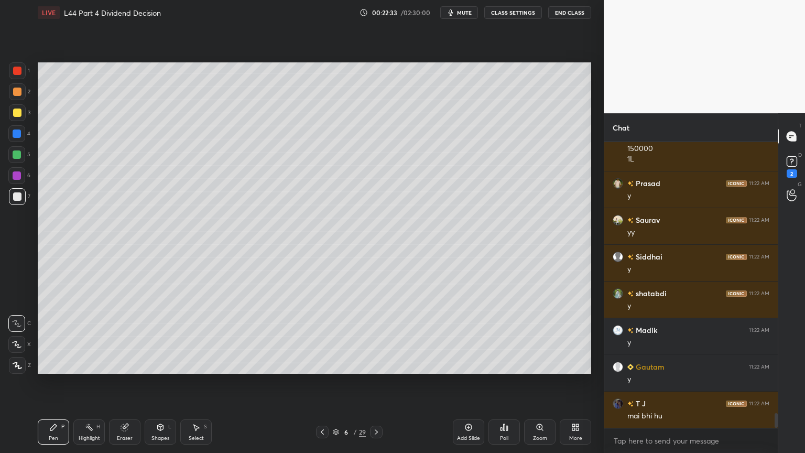
click at [78, 337] on div "Highlight H" at bounding box center [88, 431] width 31 height 25
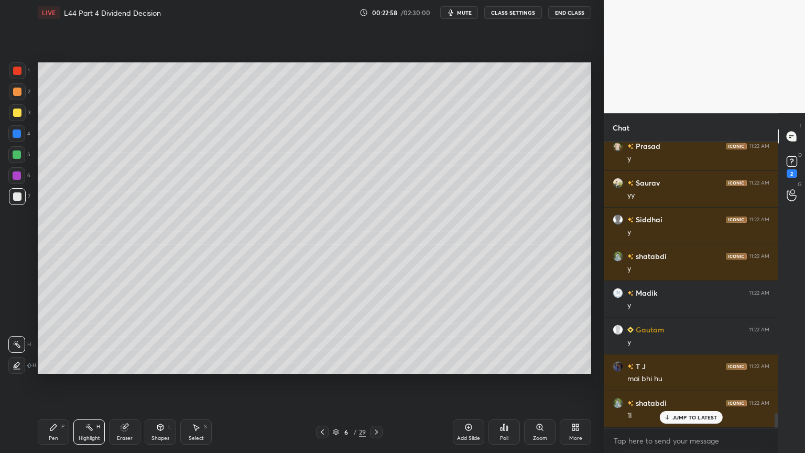
scroll to position [5308, 0]
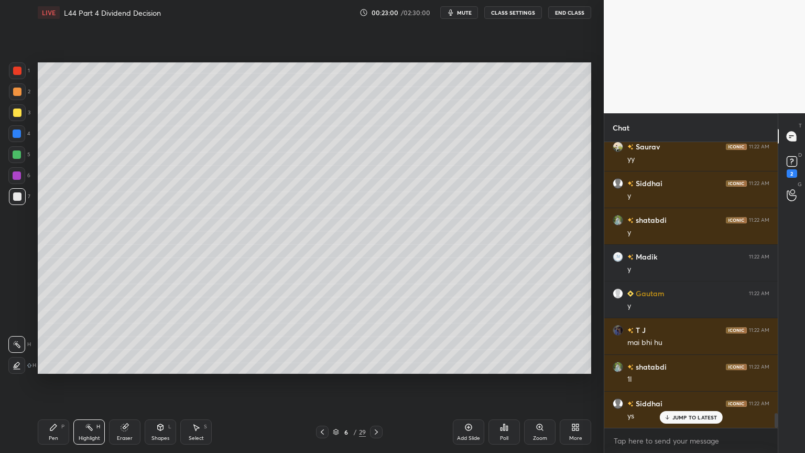
click at [36, 337] on div "LIVE L44 Part 4 Dividend Decision 00:23:00 / 02:30:00 mute CLASS SETTINGS End C…" at bounding box center [315, 226] width 562 height 453
click at [47, 337] on div "Pen P" at bounding box center [53, 431] width 31 height 25
click at [98, 337] on div "Highlight H" at bounding box center [88, 431] width 31 height 25
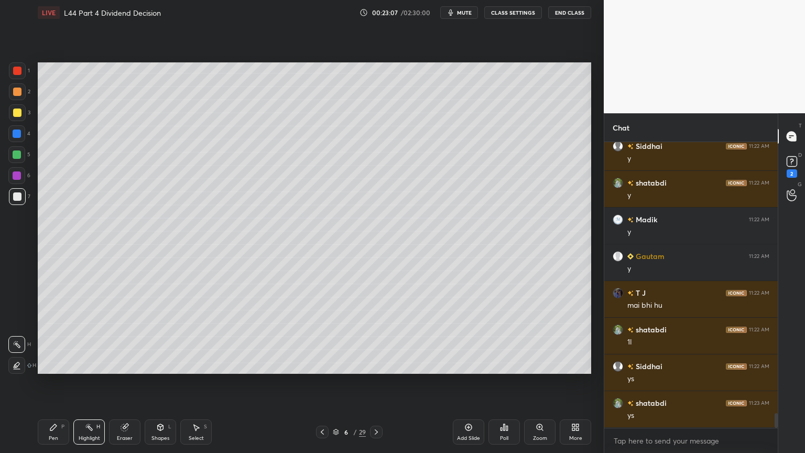
click at [46, 337] on div "Pen P" at bounding box center [53, 431] width 31 height 25
click at [14, 200] on div at bounding box center [17, 196] width 8 height 8
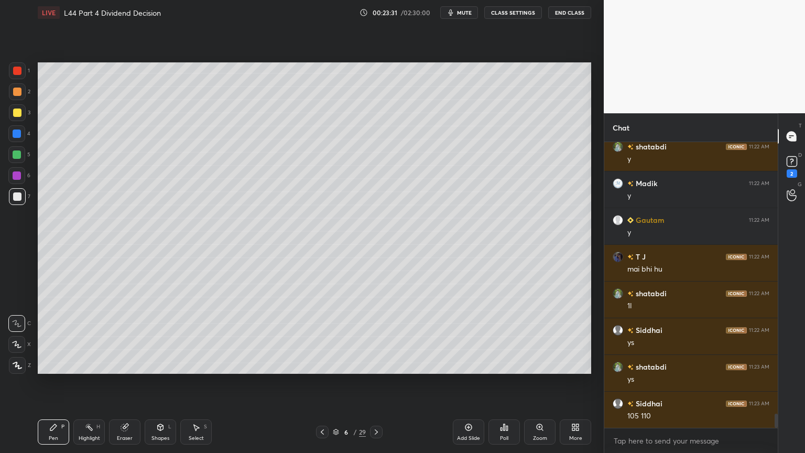
click at [19, 146] on div at bounding box center [16, 154] width 17 height 17
click at [15, 136] on div at bounding box center [17, 134] width 8 height 8
click at [158, 337] on div "Shapes L" at bounding box center [160, 431] width 31 height 25
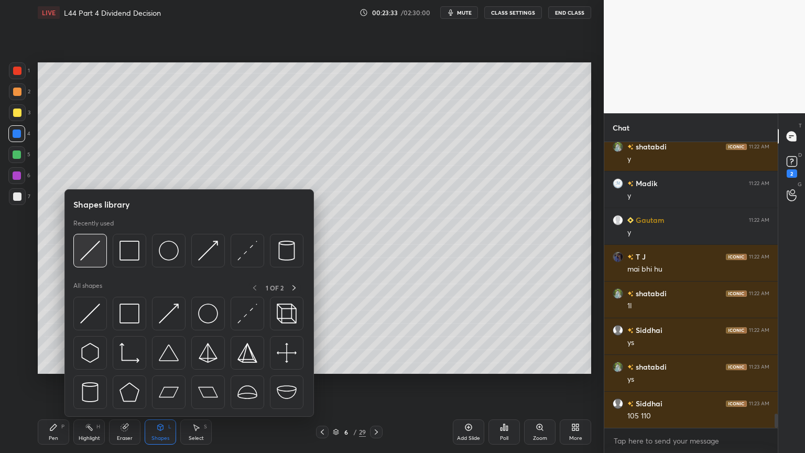
click at [87, 256] on img at bounding box center [90, 251] width 20 height 20
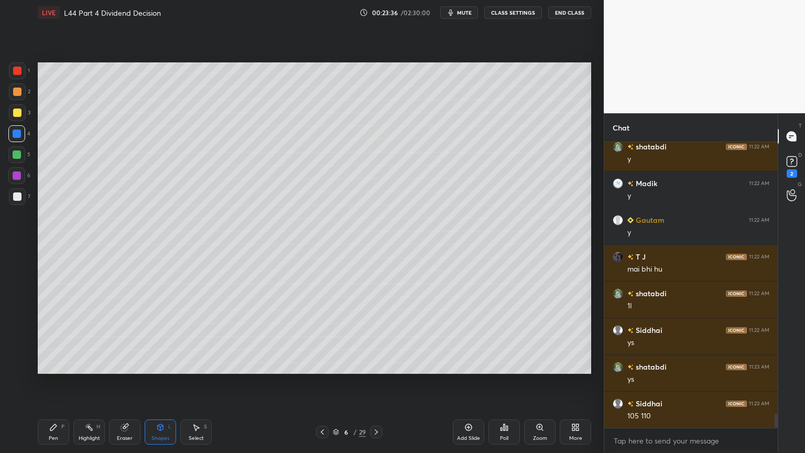
click at [20, 197] on div at bounding box center [17, 196] width 8 height 8
click at [53, 337] on div "Pen" at bounding box center [53, 438] width 9 height 5
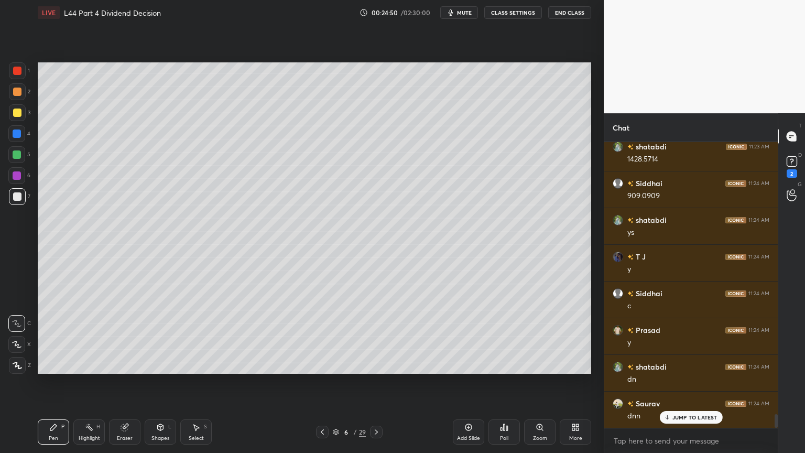
scroll to position [5723, 0]
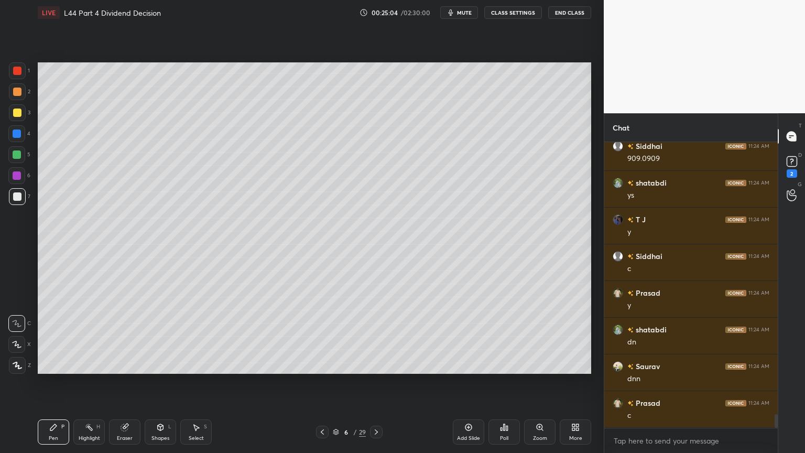
click at [24, 122] on div "3" at bounding box center [19, 114] width 21 height 21
click at [320, 337] on icon at bounding box center [322, 432] width 8 height 8
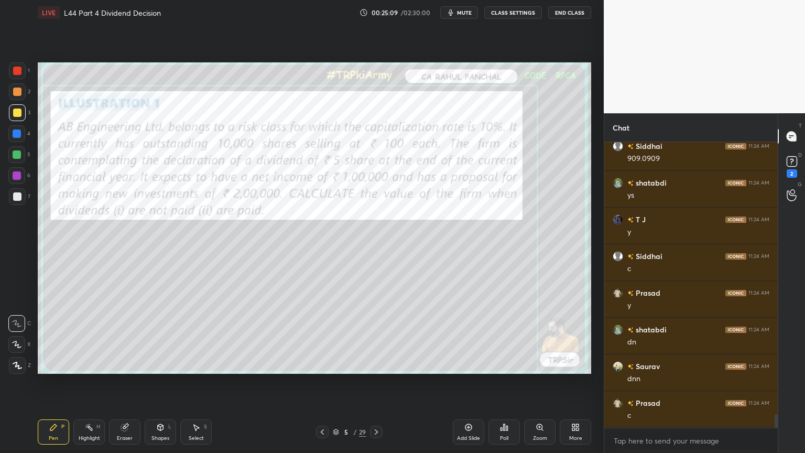
click at [121, 337] on icon at bounding box center [124, 427] width 7 height 7
click at [17, 337] on span "Erase all" at bounding box center [17, 365] width 16 height 7
click at [376, 337] on icon at bounding box center [376, 432] width 8 height 8
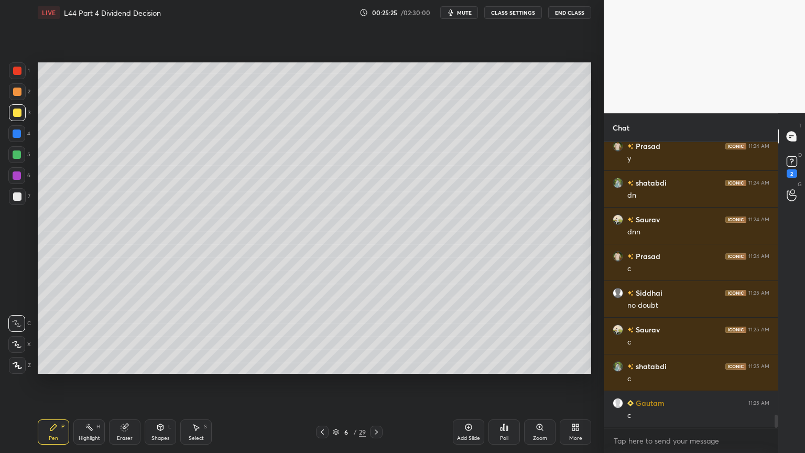
scroll to position [5906, 0]
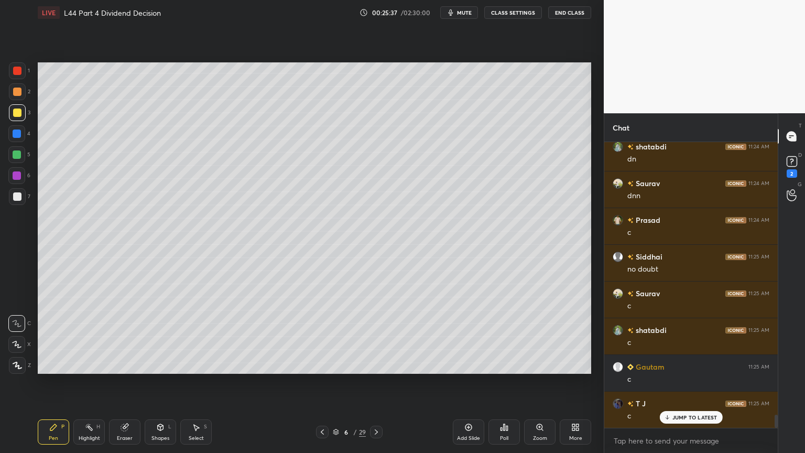
click at [17, 117] on div at bounding box center [17, 112] width 17 height 17
click at [380, 337] on icon at bounding box center [376, 432] width 8 height 8
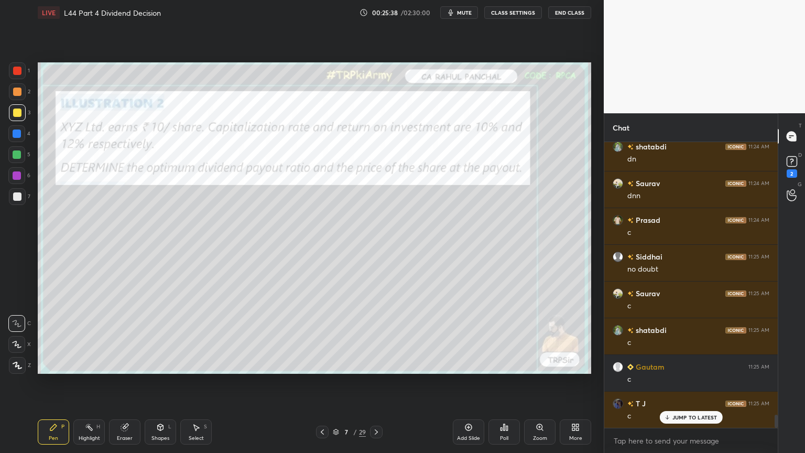
click at [325, 337] on icon at bounding box center [322, 432] width 8 height 8
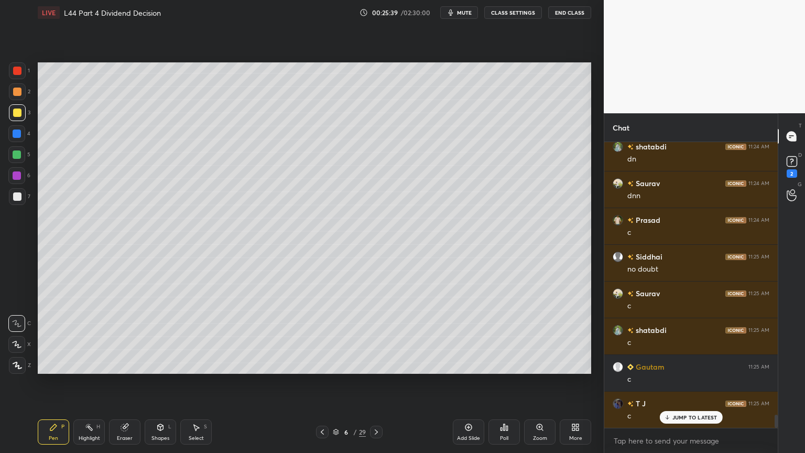
click at [463, 337] on div "Add Slide" at bounding box center [468, 431] width 31 height 25
click at [16, 135] on div at bounding box center [17, 134] width 8 height 8
click at [158, 337] on icon at bounding box center [160, 427] width 8 height 8
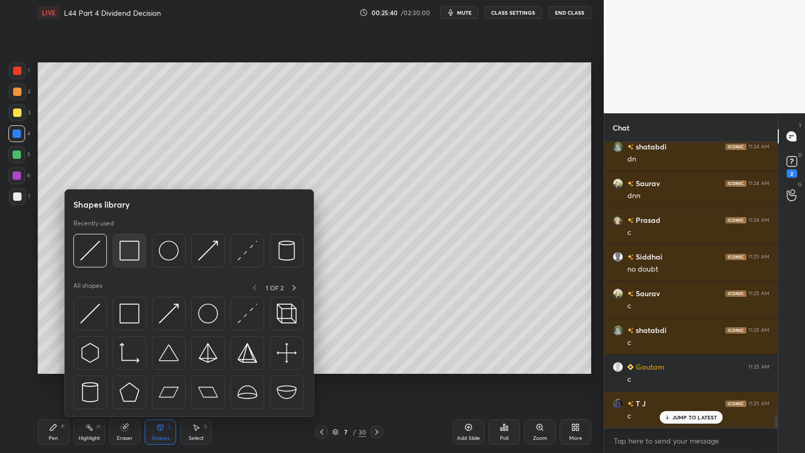
click at [142, 250] on div at bounding box center [130, 251] width 34 height 34
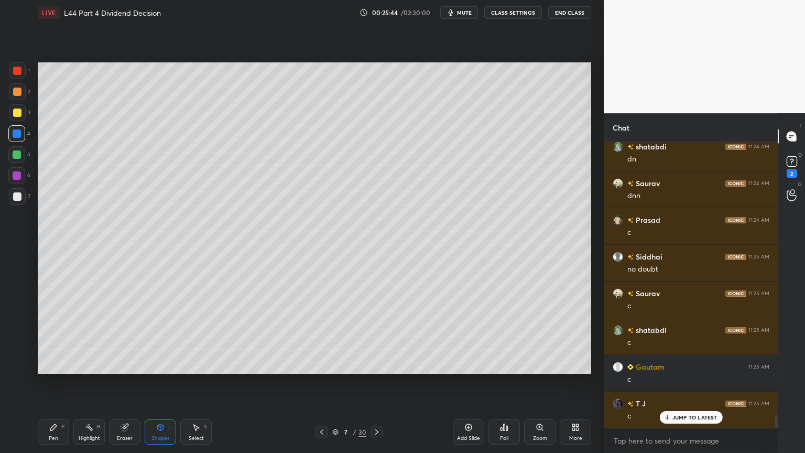
click at [15, 118] on div at bounding box center [17, 112] width 17 height 17
click at [50, 337] on div "Pen P" at bounding box center [53, 431] width 31 height 25
click at [321, 337] on icon at bounding box center [322, 432] width 8 height 8
click at [374, 337] on icon at bounding box center [377, 432] width 8 height 8
click at [160, 337] on icon at bounding box center [160, 429] width 0 height 4
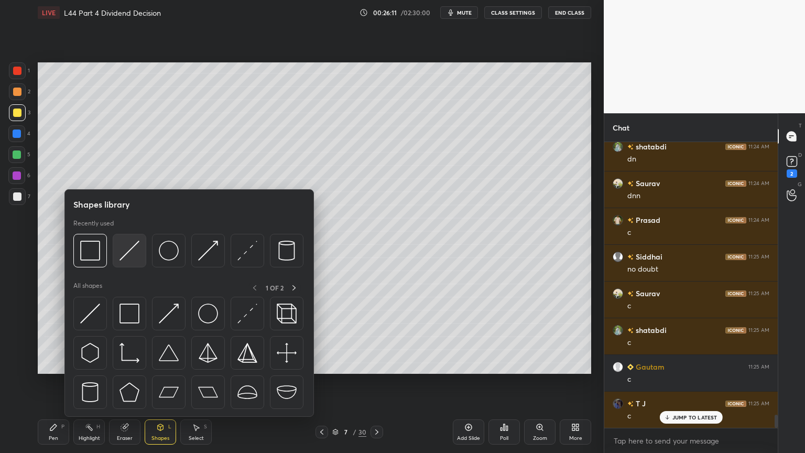
click at [130, 253] on img at bounding box center [130, 251] width 20 height 20
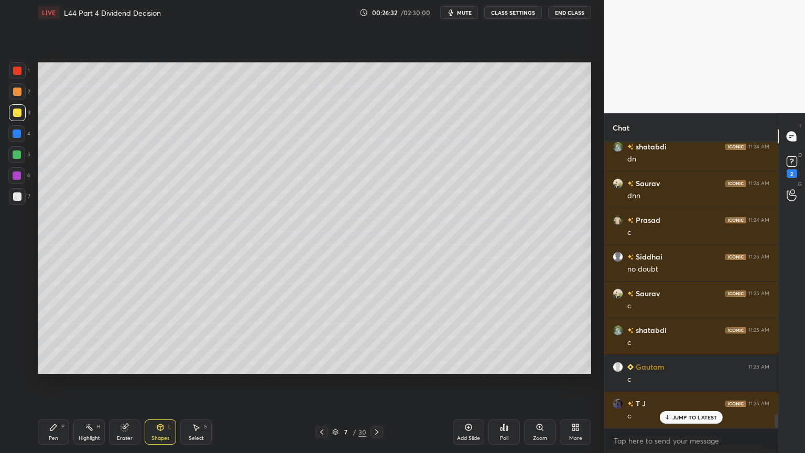
click at [15, 199] on div at bounding box center [17, 196] width 8 height 8
click at [19, 114] on div at bounding box center [17, 113] width 8 height 8
click at [323, 337] on icon at bounding box center [322, 432] width 8 height 8
click at [376, 337] on div at bounding box center [377, 432] width 13 height 13
click at [49, 337] on div "Pen" at bounding box center [53, 438] width 9 height 5
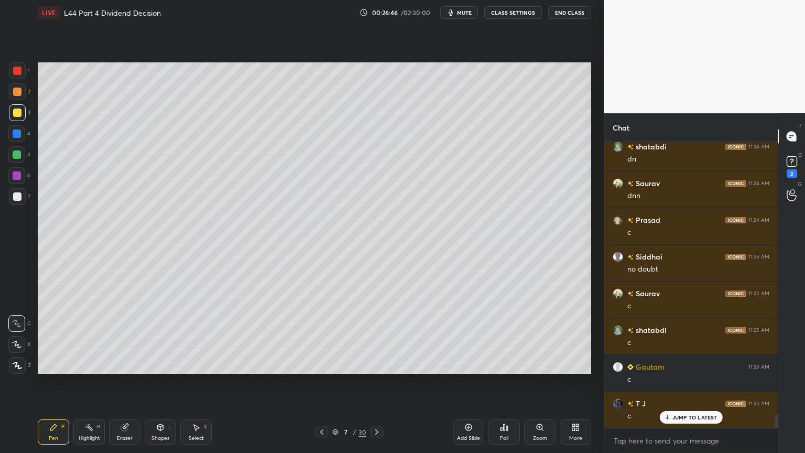
click at [164, 337] on div "Shapes L" at bounding box center [160, 431] width 31 height 25
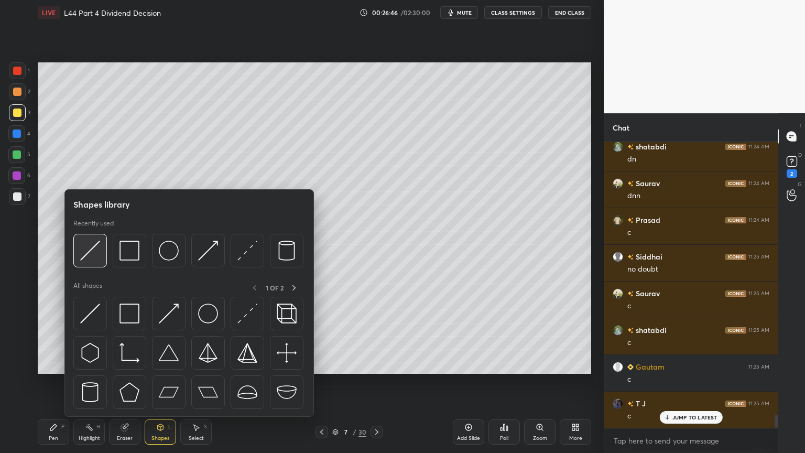
click at [101, 255] on div at bounding box center [90, 251] width 34 height 34
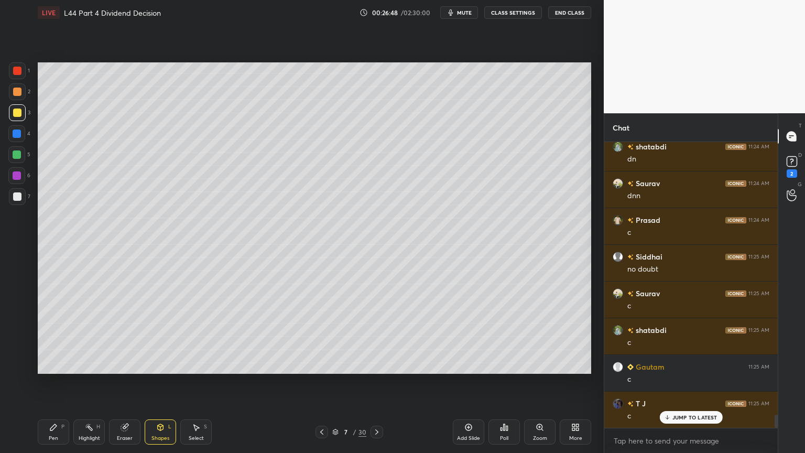
click at [56, 337] on icon at bounding box center [53, 427] width 8 height 8
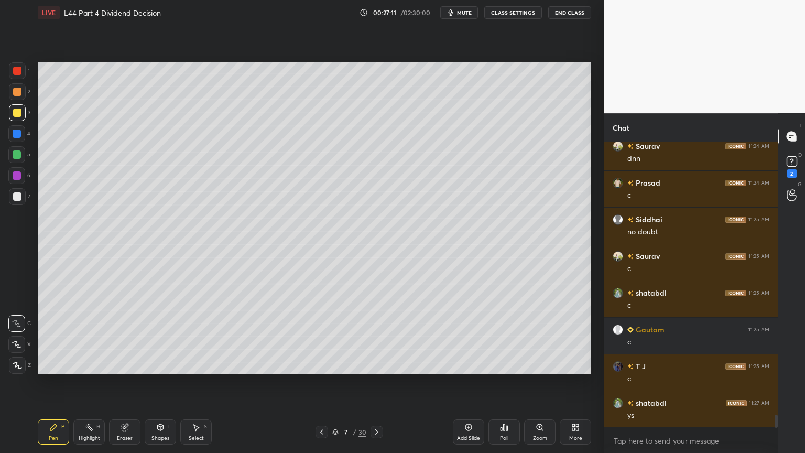
click at [24, 71] on div at bounding box center [17, 70] width 17 height 17
click at [15, 197] on div at bounding box center [17, 196] width 8 height 8
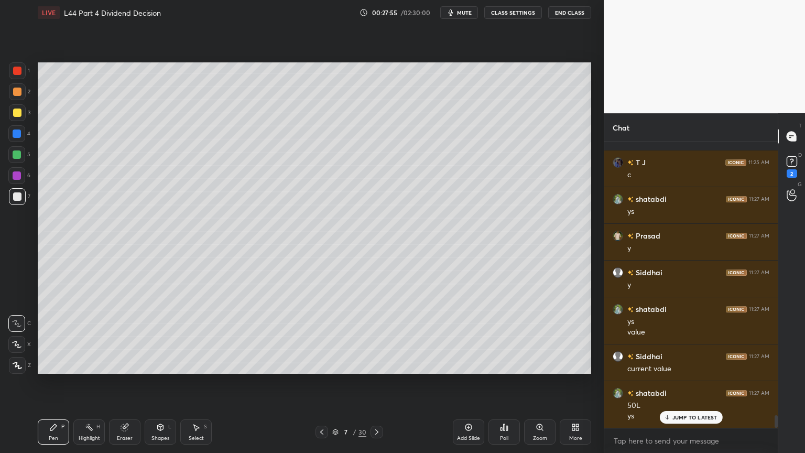
scroll to position [6184, 0]
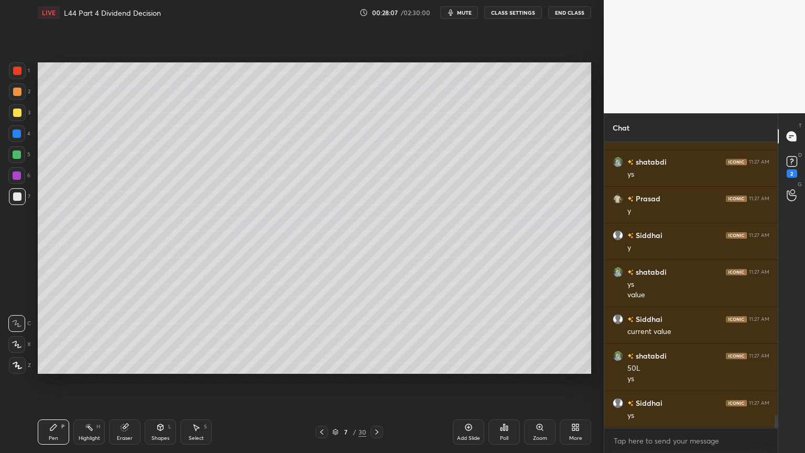
click at [191, 337] on div "Select S" at bounding box center [195, 431] width 31 height 25
click at [49, 337] on icon at bounding box center [53, 427] width 8 height 8
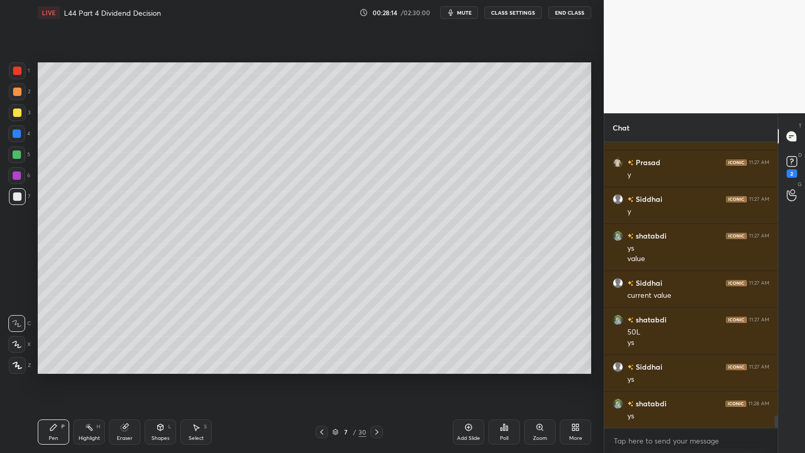
click at [191, 337] on div "Select S" at bounding box center [195, 431] width 31 height 25
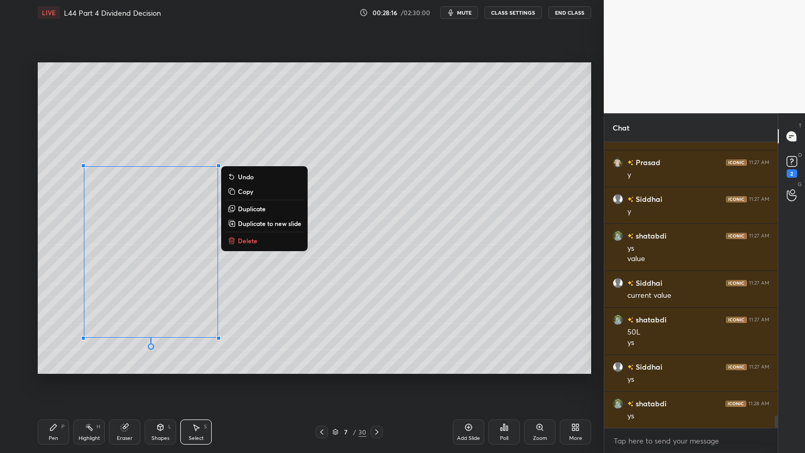
click at [257, 239] on button "Delete" at bounding box center [264, 240] width 78 height 13
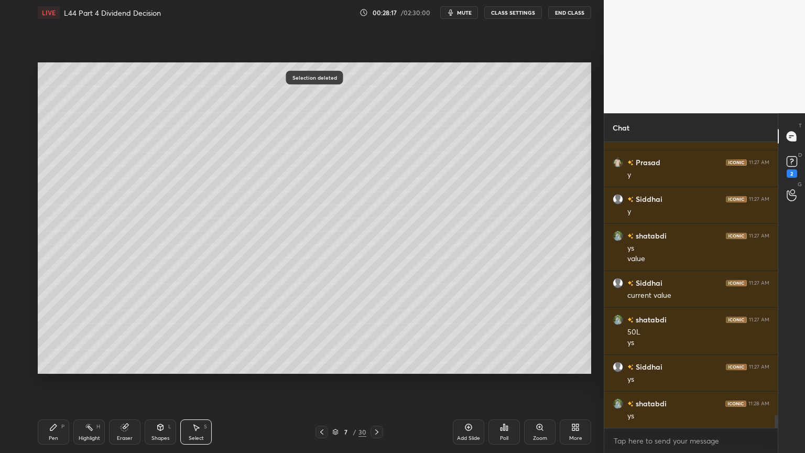
click at [56, 337] on icon at bounding box center [53, 427] width 8 height 8
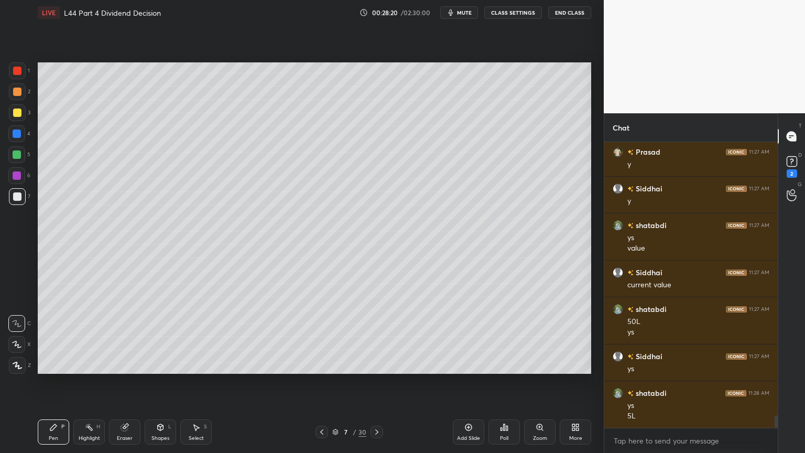
scroll to position [6268, 0]
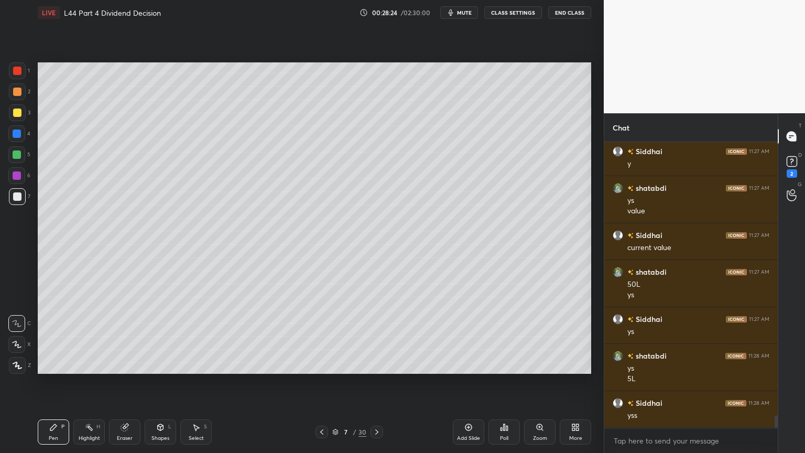
click at [16, 98] on div at bounding box center [17, 91] width 17 height 17
click at [165, 337] on div "Shapes L" at bounding box center [160, 431] width 31 height 25
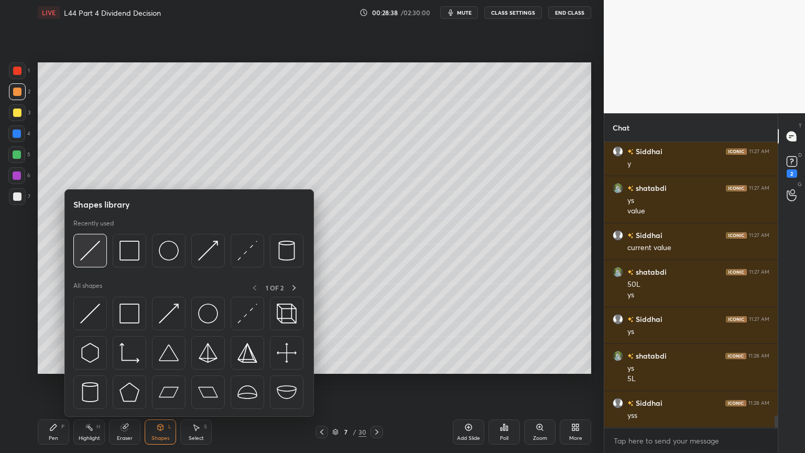
click at [98, 250] on img at bounding box center [90, 251] width 20 height 20
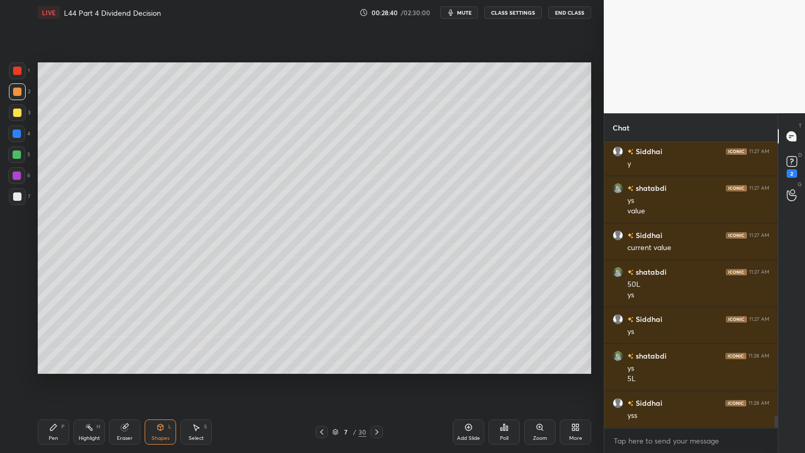
click at [53, 337] on icon at bounding box center [53, 427] width 6 height 6
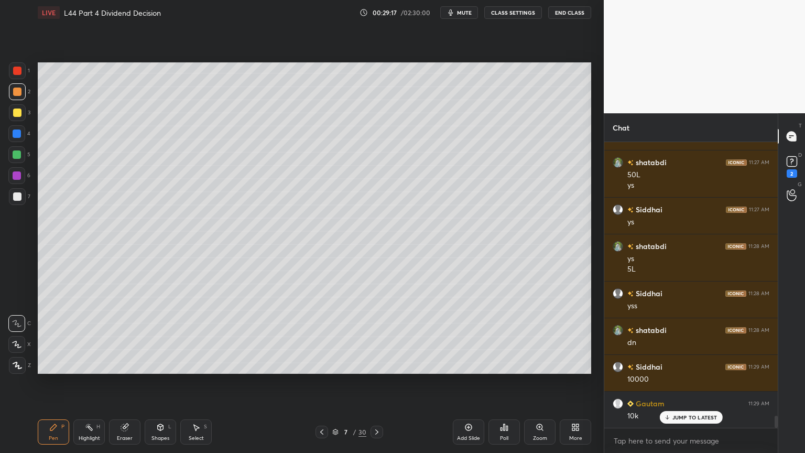
scroll to position [6415, 0]
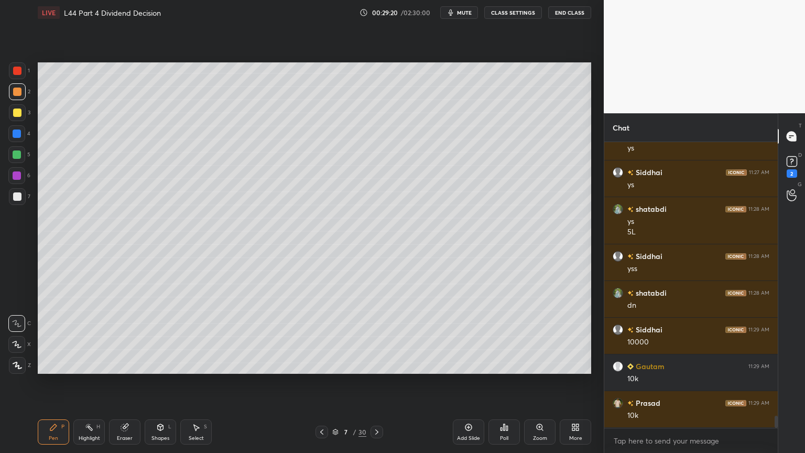
click at [17, 202] on div at bounding box center [17, 196] width 17 height 17
click at [315, 337] on div "7 / 30" at bounding box center [349, 432] width 208 height 13
click at [322, 337] on icon at bounding box center [322, 432] width 8 height 8
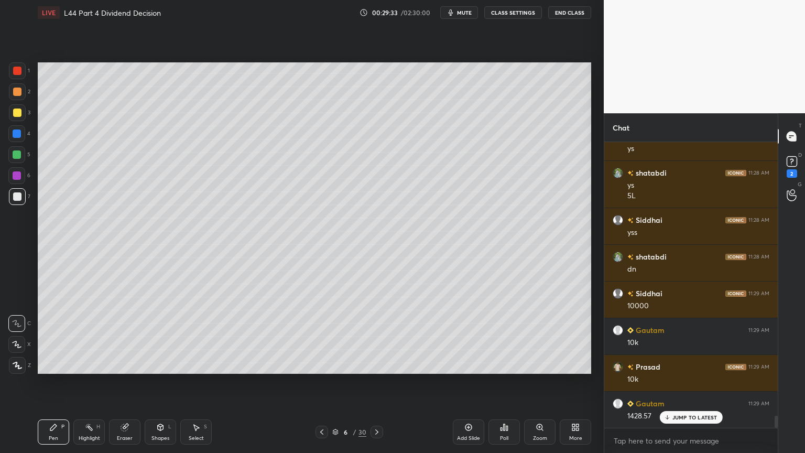
scroll to position [6488, 0]
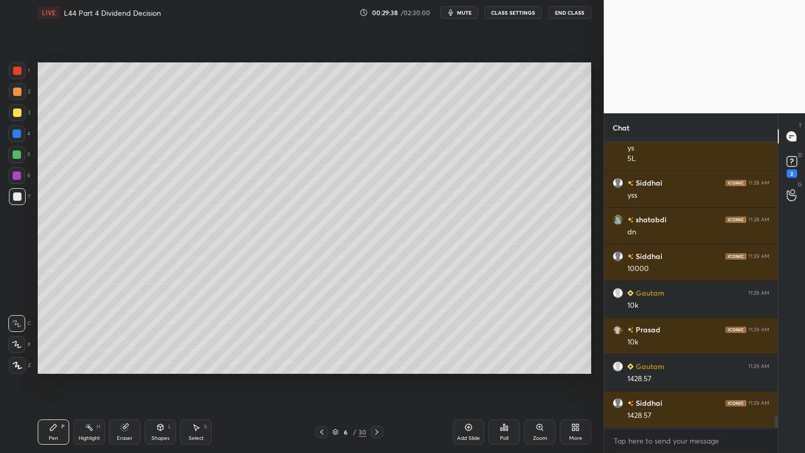
click at [375, 337] on icon at bounding box center [376, 431] width 3 height 5
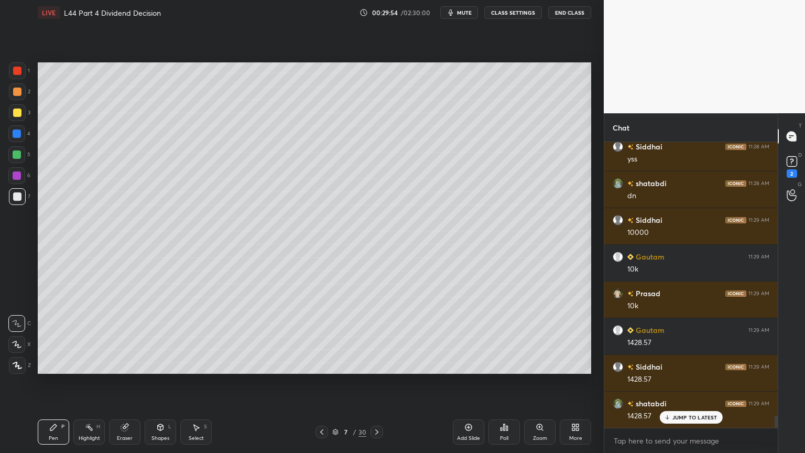
scroll to position [6535, 0]
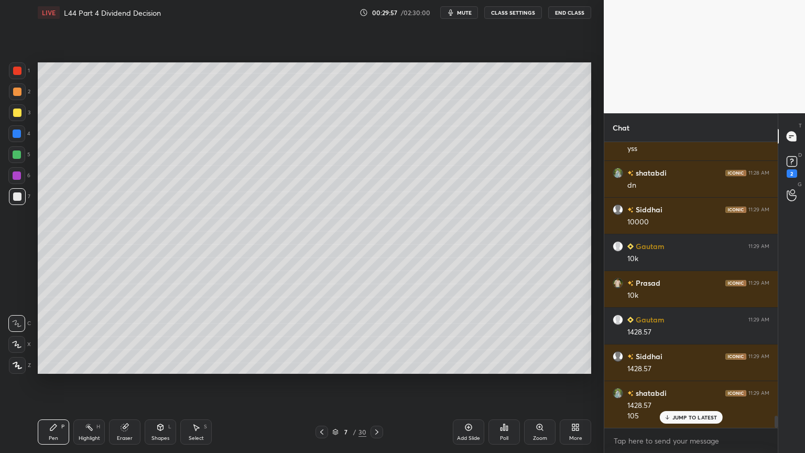
click at [318, 337] on icon at bounding box center [322, 432] width 8 height 8
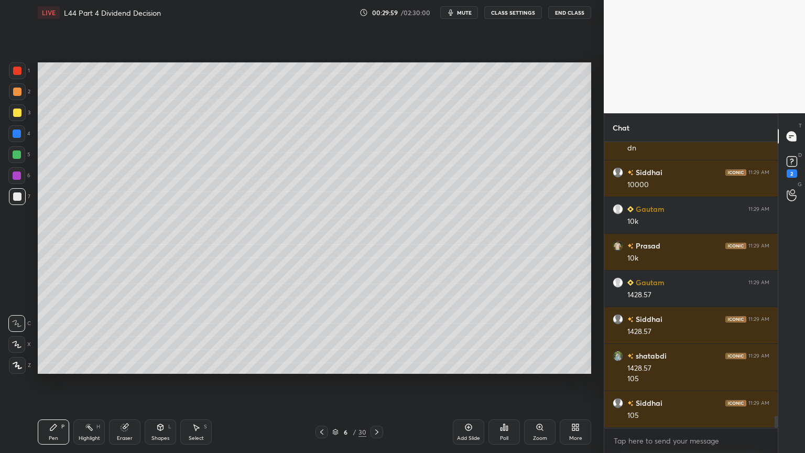
scroll to position [6608, 0]
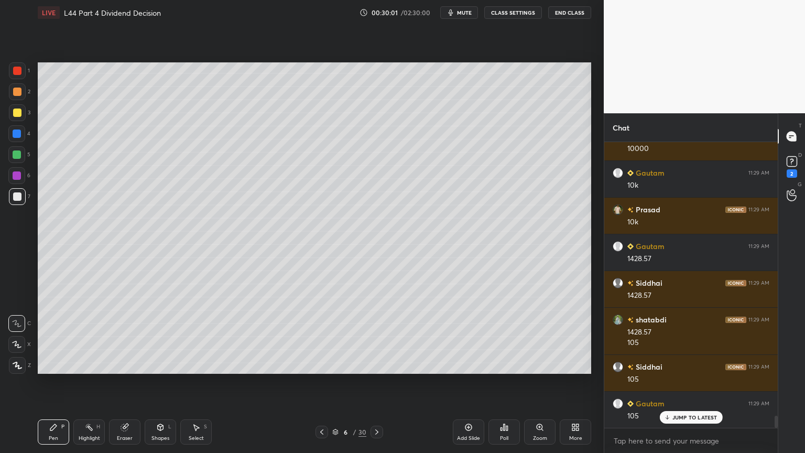
click at [373, 337] on icon at bounding box center [377, 432] width 8 height 8
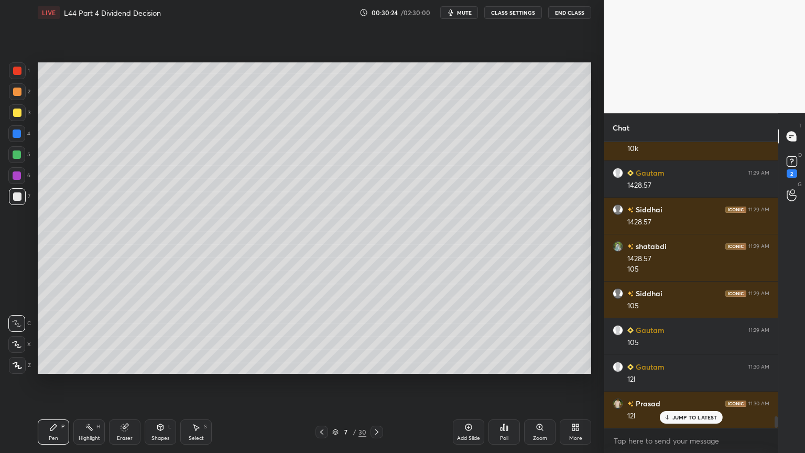
scroll to position [6719, 0]
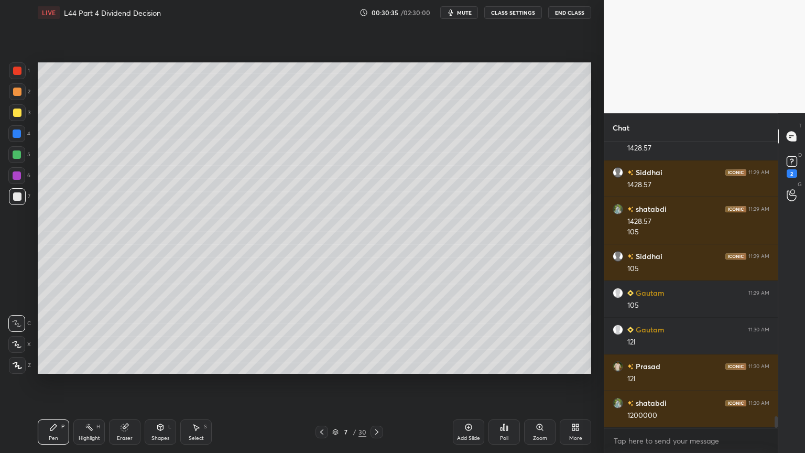
click at [15, 117] on div at bounding box center [17, 112] width 17 height 17
click at [124, 337] on icon at bounding box center [125, 427] width 8 height 8
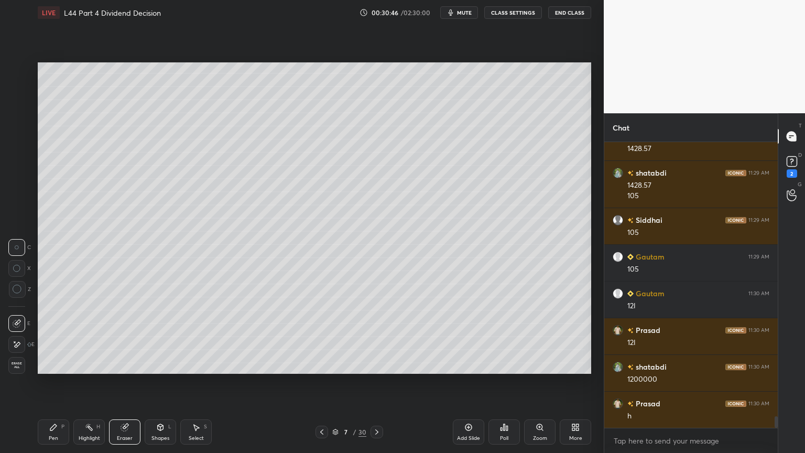
click at [56, 337] on div "Pen P" at bounding box center [53, 431] width 31 height 25
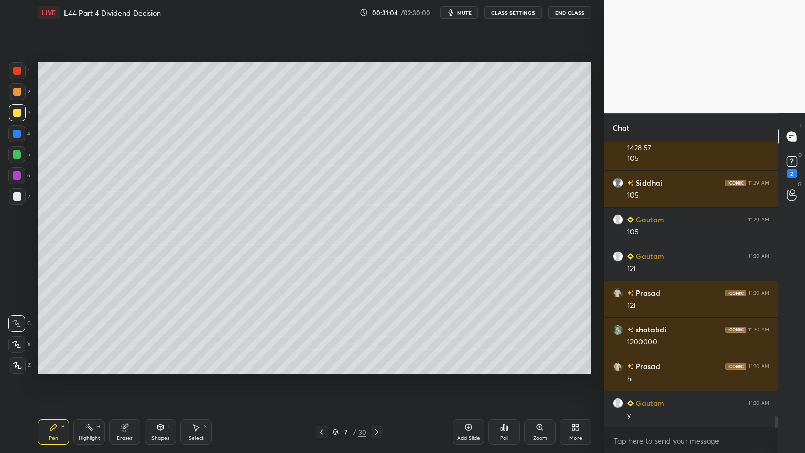
click at [14, 197] on div at bounding box center [17, 196] width 8 height 8
click at [316, 337] on div at bounding box center [322, 432] width 13 height 13
click at [377, 337] on icon at bounding box center [377, 432] width 8 height 8
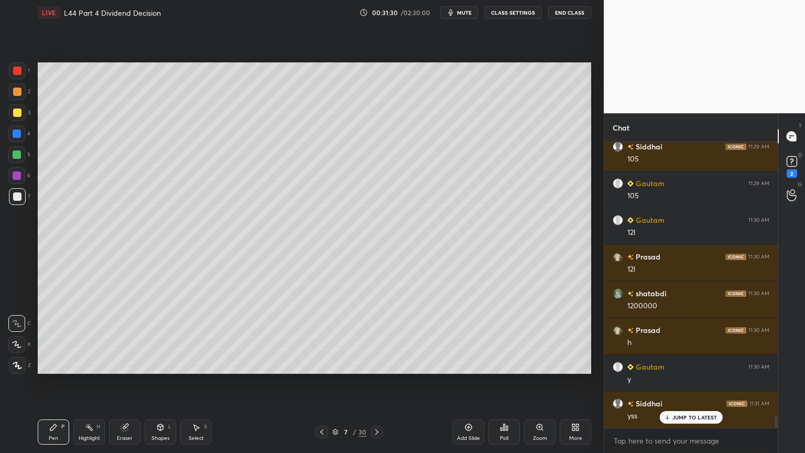
scroll to position [6839, 0]
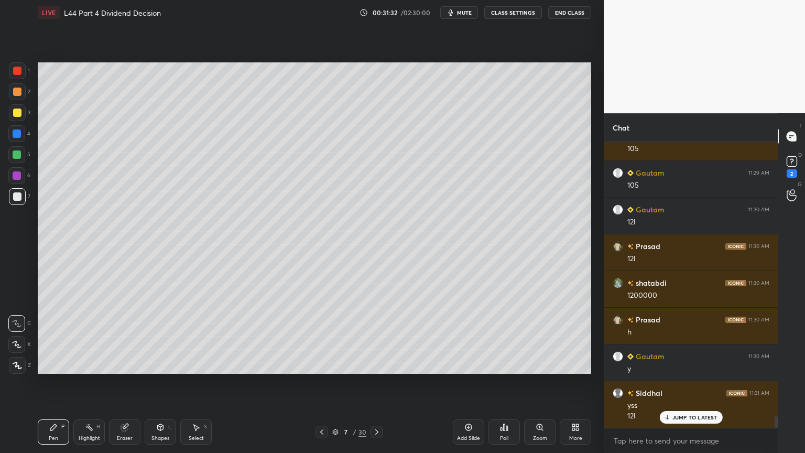
click at [319, 337] on div at bounding box center [322, 432] width 13 height 13
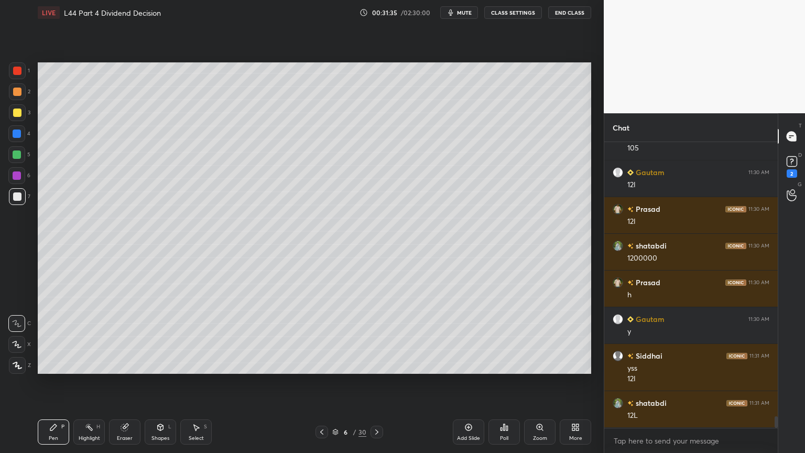
click at [379, 337] on icon at bounding box center [377, 432] width 8 height 8
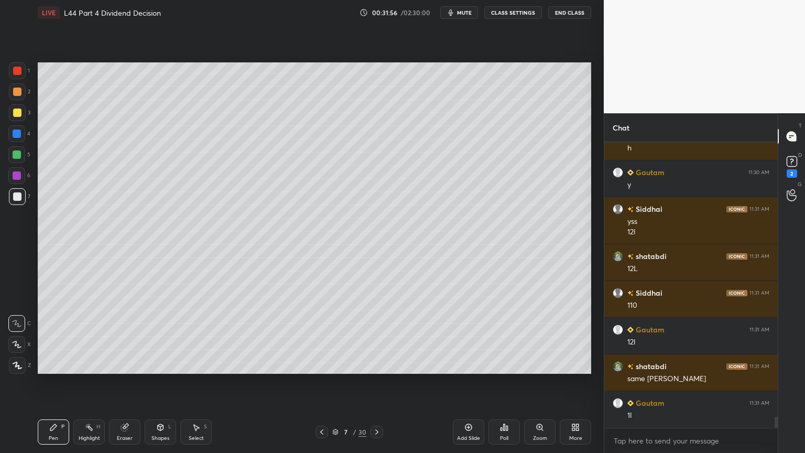
scroll to position [7059, 0]
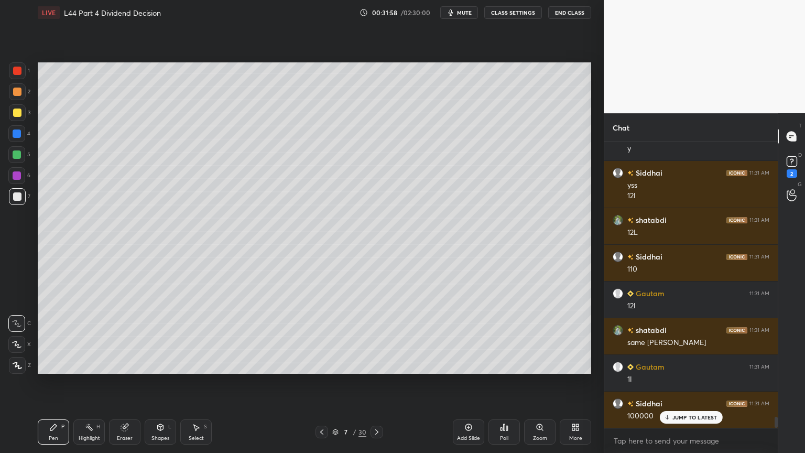
click at [319, 337] on icon at bounding box center [322, 432] width 8 height 8
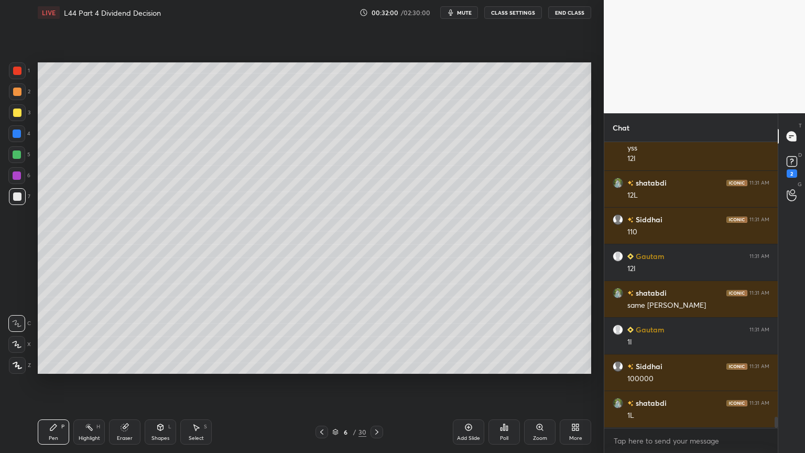
click at [379, 337] on icon at bounding box center [377, 432] width 8 height 8
click at [323, 337] on icon at bounding box center [322, 432] width 8 height 8
click at [380, 337] on icon at bounding box center [377, 432] width 8 height 8
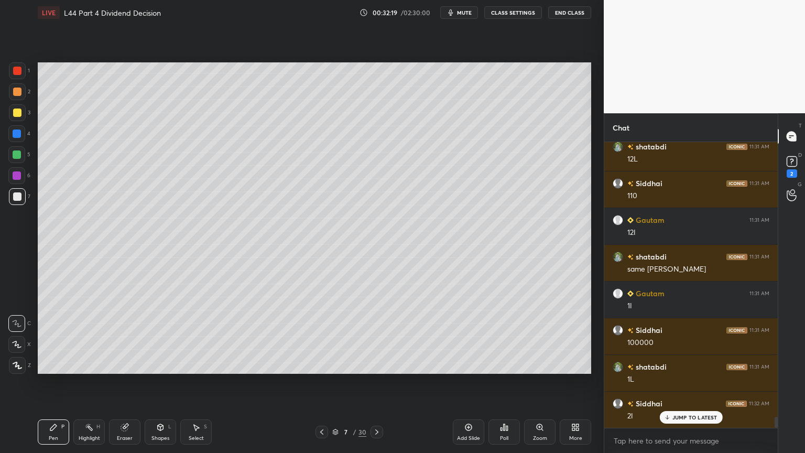
click at [157, 337] on div "Shapes L" at bounding box center [160, 431] width 31 height 25
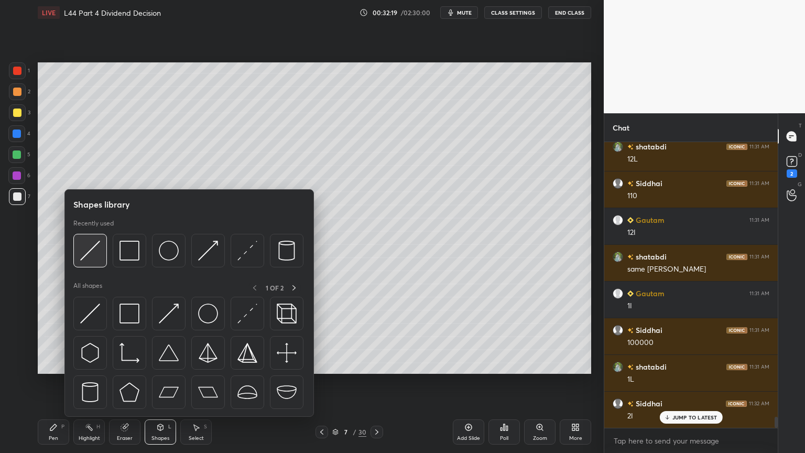
click at [81, 248] on img at bounding box center [90, 251] width 20 height 20
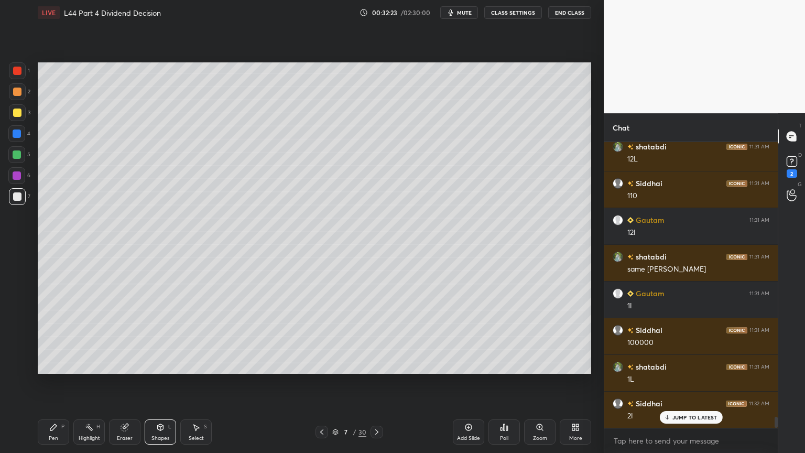
click at [53, 337] on div "Pen P" at bounding box center [53, 431] width 31 height 25
click at [193, 337] on div "Select S" at bounding box center [195, 431] width 31 height 25
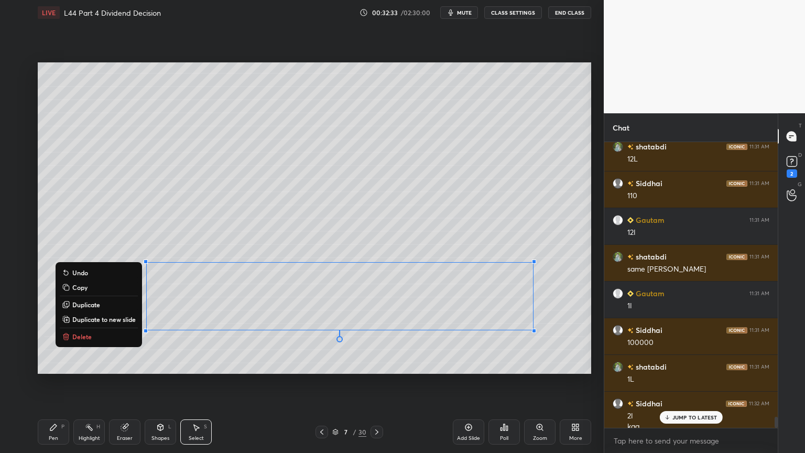
scroll to position [7143, 0]
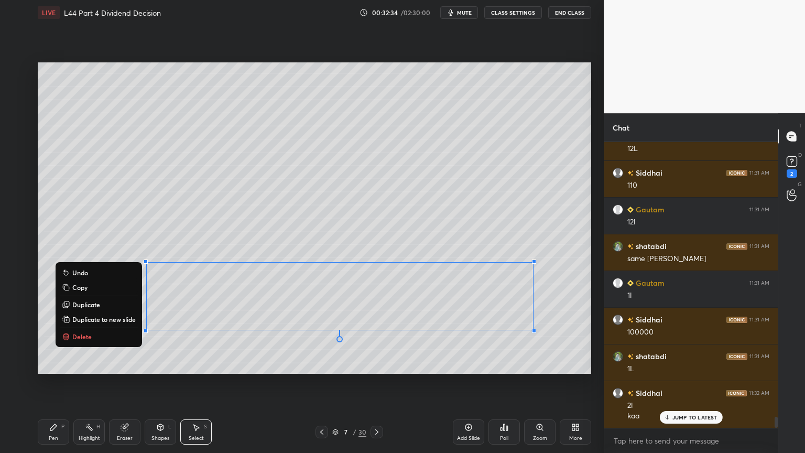
click at [90, 336] on button "Delete" at bounding box center [99, 336] width 78 height 13
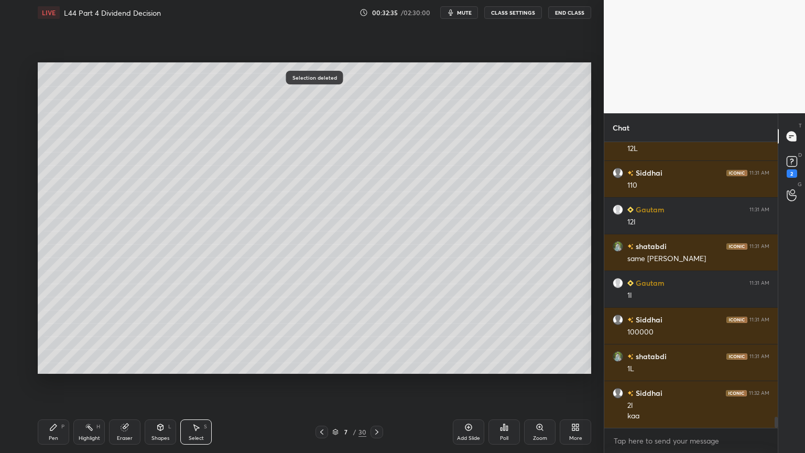
click at [50, 337] on icon at bounding box center [53, 427] width 8 height 8
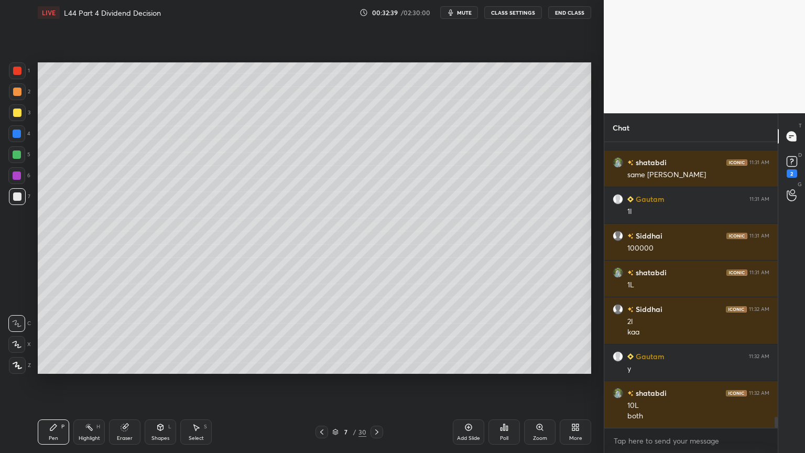
scroll to position [7264, 0]
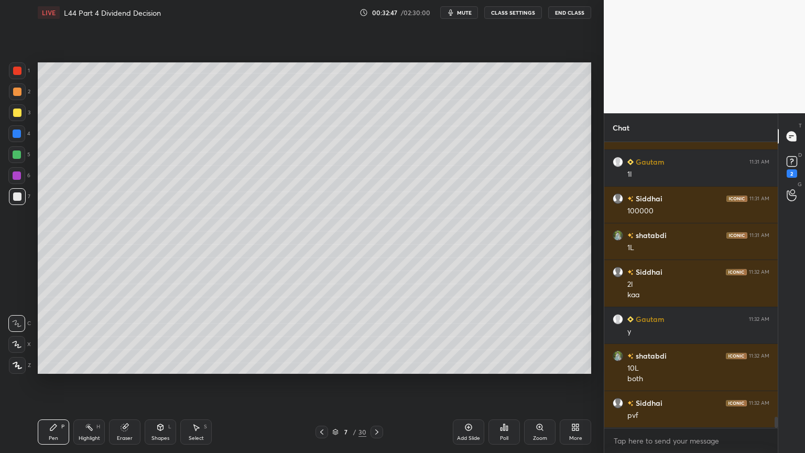
click at [197, 337] on icon at bounding box center [196, 427] width 8 height 8
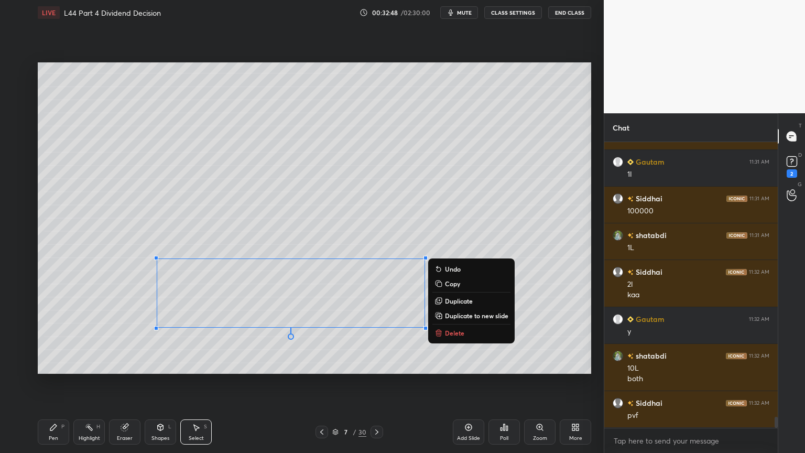
click at [449, 335] on p "Delete" at bounding box center [454, 333] width 19 height 8
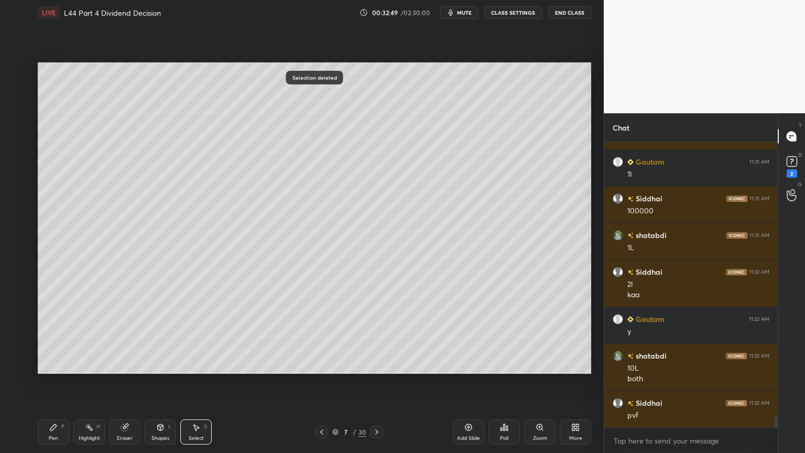
click at [51, 337] on div "Pen P" at bounding box center [53, 431] width 31 height 25
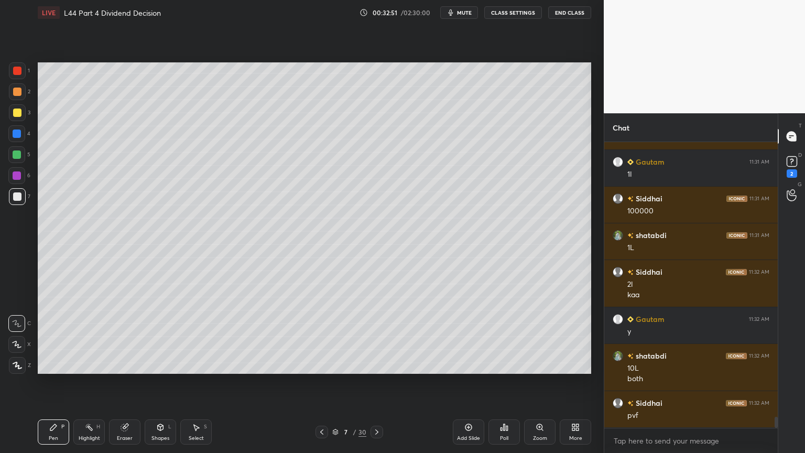
scroll to position [7300, 0]
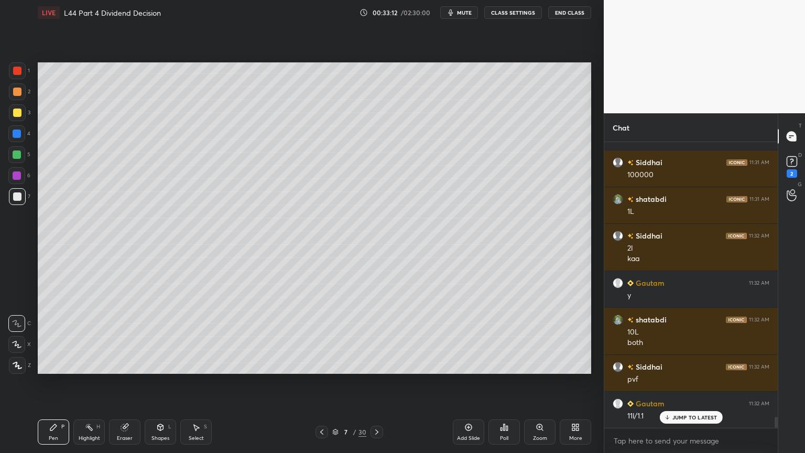
click at [22, 69] on div at bounding box center [17, 70] width 17 height 17
click at [151, 337] on div "Shapes L" at bounding box center [160, 431] width 31 height 25
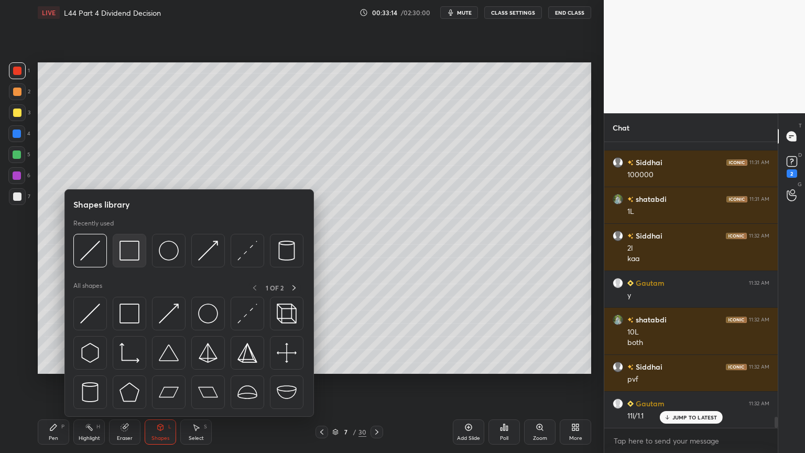
click at [128, 247] on img at bounding box center [130, 251] width 20 height 20
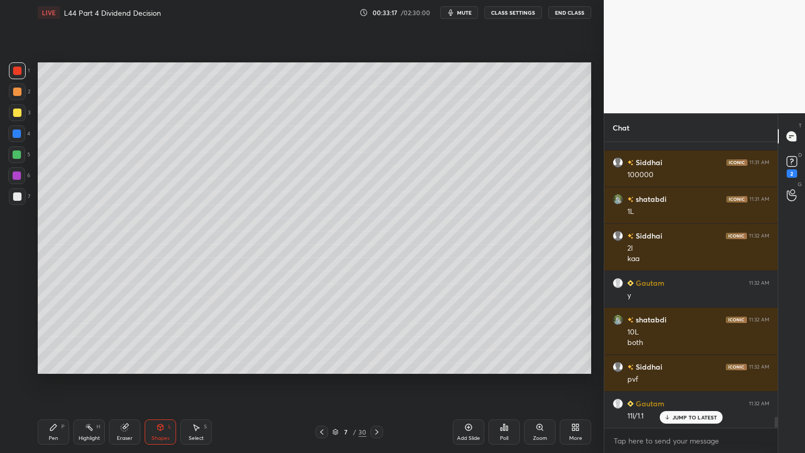
click at [11, 200] on div at bounding box center [17, 196] width 17 height 17
click at [47, 337] on div "Pen P" at bounding box center [53, 431] width 31 height 25
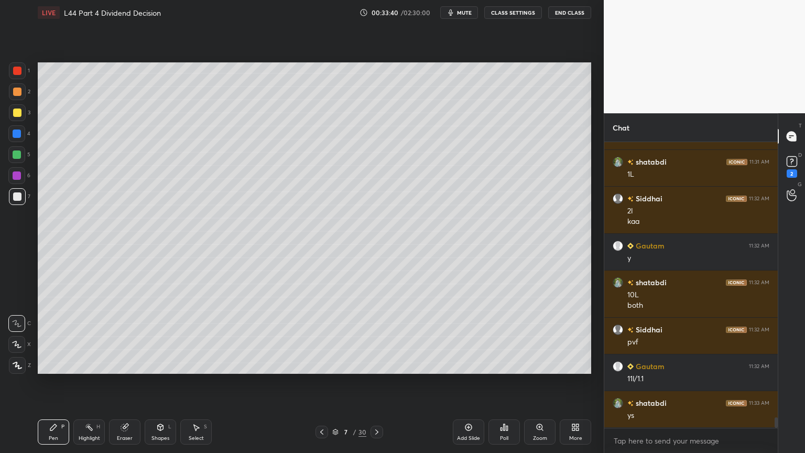
click at [195, 337] on icon at bounding box center [197, 428] width 6 height 6
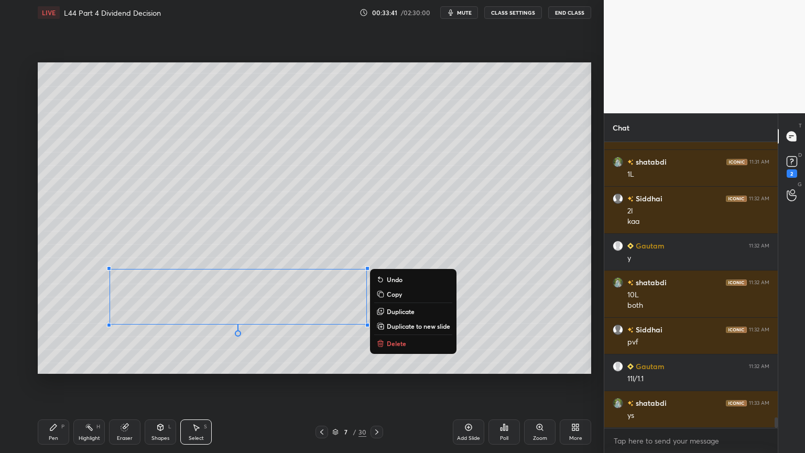
click at [398, 337] on p "Delete" at bounding box center [396, 343] width 19 height 8
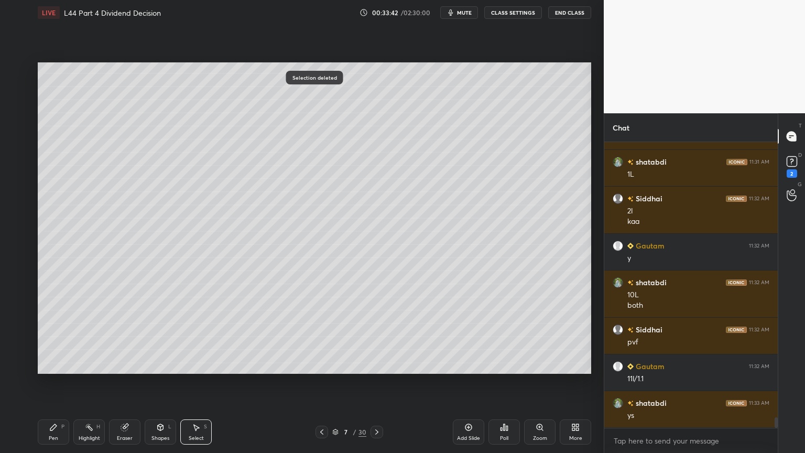
click at [48, 337] on div "Pen P" at bounding box center [53, 431] width 31 height 25
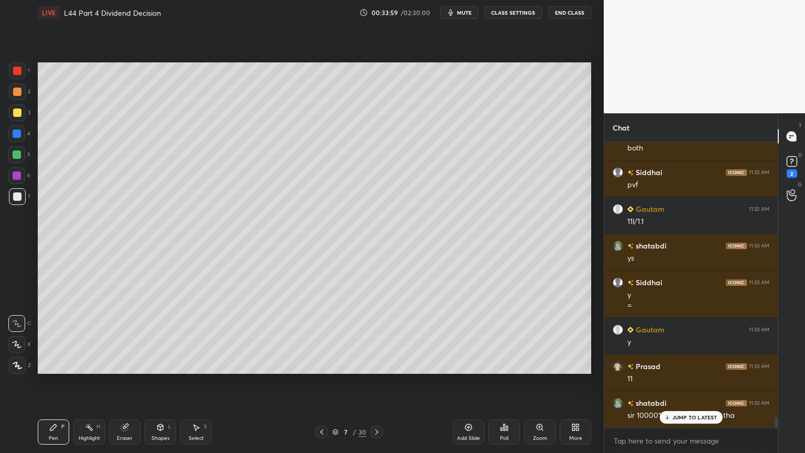
scroll to position [7531, 0]
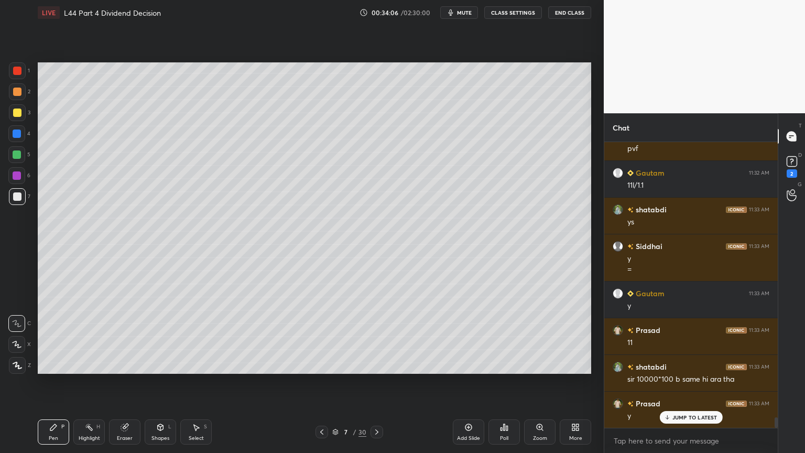
click at [195, 337] on div "Select" at bounding box center [196, 438] width 15 height 5
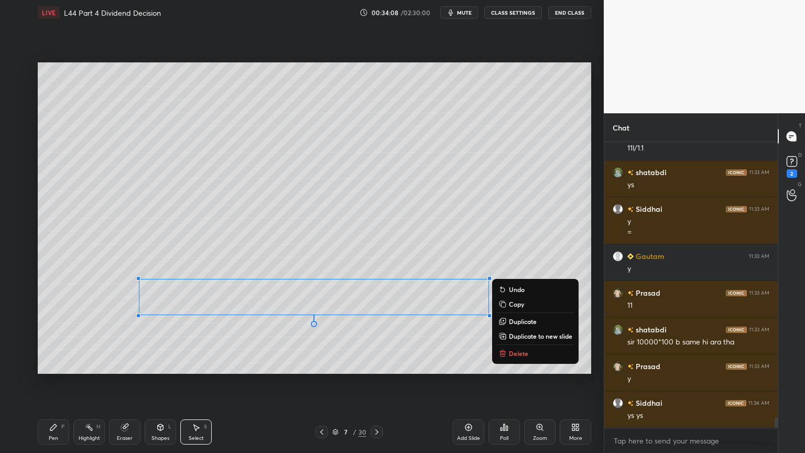
click at [506, 337] on icon at bounding box center [503, 353] width 8 height 8
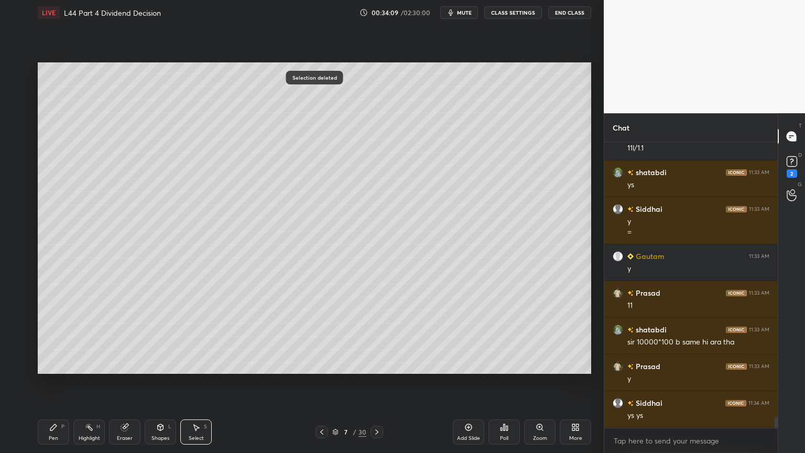
click at [317, 337] on div at bounding box center [322, 432] width 13 height 13
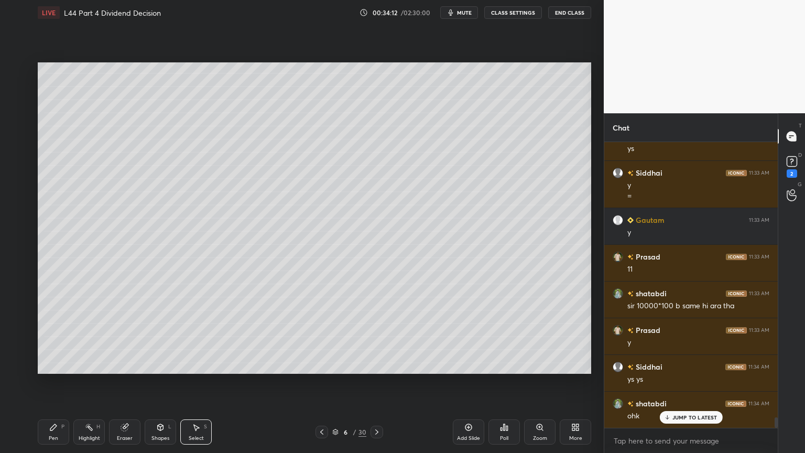
click at [375, 337] on icon at bounding box center [377, 432] width 8 height 8
click at [89, 337] on div "Highlight H" at bounding box center [88, 431] width 31 height 25
click at [320, 337] on icon at bounding box center [322, 432] width 8 height 8
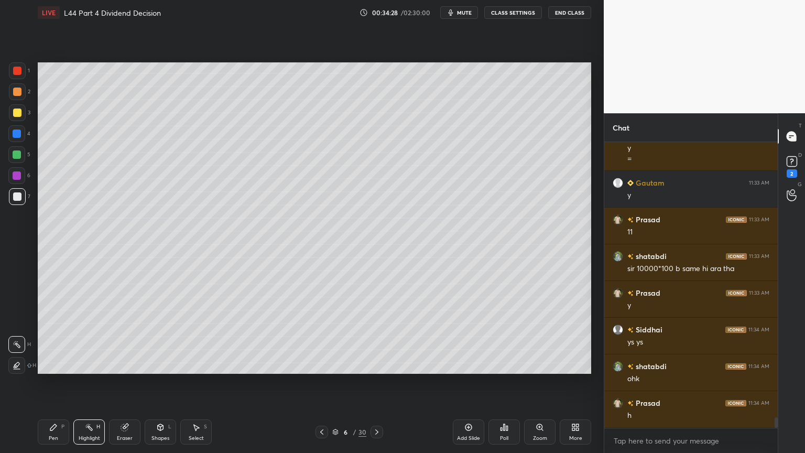
click at [378, 337] on icon at bounding box center [377, 432] width 8 height 8
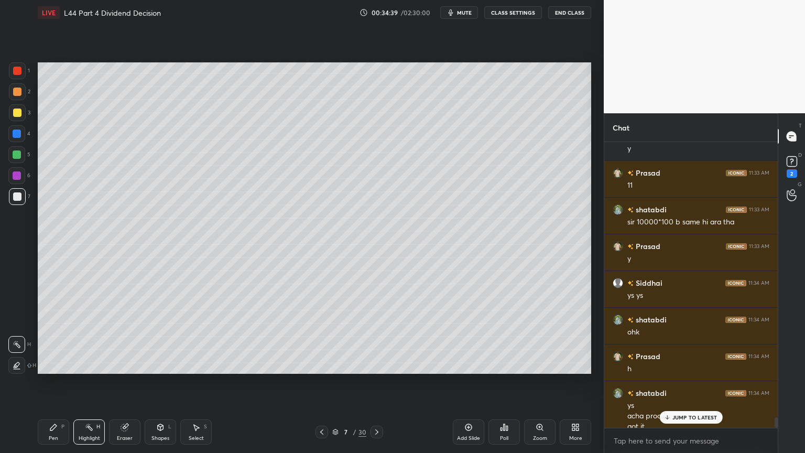
scroll to position [7699, 0]
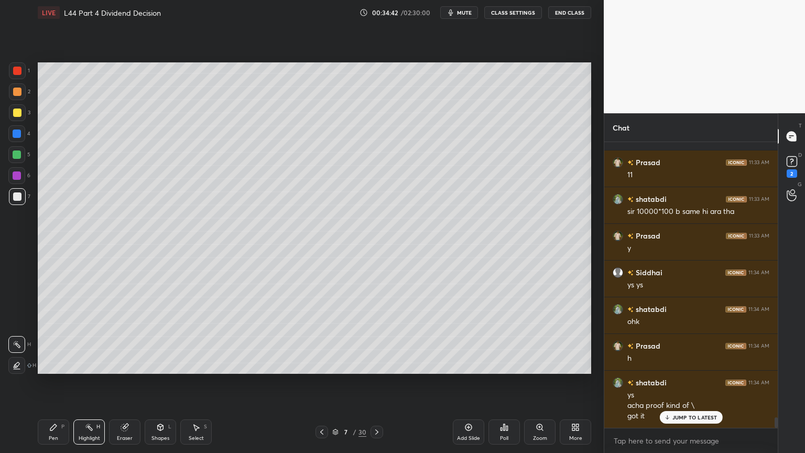
click at [15, 196] on div at bounding box center [17, 196] width 8 height 8
click at [59, 337] on div "Pen P" at bounding box center [53, 431] width 31 height 25
click at [199, 337] on icon at bounding box center [196, 427] width 8 height 8
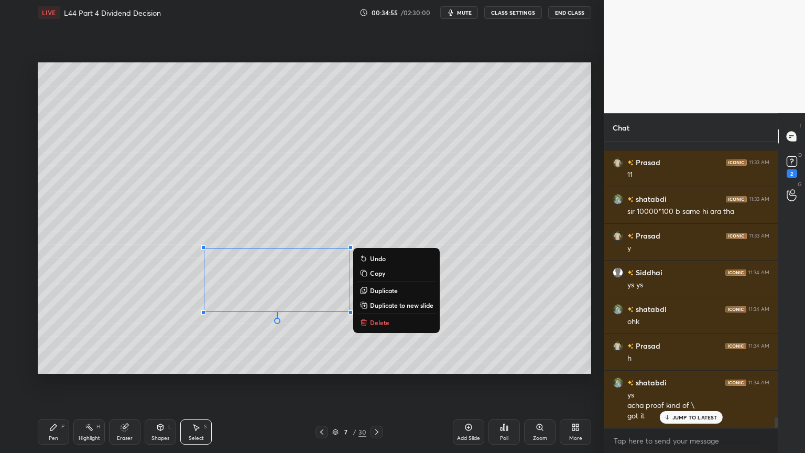
scroll to position [7709, 0]
click at [396, 322] on button "Delete" at bounding box center [397, 322] width 78 height 13
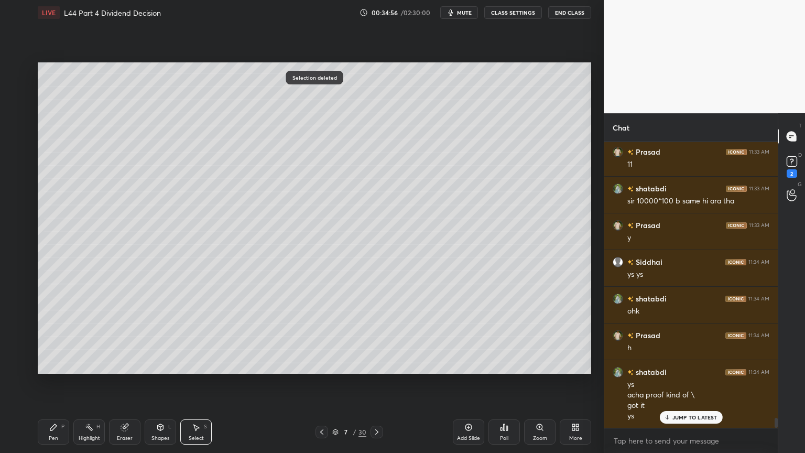
click at [54, 337] on div "Pen" at bounding box center [53, 438] width 9 height 5
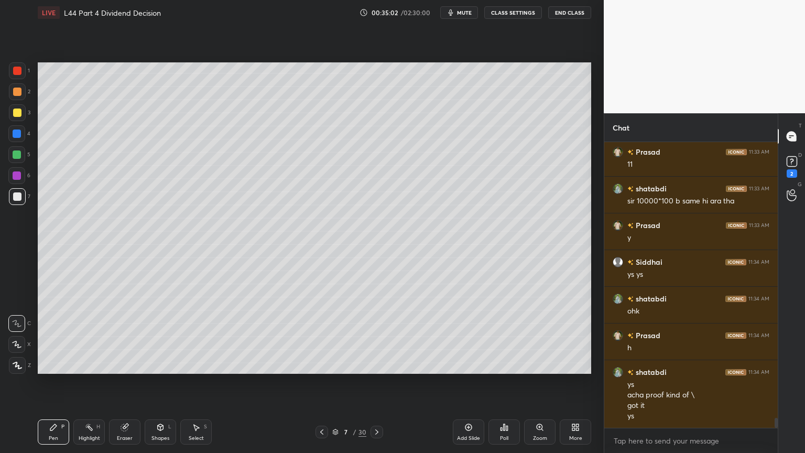
scroll to position [7746, 0]
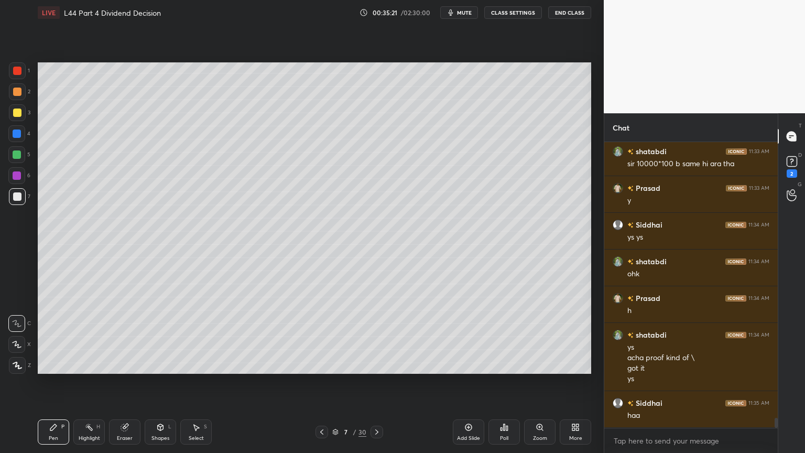
click at [198, 337] on icon at bounding box center [196, 427] width 8 height 8
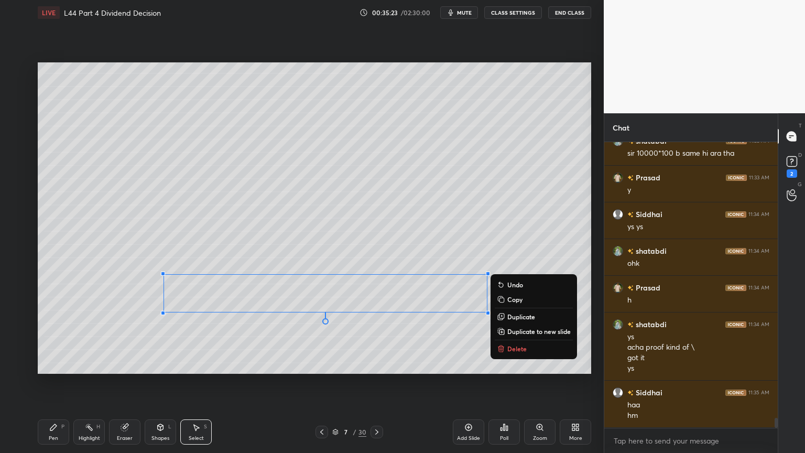
click at [506, 337] on div "0 ° Undo Copy Duplicate Duplicate to new slide Delete" at bounding box center [315, 217] width 554 height 311
click at [509, 337] on p "Delete" at bounding box center [517, 348] width 19 height 8
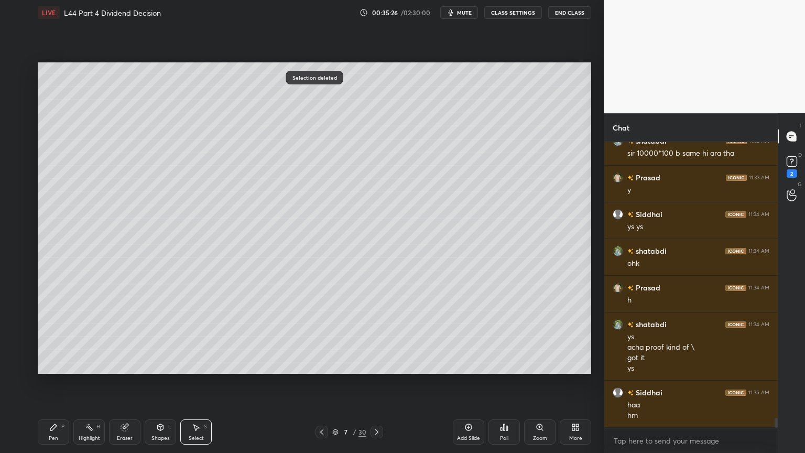
click at [44, 337] on div "Pen P" at bounding box center [53, 431] width 31 height 25
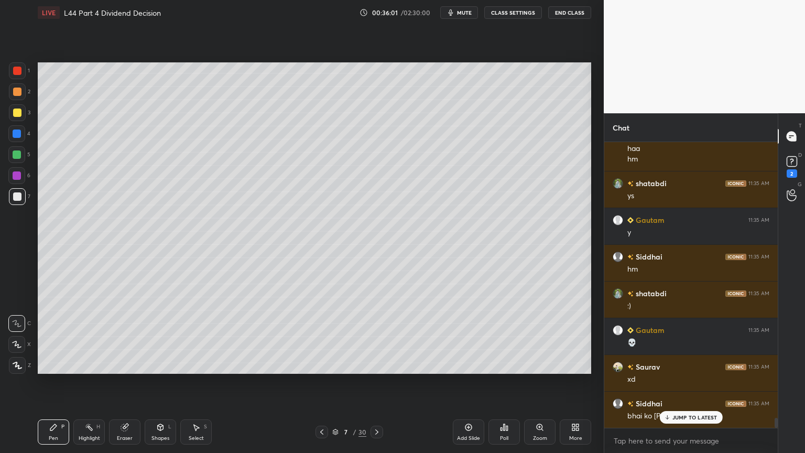
scroll to position [8051, 0]
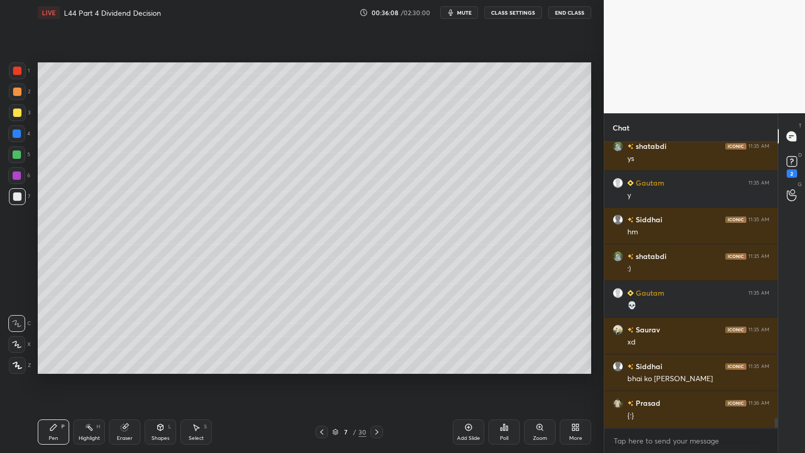
click at [319, 337] on icon at bounding box center [322, 432] width 8 height 8
click at [321, 337] on icon at bounding box center [321, 431] width 3 height 5
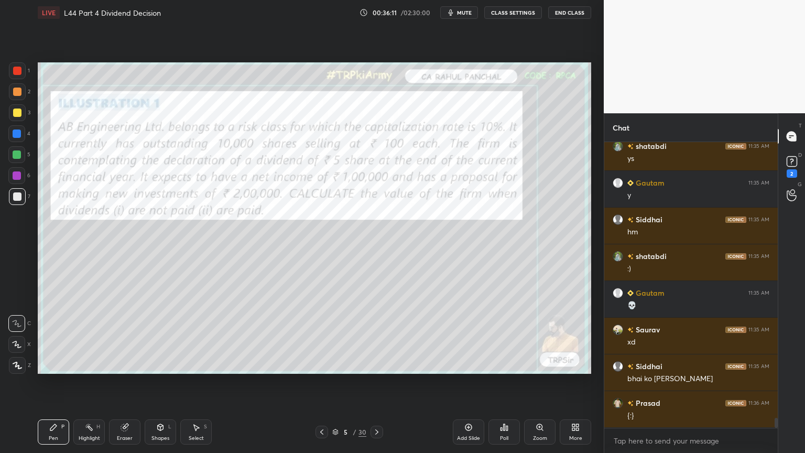
click at [380, 337] on icon at bounding box center [377, 432] width 8 height 8
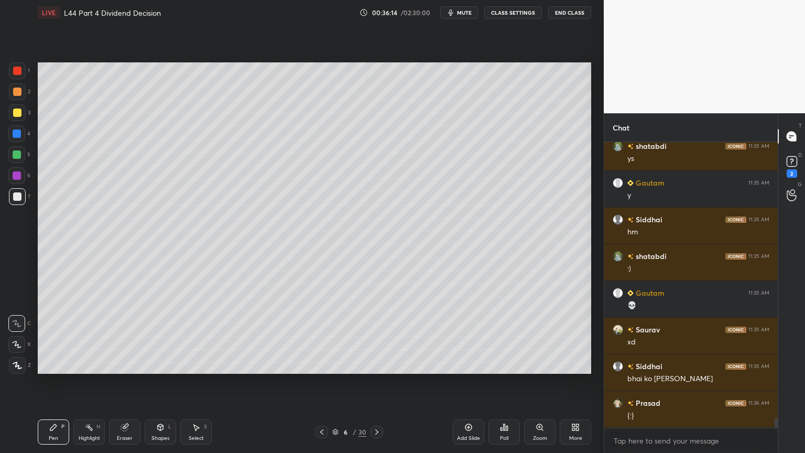
click at [376, 337] on icon at bounding box center [377, 432] width 8 height 8
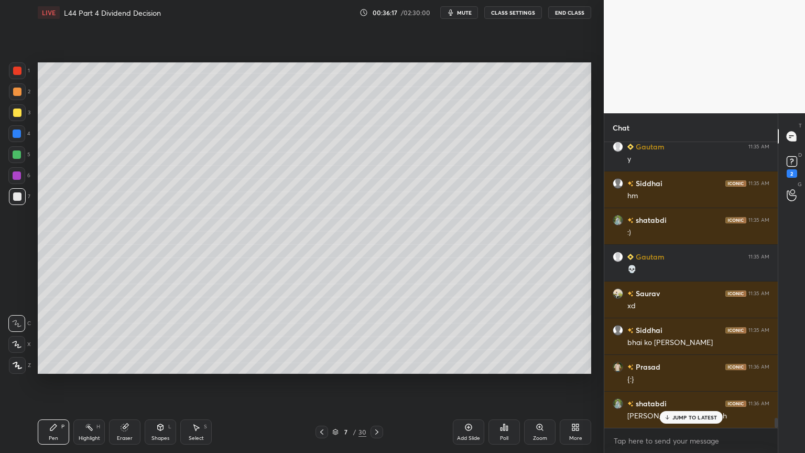
click at [43, 337] on div "Pen P Highlight H Eraser Shapes L Select S 7 / 30 Add Slide Poll Zoom More" at bounding box center [315, 432] width 554 height 42
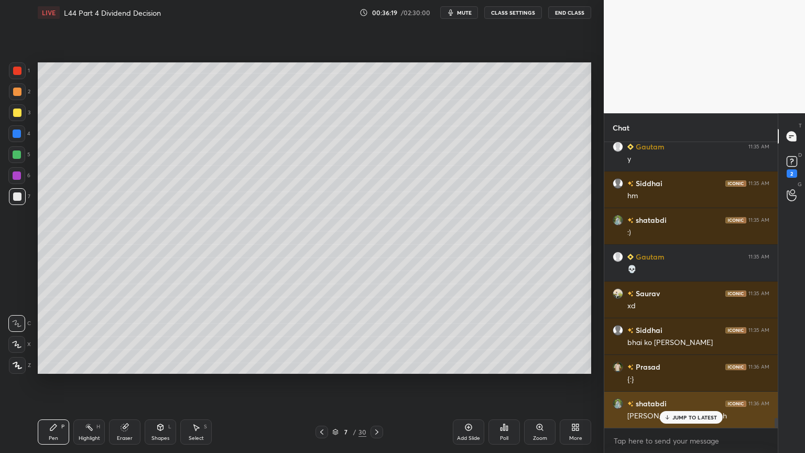
click at [674, 337] on p "JUMP TO LATEST" at bounding box center [695, 417] width 45 height 6
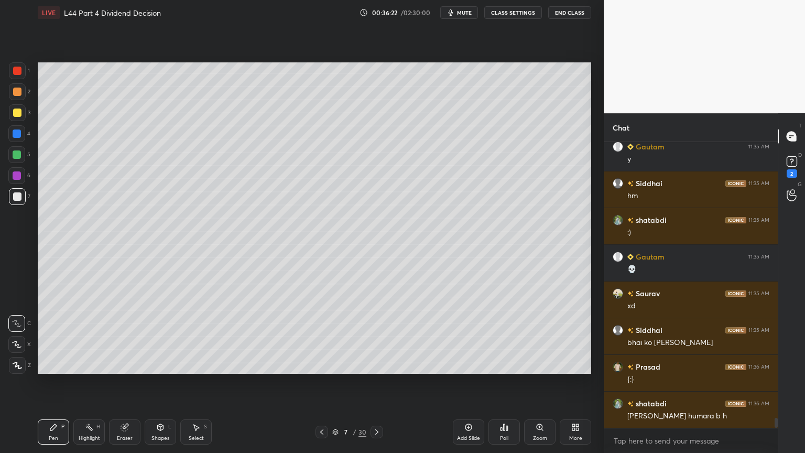
scroll to position [8097, 0]
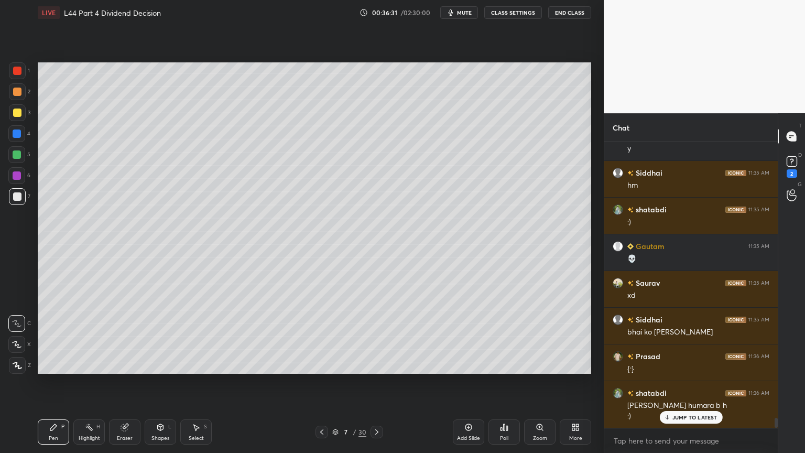
click at [18, 116] on div at bounding box center [17, 113] width 8 height 8
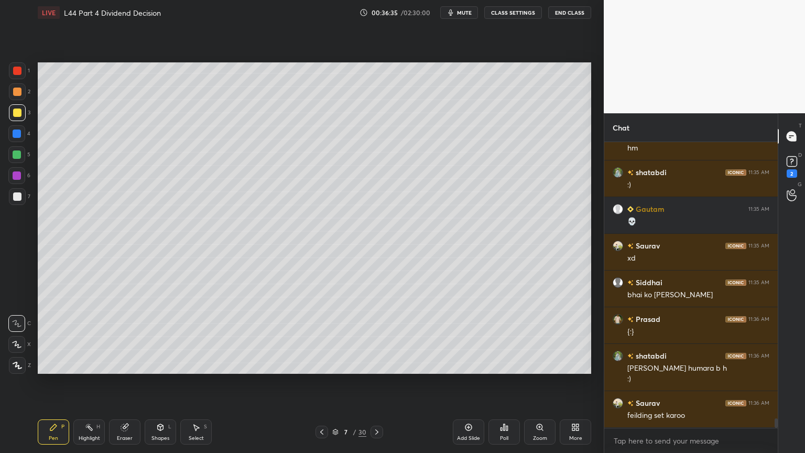
scroll to position [8171, 0]
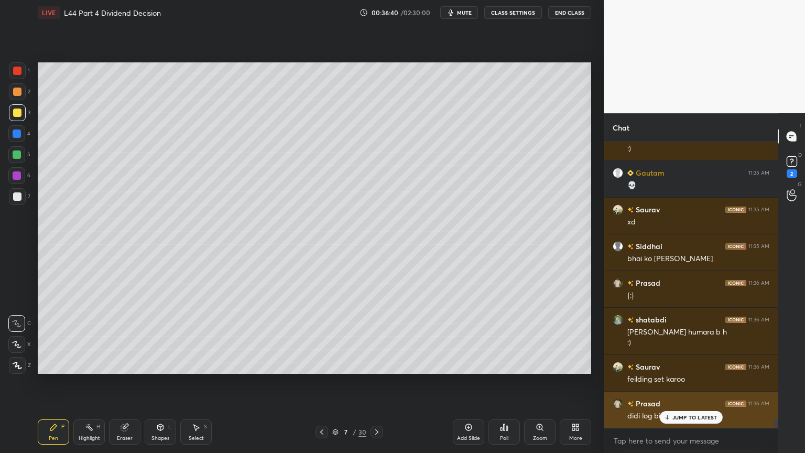
click at [668, 337] on icon at bounding box center [667, 417] width 7 height 6
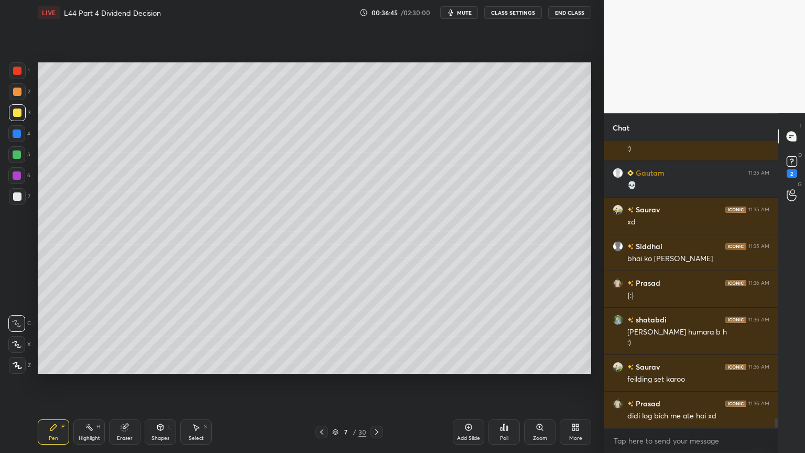
click at [55, 337] on div "Pen P" at bounding box center [53, 431] width 31 height 25
click at [15, 136] on div at bounding box center [17, 134] width 8 height 8
click at [155, 337] on div "Shapes L" at bounding box center [160, 431] width 31 height 25
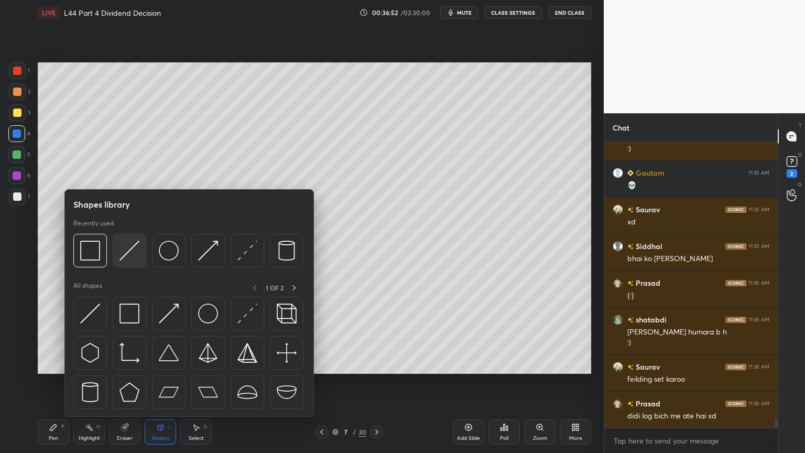
click at [135, 257] on img at bounding box center [130, 251] width 20 height 20
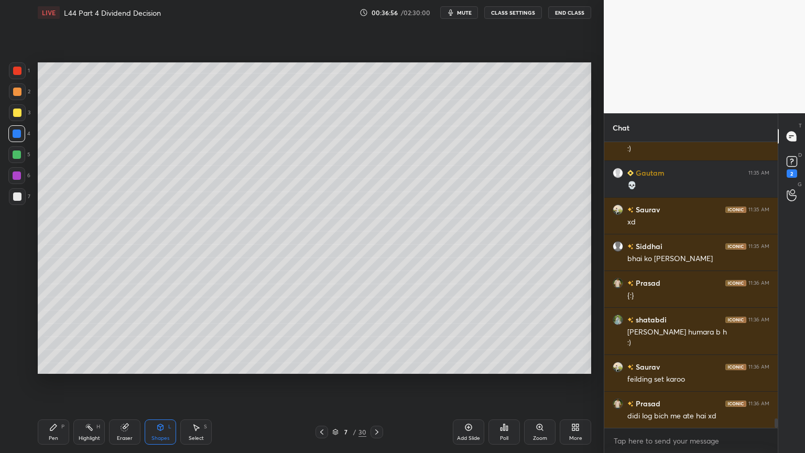
click at [52, 337] on icon at bounding box center [53, 427] width 8 height 8
click at [21, 199] on div at bounding box center [17, 196] width 8 height 8
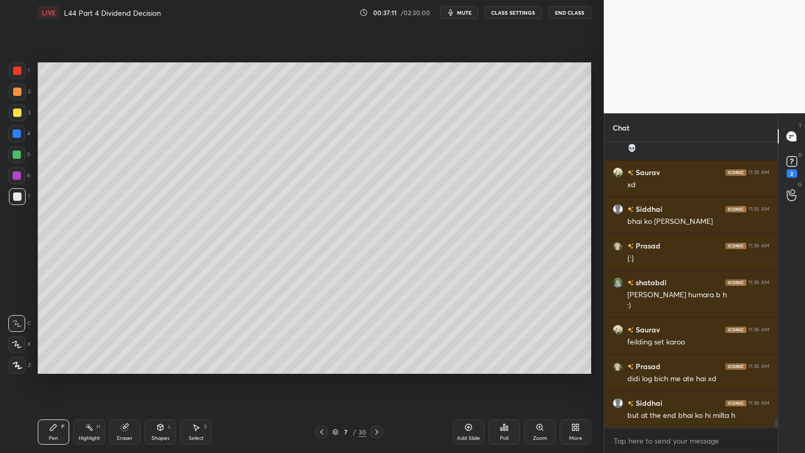
click at [319, 337] on icon at bounding box center [322, 432] width 8 height 8
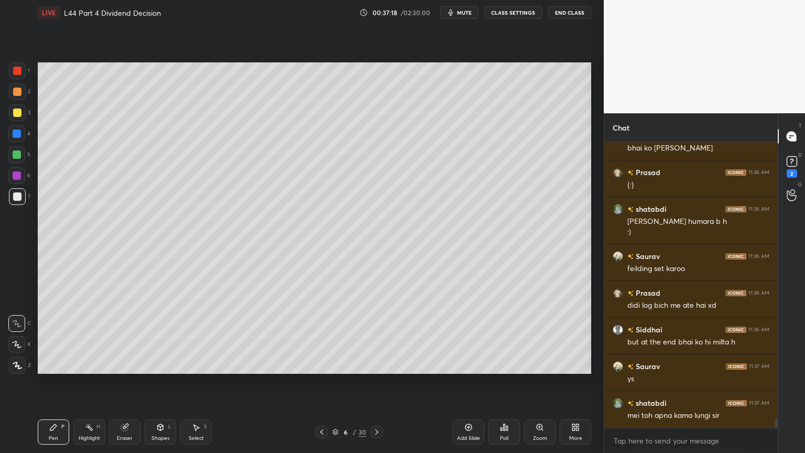
scroll to position [8317, 0]
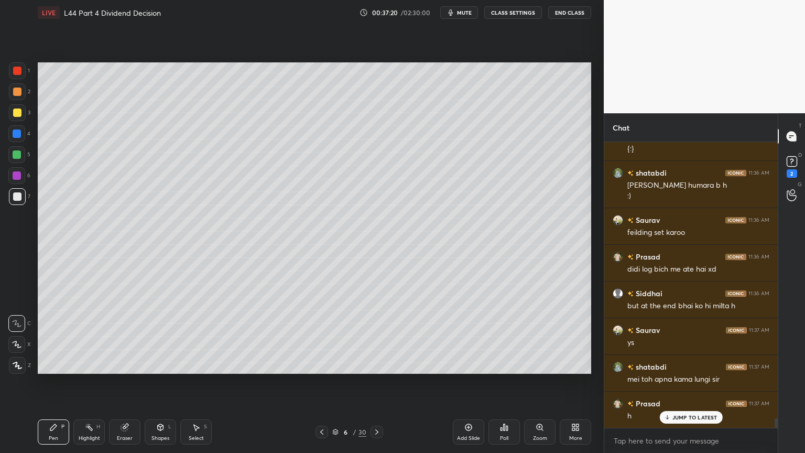
click at [383, 337] on div "6 / 30" at bounding box center [349, 432] width 208 height 13
click at [377, 337] on icon at bounding box center [377, 432] width 8 height 8
click at [456, 337] on div "Add Slide" at bounding box center [468, 431] width 31 height 25
click at [15, 136] on div at bounding box center [17, 134] width 8 height 8
click at [19, 114] on div at bounding box center [17, 113] width 8 height 8
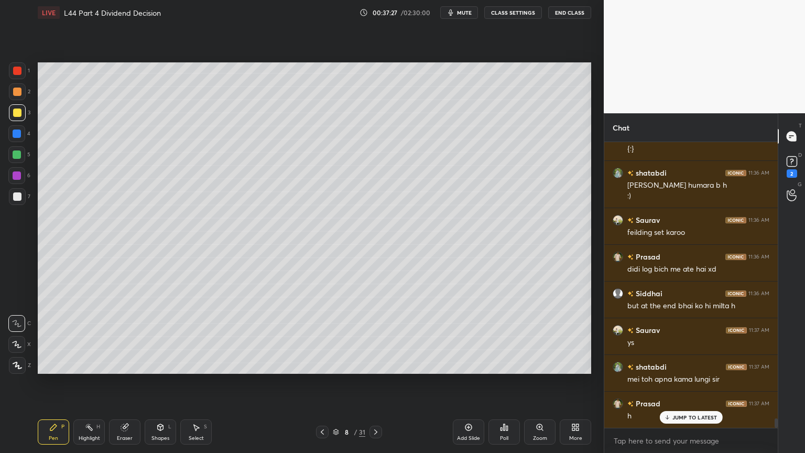
scroll to position [8355, 0]
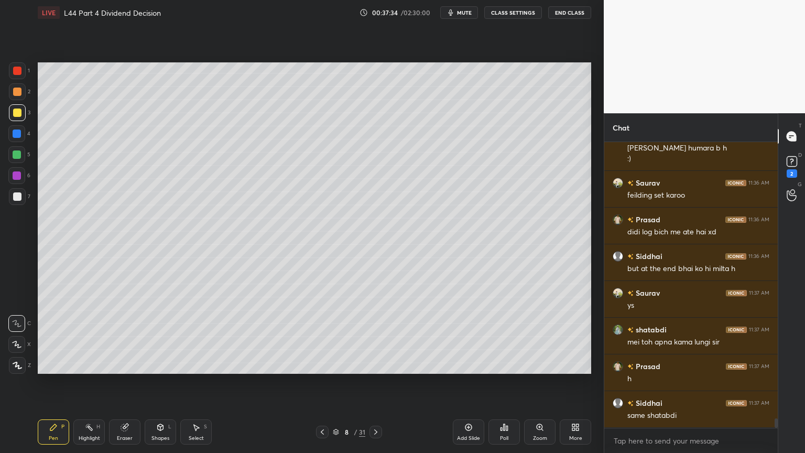
click at [123, 337] on icon at bounding box center [125, 427] width 8 height 8
click at [19, 337] on span "Erase all" at bounding box center [17, 365] width 16 height 7
click at [63, 337] on div "Pen P" at bounding box center [53, 431] width 31 height 25
click at [15, 95] on div at bounding box center [17, 92] width 8 height 8
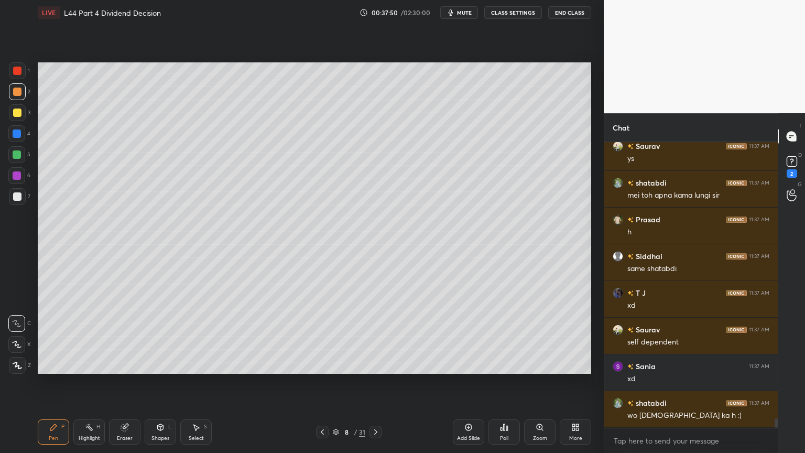
scroll to position [8538, 0]
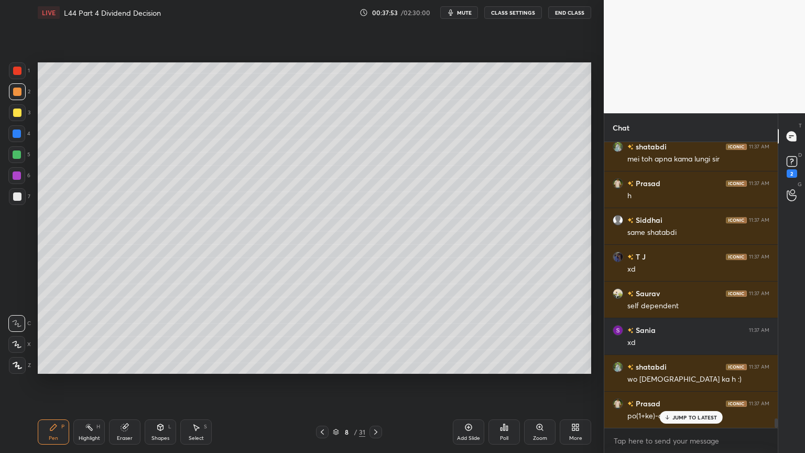
click at [158, 337] on icon at bounding box center [161, 427] width 6 height 6
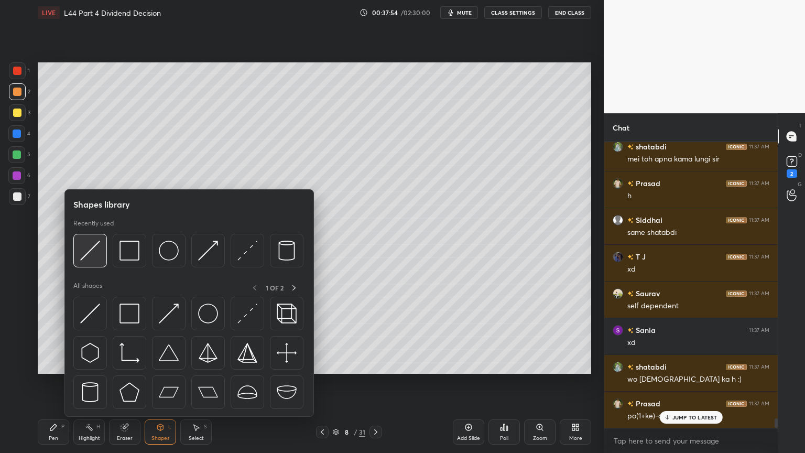
click at [90, 254] on img at bounding box center [90, 251] width 20 height 20
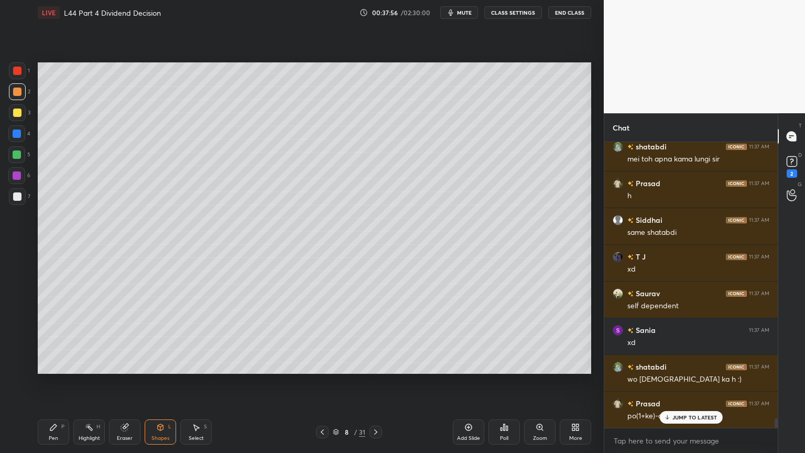
click at [48, 337] on div "Pen P" at bounding box center [53, 431] width 31 height 25
click at [114, 337] on div "Eraser" at bounding box center [124, 431] width 31 height 25
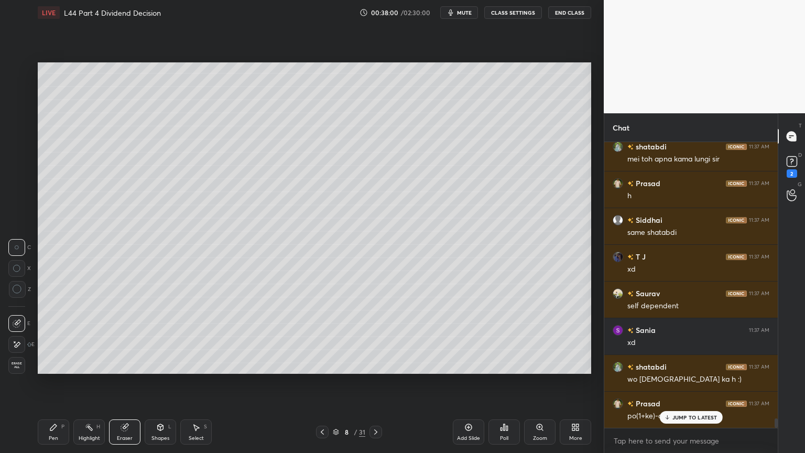
scroll to position [8575, 0]
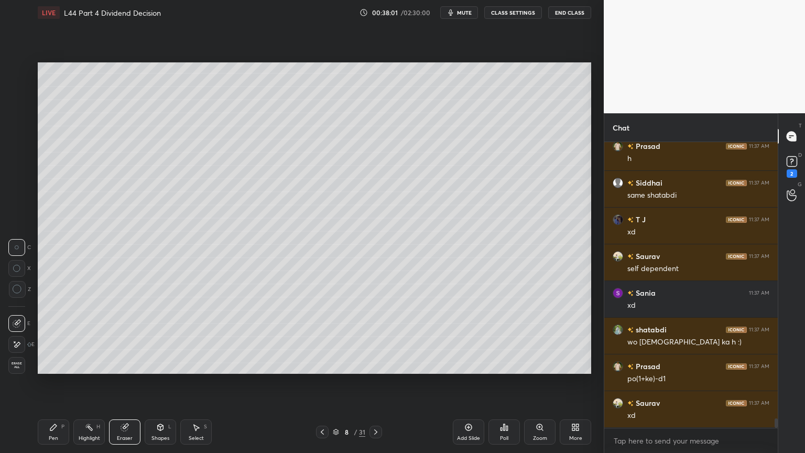
click at [48, 337] on div "Pen P" at bounding box center [53, 431] width 31 height 25
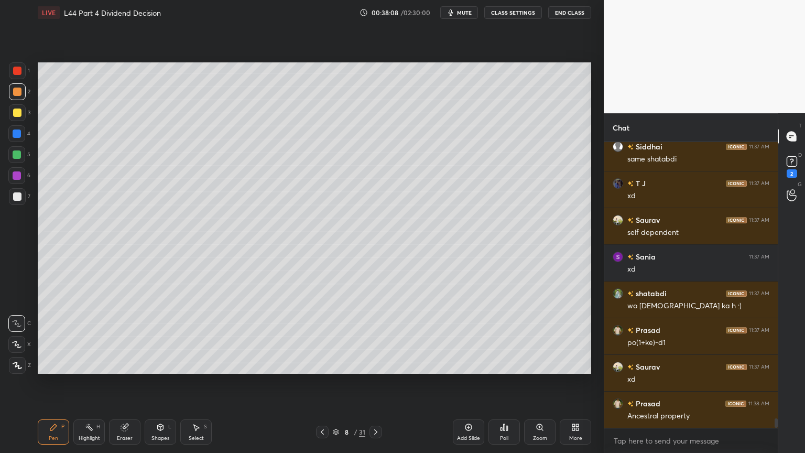
scroll to position [8648, 0]
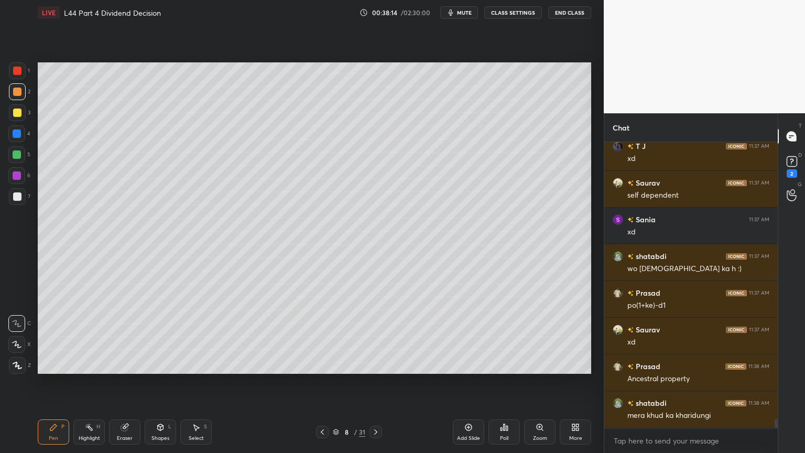
click at [22, 112] on div at bounding box center [17, 112] width 17 height 17
click at [31, 195] on div "1 2 3 4 5 6 7 C X Z C X Z E E Erase all H H" at bounding box center [17, 217] width 34 height 311
click at [29, 197] on div "7" at bounding box center [19, 196] width 21 height 17
click at [17, 135] on div at bounding box center [17, 134] width 8 height 8
click at [22, 102] on div "2" at bounding box center [19, 93] width 21 height 21
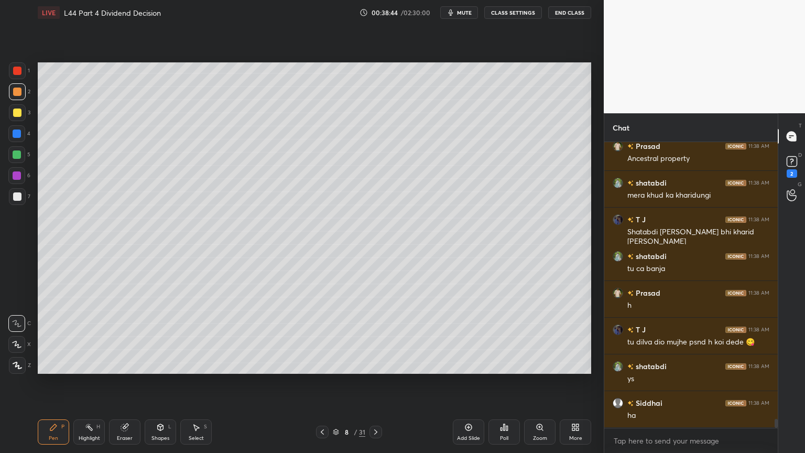
scroll to position [8942, 0]
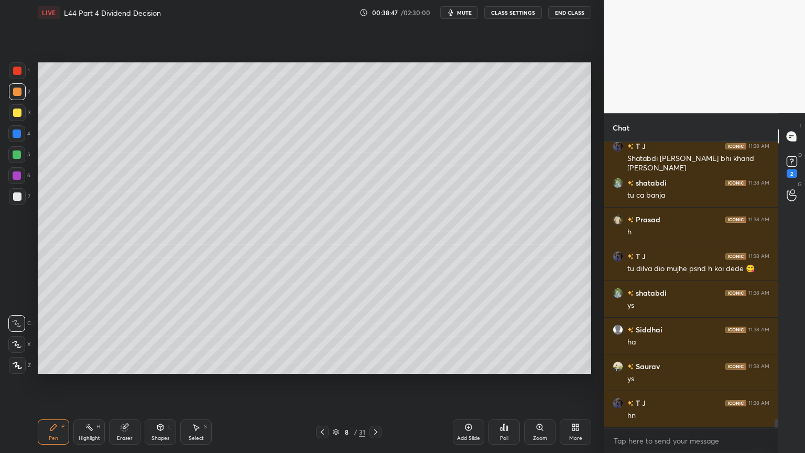
click at [15, 114] on div at bounding box center [17, 113] width 8 height 8
click at [16, 156] on div at bounding box center [17, 154] width 8 height 8
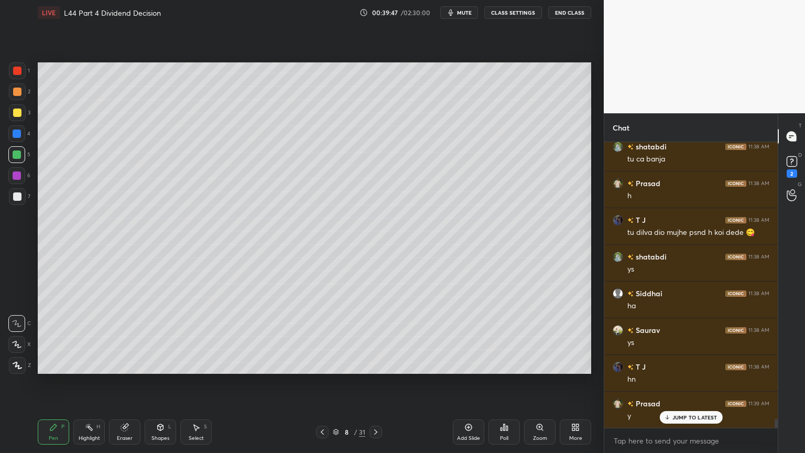
scroll to position [8988, 0]
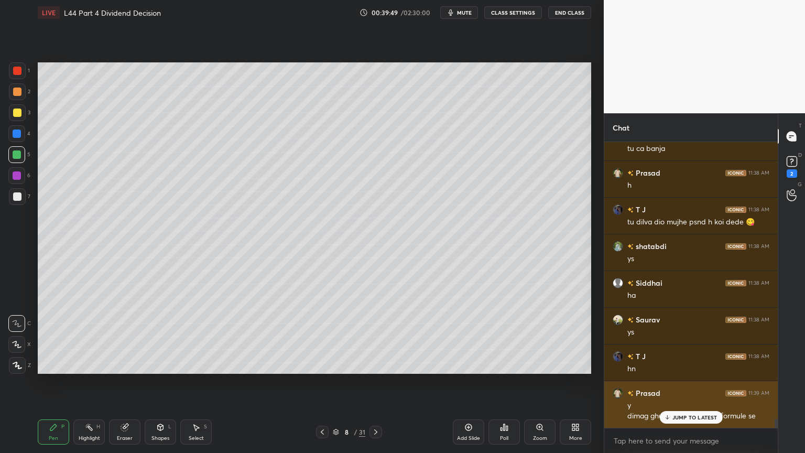
click at [669, 337] on icon at bounding box center [667, 417] width 7 height 6
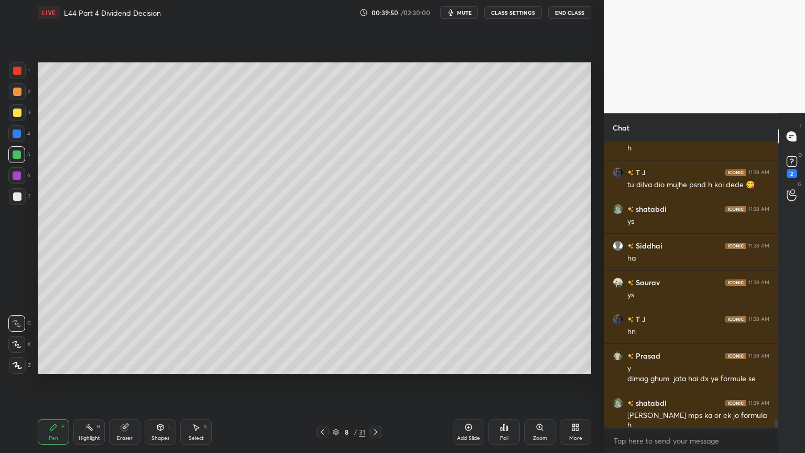
click at [23, 60] on div "1 2 3 4 5 6 7 C X Z C X Z E E Erase all H H LIVE L44 Part 4 Dividend Decision 0…" at bounding box center [298, 226] width 596 height 453
click at [73, 337] on div "Pen P Highlight H Eraser Shapes L Select S" at bounding box center [142, 431] width 208 height 25
click at [23, 197] on div at bounding box center [17, 196] width 17 height 17
click at [19, 171] on div at bounding box center [16, 175] width 17 height 17
click at [13, 107] on div at bounding box center [17, 112] width 17 height 17
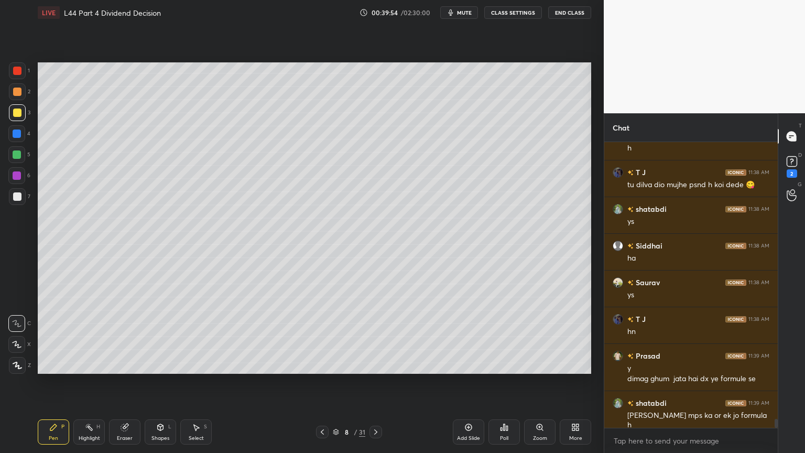
click at [16, 68] on div at bounding box center [17, 71] width 8 height 8
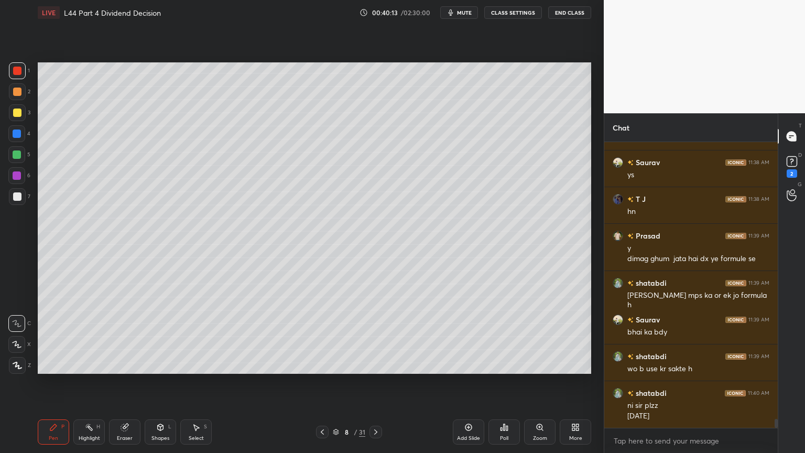
scroll to position [9183, 0]
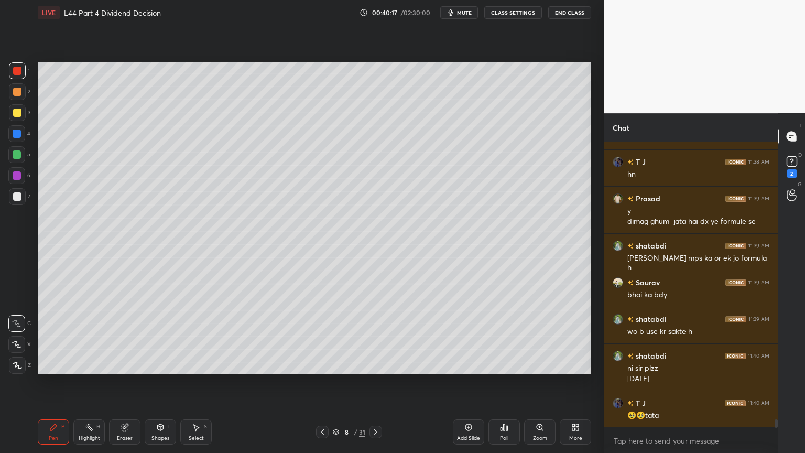
click at [557, 13] on button "End Class" at bounding box center [569, 12] width 43 height 13
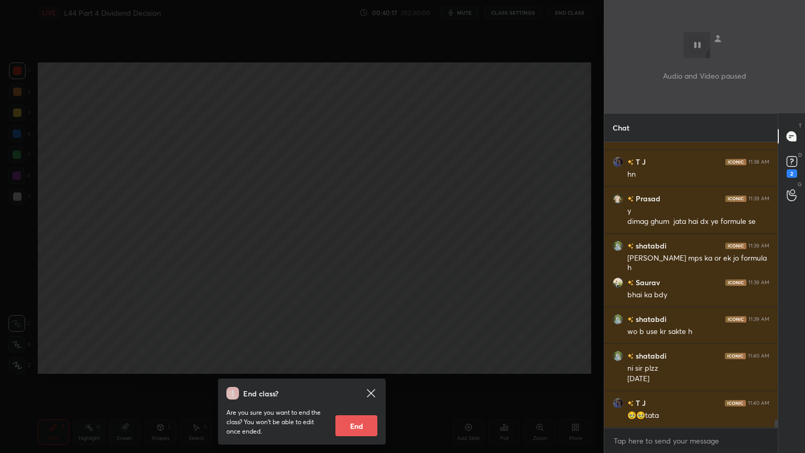
scroll to position [9219, 0]
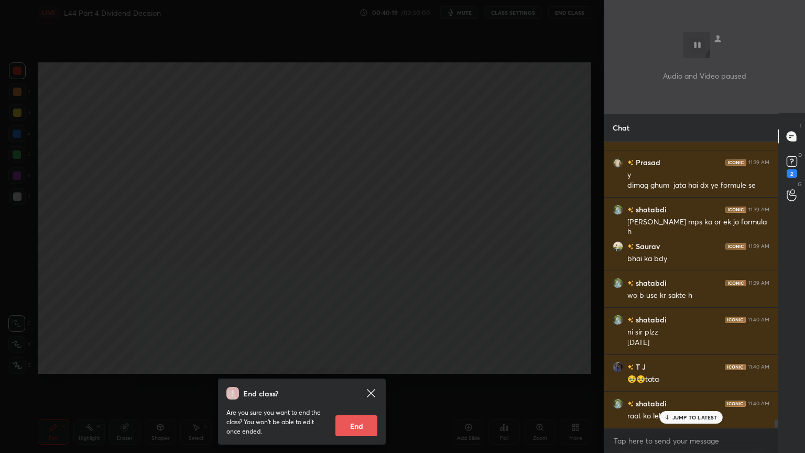
click at [355, 337] on button "End" at bounding box center [357, 425] width 42 height 21
type textarea "x"
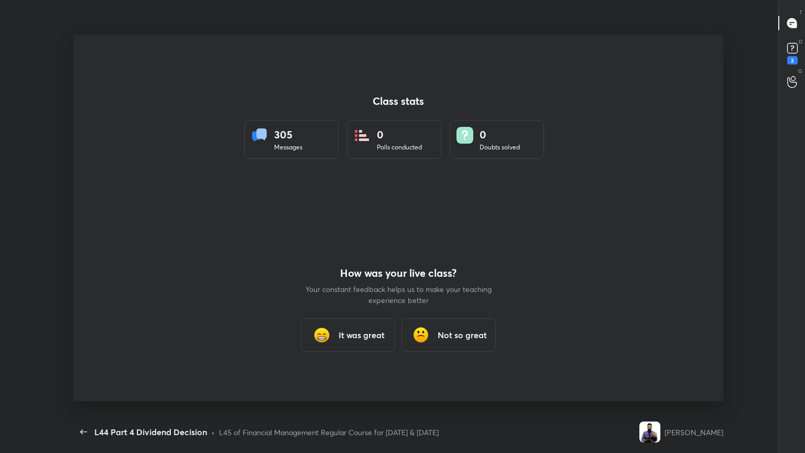
scroll to position [4, 0]
